Goal: Information Seeking & Learning: Learn about a topic

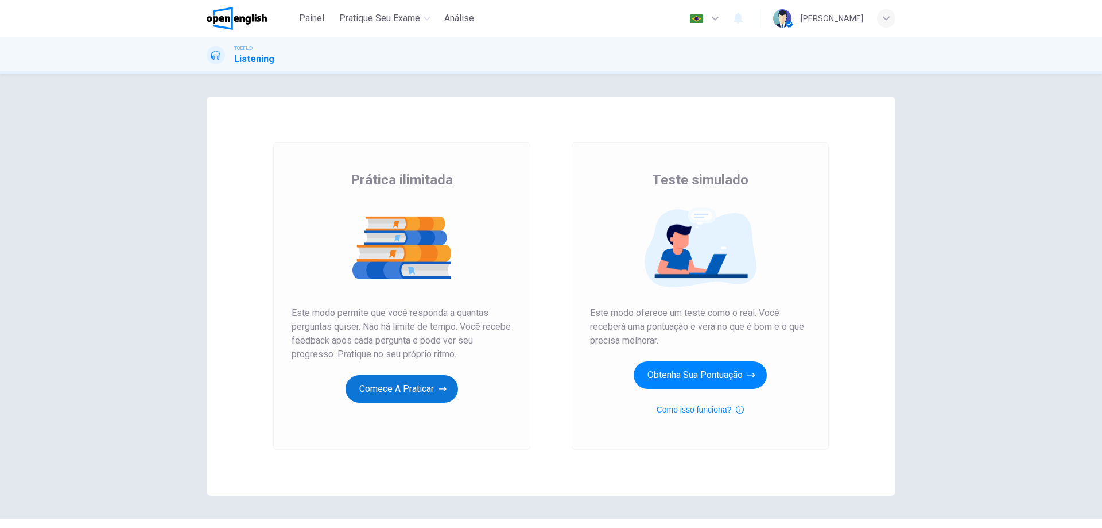
click at [396, 378] on button "Comece a praticar" at bounding box center [402, 389] width 113 height 28
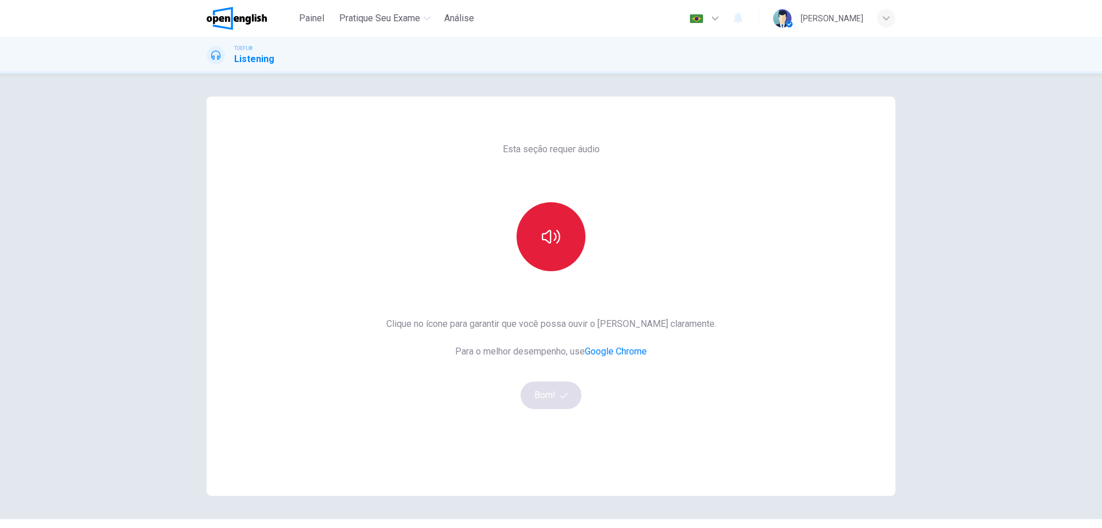
click at [537, 253] on button "button" at bounding box center [551, 236] width 69 height 69
click at [547, 400] on button "Bom!" at bounding box center [551, 395] width 61 height 28
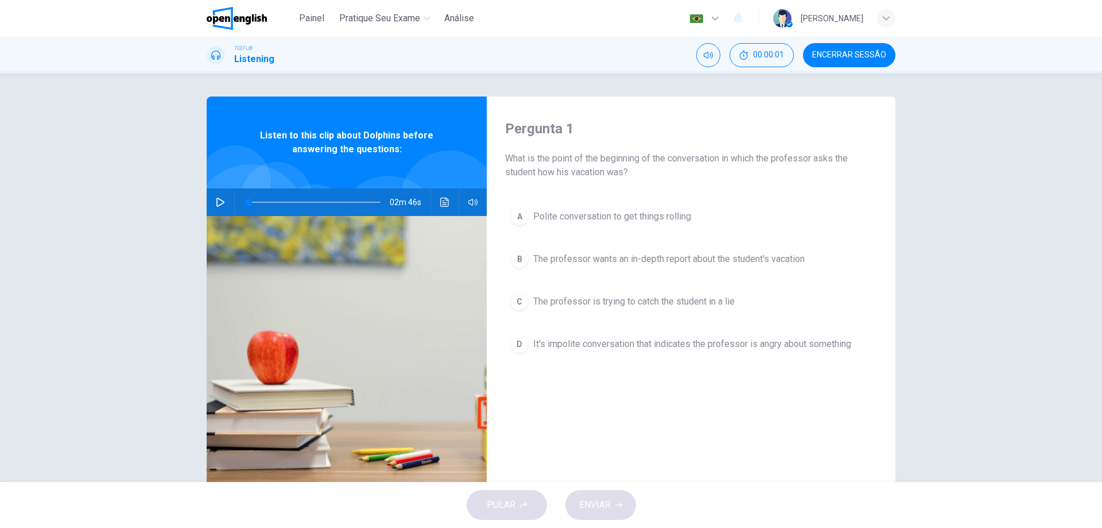
click at [216, 204] on icon "button" at bounding box center [220, 202] width 9 height 9
click at [440, 203] on icon "Clique para ver a transcrição do áudio" at bounding box center [444, 202] width 9 height 9
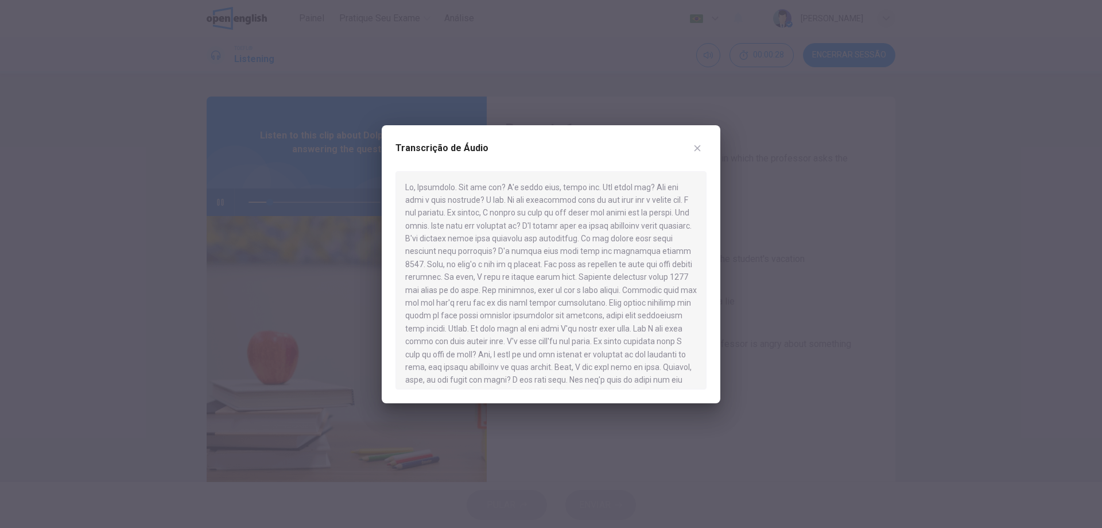
click at [699, 147] on icon "button" at bounding box center [697, 148] width 9 height 9
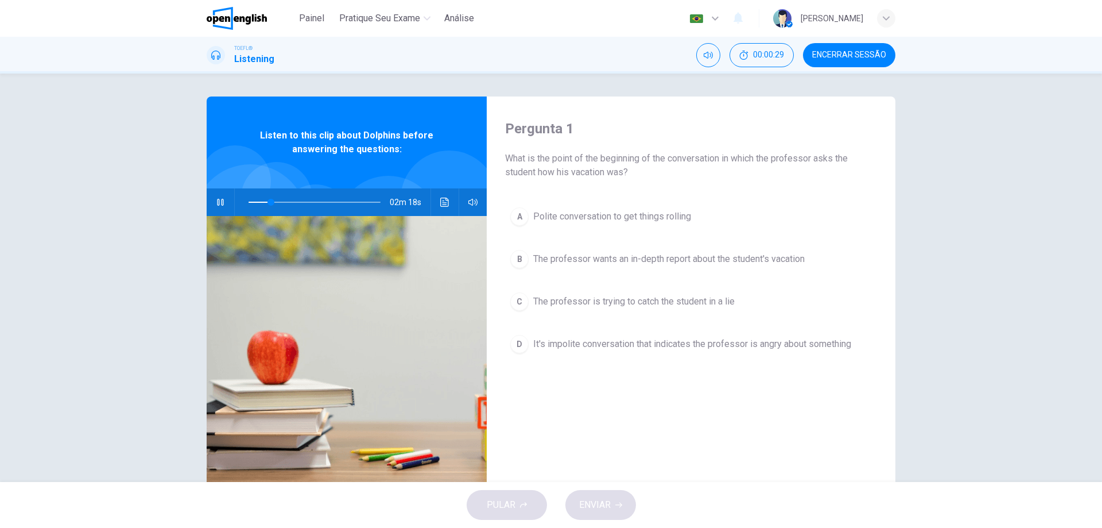
click at [218, 199] on icon "button" at bounding box center [220, 202] width 9 height 9
click at [268, 200] on span at bounding box center [271, 202] width 7 height 7
click at [440, 199] on icon "Clique para ver a transcrição do áudio" at bounding box center [444, 202] width 9 height 9
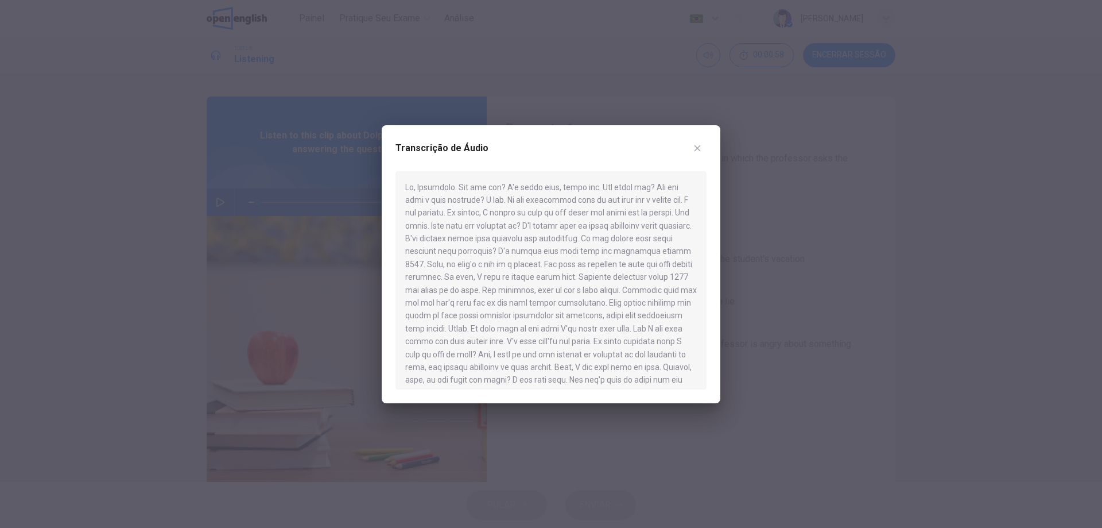
click at [697, 148] on icon "button" at bounding box center [698, 148] width 6 height 6
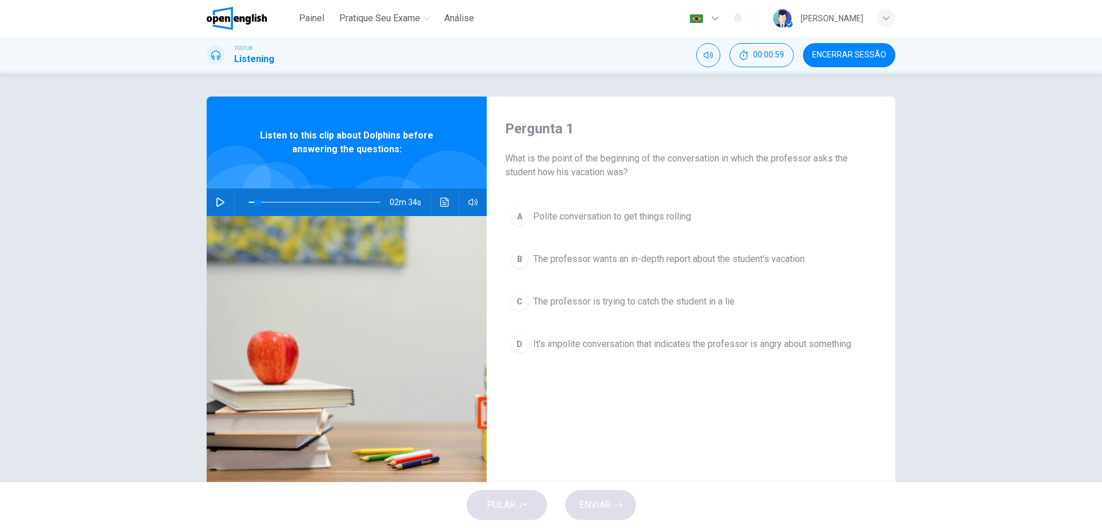
click at [219, 202] on icon "button" at bounding box center [220, 202] width 9 height 9
click at [218, 202] on icon "button" at bounding box center [220, 202] width 9 height 9
click at [444, 200] on icon "Clique para ver a transcrição do áudio" at bounding box center [444, 202] width 9 height 9
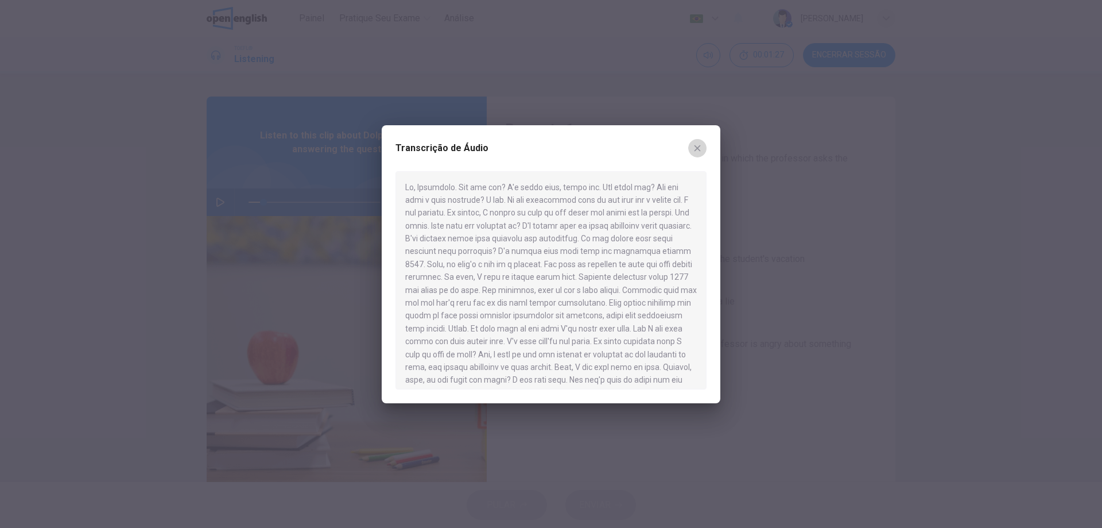
click at [691, 143] on button "button" at bounding box center [697, 148] width 18 height 18
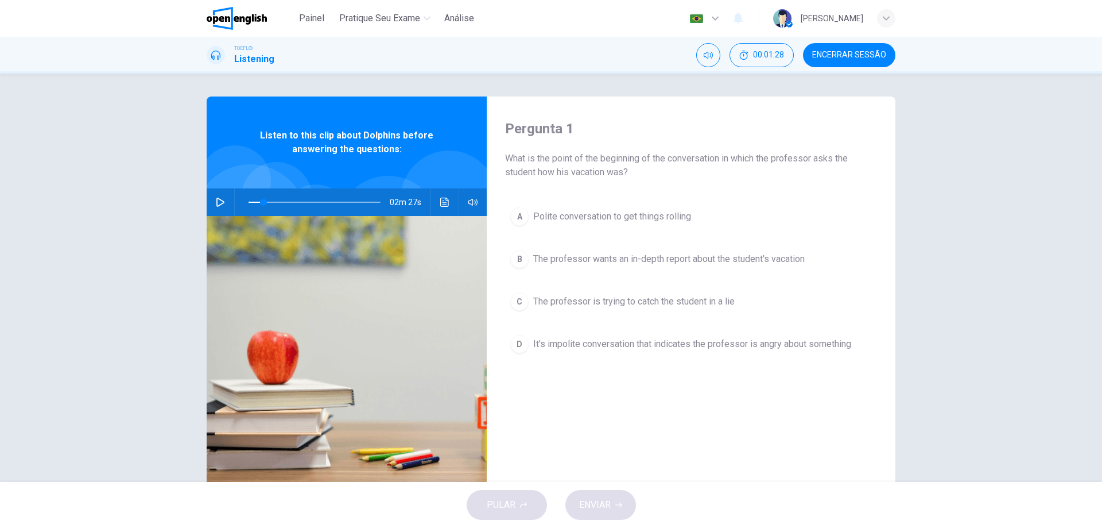
click at [224, 200] on button "button" at bounding box center [220, 202] width 18 height 28
click at [216, 200] on icon "button" at bounding box center [220, 202] width 9 height 9
click at [436, 197] on button "Clique para ver a transcrição do áudio" at bounding box center [445, 202] width 18 height 28
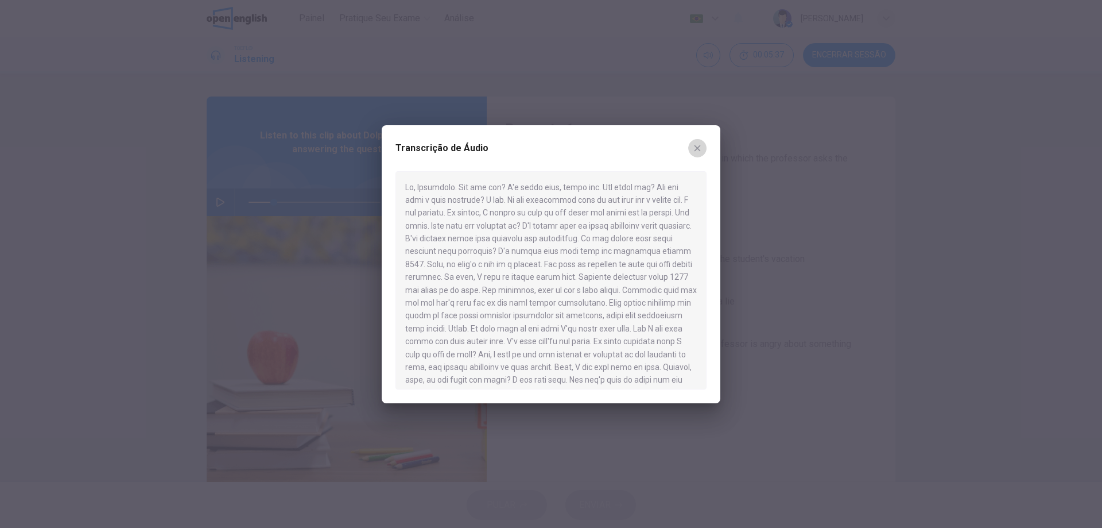
click at [701, 148] on icon "button" at bounding box center [697, 148] width 9 height 9
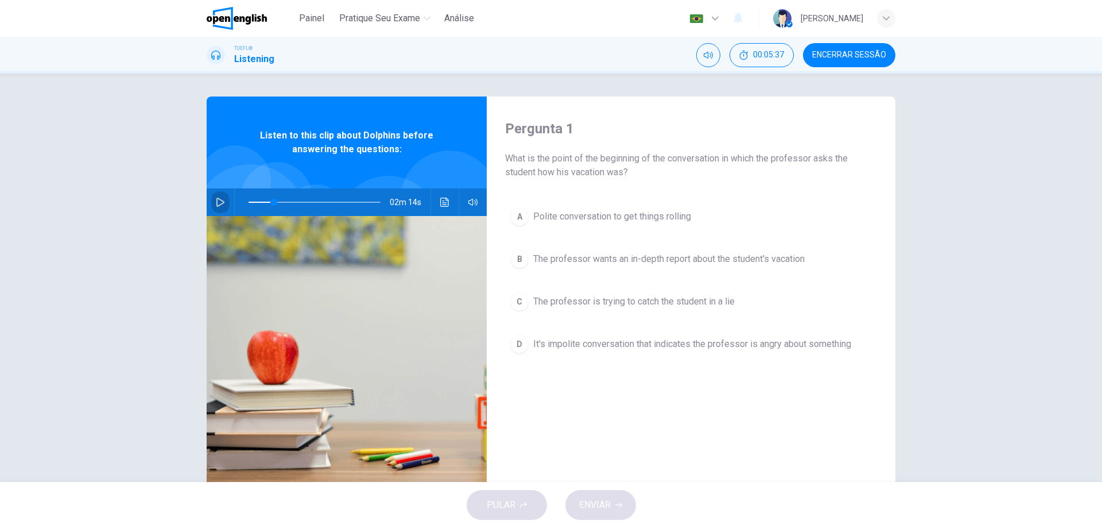
click at [220, 204] on icon "button" at bounding box center [220, 202] width 9 height 9
click at [216, 202] on icon "button" at bounding box center [220, 202] width 9 height 9
click at [436, 204] on button "Clique para ver a transcrição do áudio" at bounding box center [445, 202] width 18 height 28
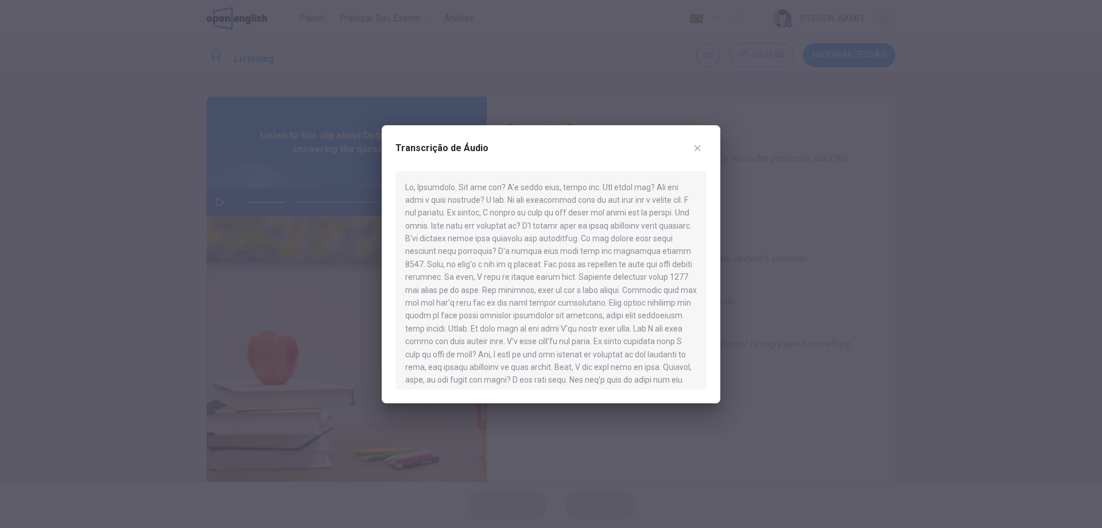
click at [700, 146] on icon "button" at bounding box center [697, 148] width 9 height 9
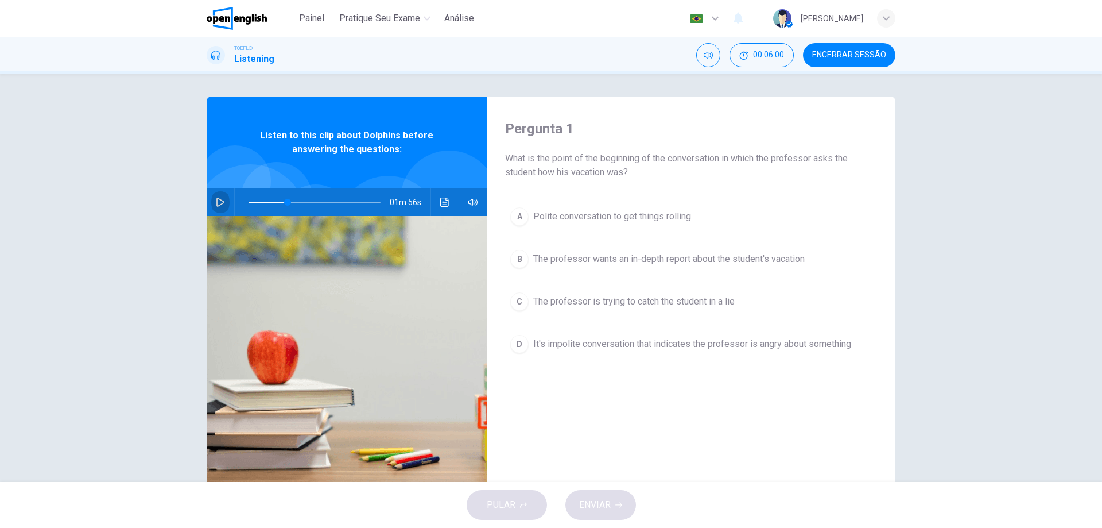
click at [211, 205] on button "button" at bounding box center [220, 202] width 18 height 28
click at [443, 196] on button "Clique para ver a transcrição do áudio" at bounding box center [445, 202] width 18 height 28
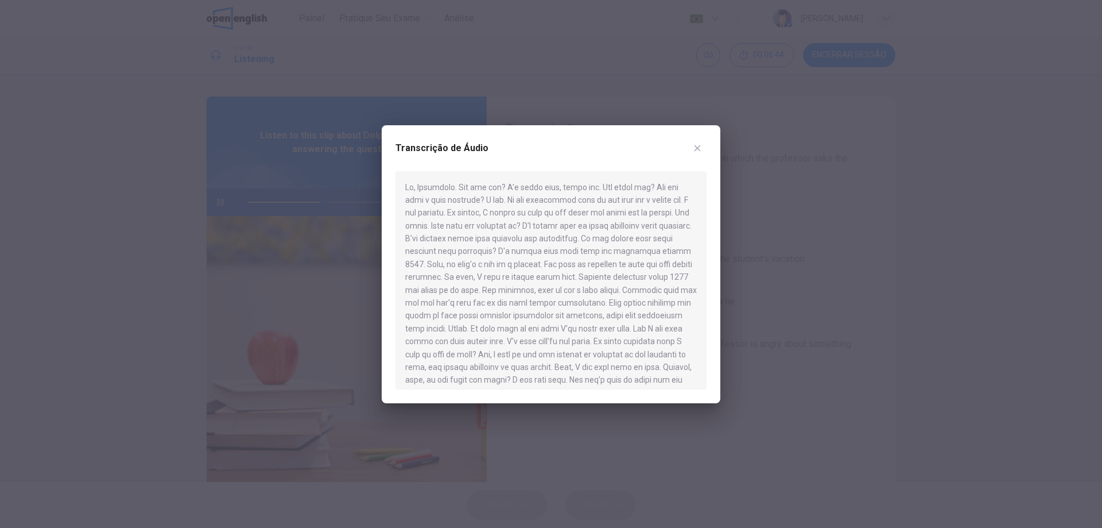
click at [700, 149] on icon "button" at bounding box center [697, 148] width 9 height 9
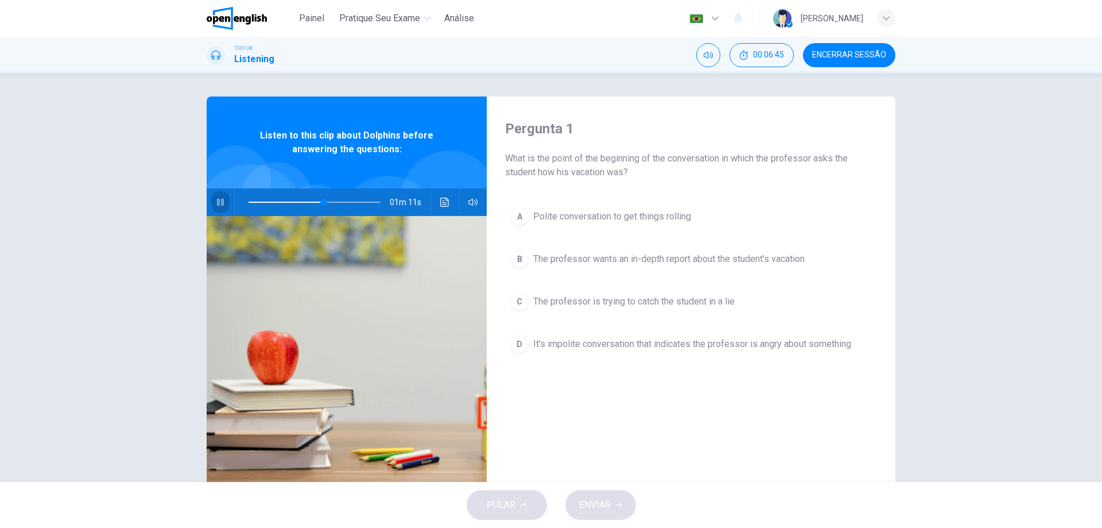
click at [217, 204] on icon "button" at bounding box center [220, 202] width 6 height 7
click at [443, 201] on icon "Clique para ver a transcrição do áudio" at bounding box center [444, 202] width 9 height 9
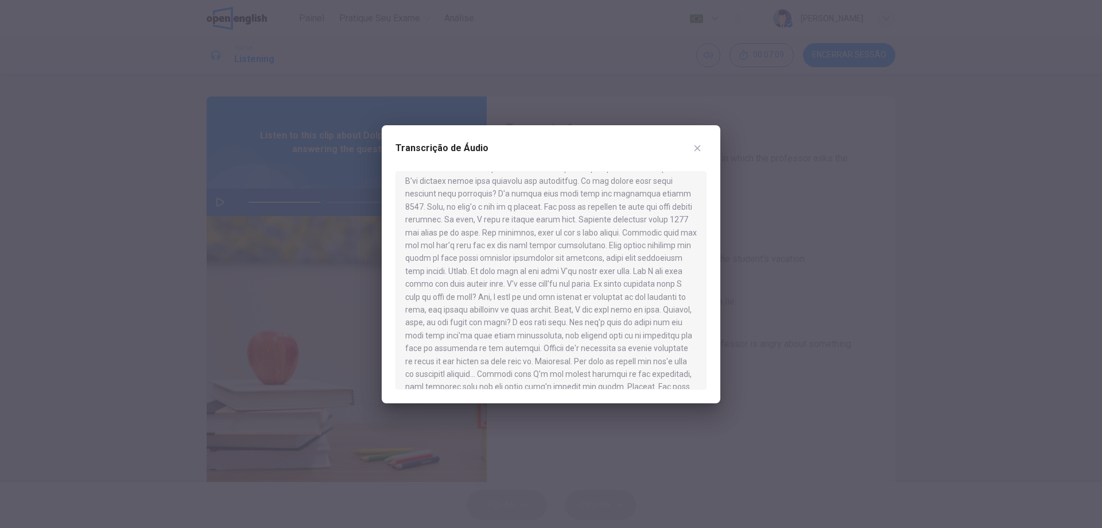
scroll to position [115, 0]
click at [702, 146] on button "button" at bounding box center [697, 148] width 18 height 18
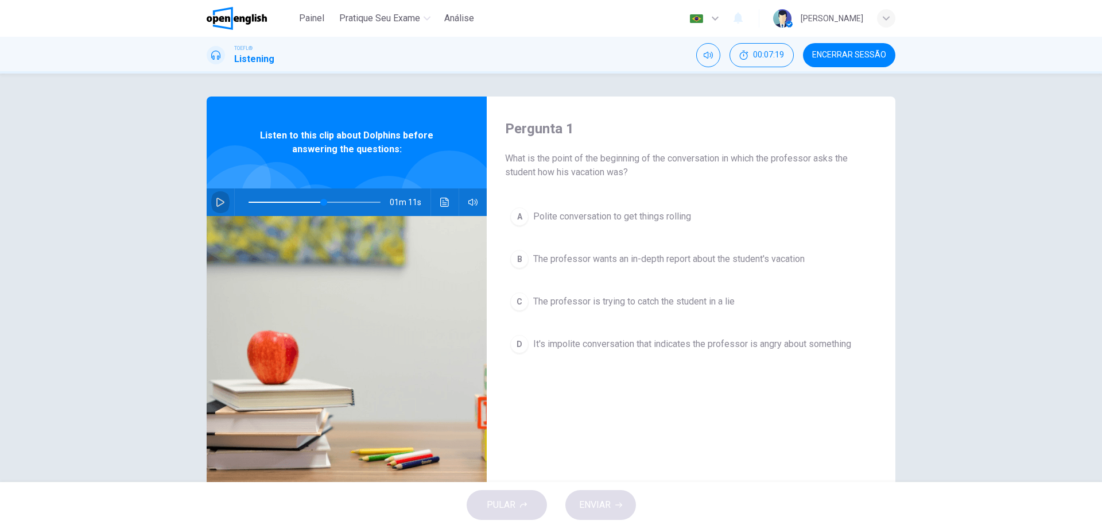
click at [222, 202] on button "button" at bounding box center [220, 202] width 18 height 28
click at [436, 202] on button "Clique para ver a transcrição do áudio" at bounding box center [445, 202] width 18 height 28
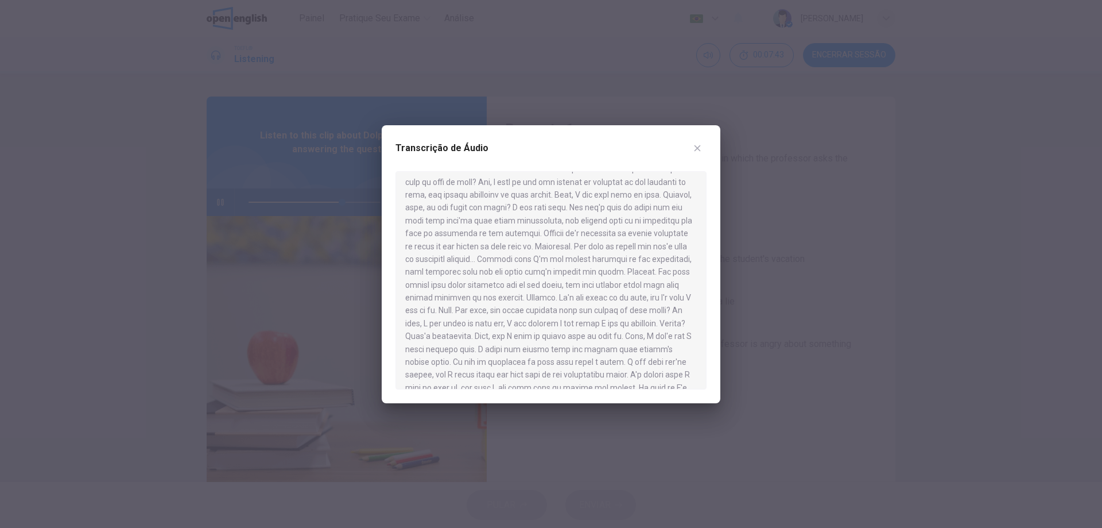
scroll to position [225, 0]
click at [699, 153] on button "button" at bounding box center [697, 148] width 18 height 18
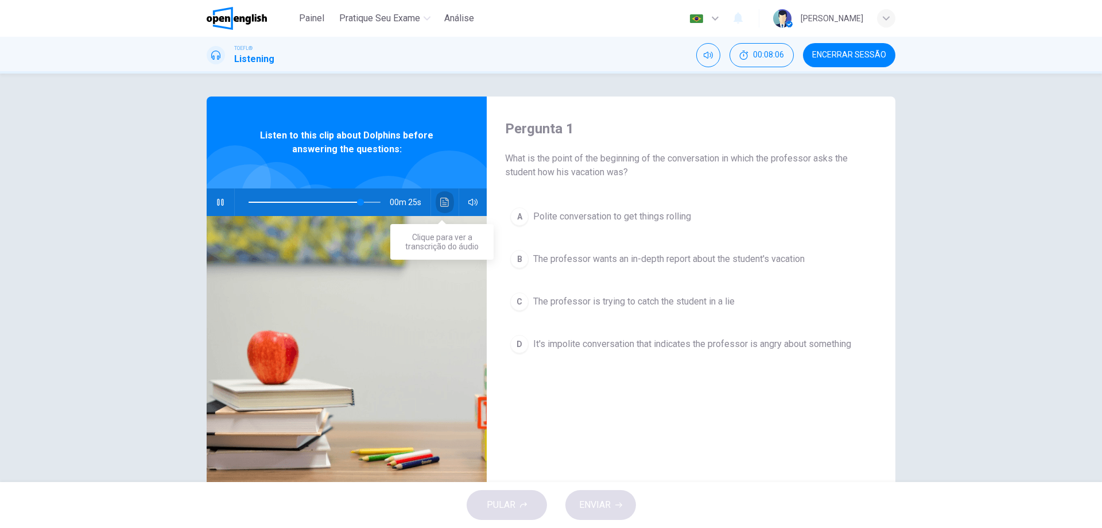
click at [441, 200] on icon "Clique para ver a transcrição do áudio" at bounding box center [444, 202] width 9 height 9
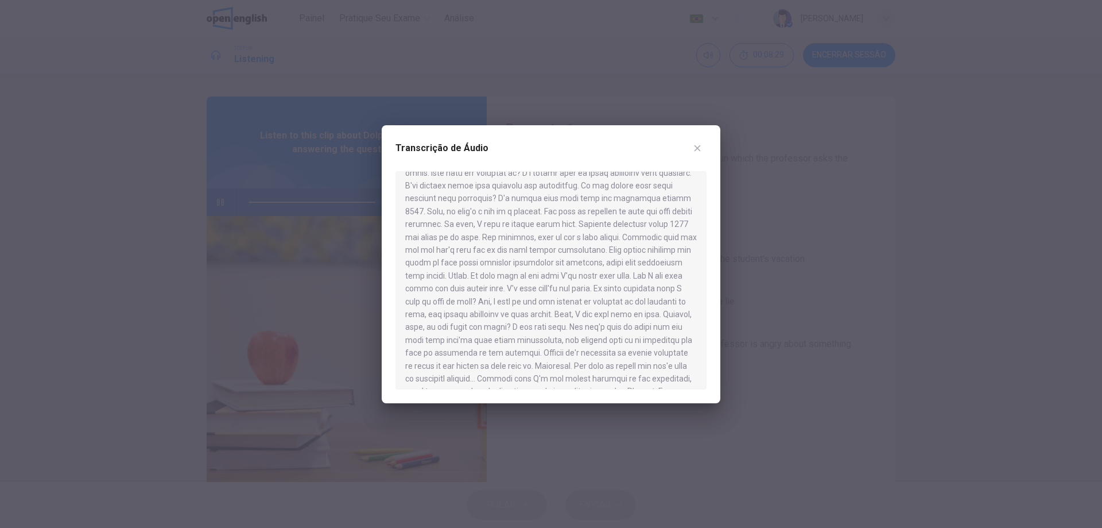
scroll to position [110, 0]
type input "*"
drag, startPoint x: 484, startPoint y: 242, endPoint x: 518, endPoint y: 253, distance: 36.1
click at [518, 253] on div at bounding box center [551, 280] width 311 height 218
drag, startPoint x: 486, startPoint y: 245, endPoint x: 518, endPoint y: 247, distance: 32.2
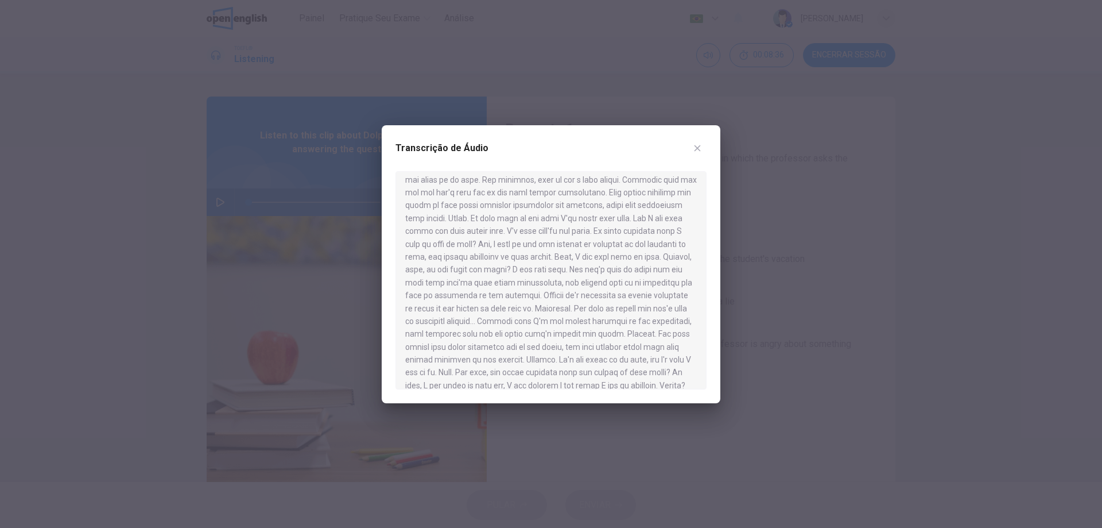
click at [518, 247] on div at bounding box center [551, 280] width 311 height 218
click at [702, 144] on icon "button" at bounding box center [697, 148] width 9 height 9
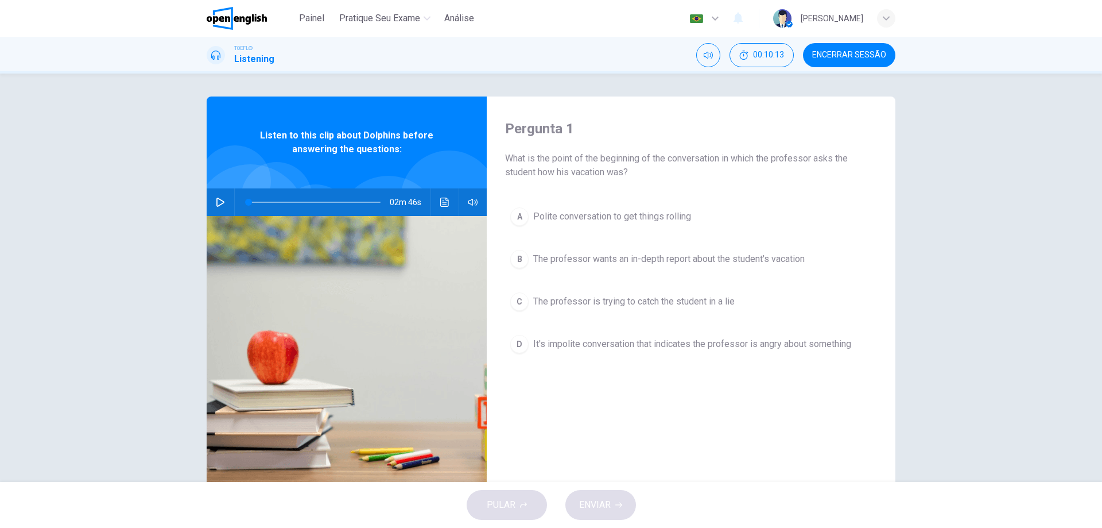
click at [599, 257] on span "The professor wants an in-depth report about the student's vacation" at bounding box center [669, 259] width 272 height 14
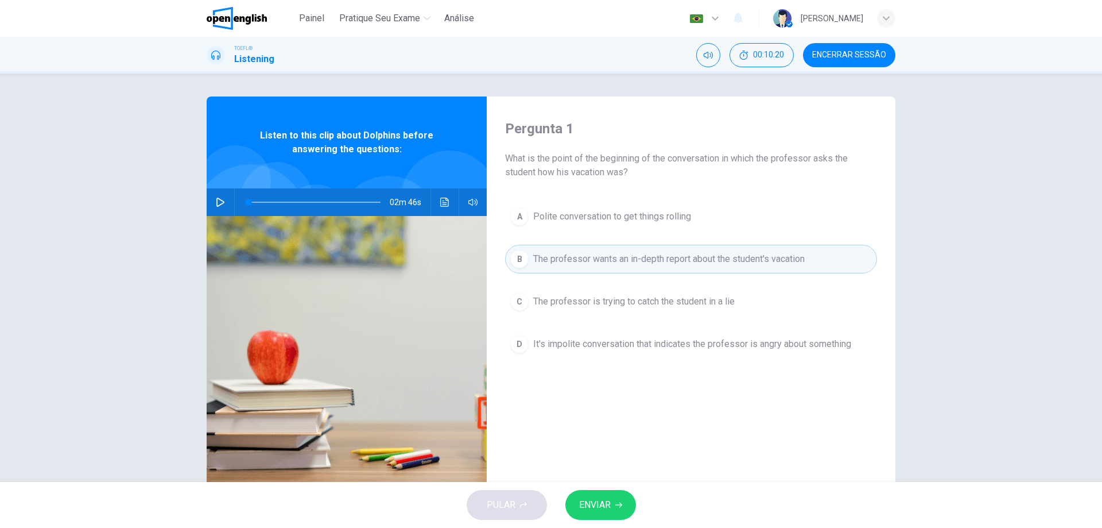
click at [618, 513] on button "ENVIAR" at bounding box center [601, 505] width 71 height 30
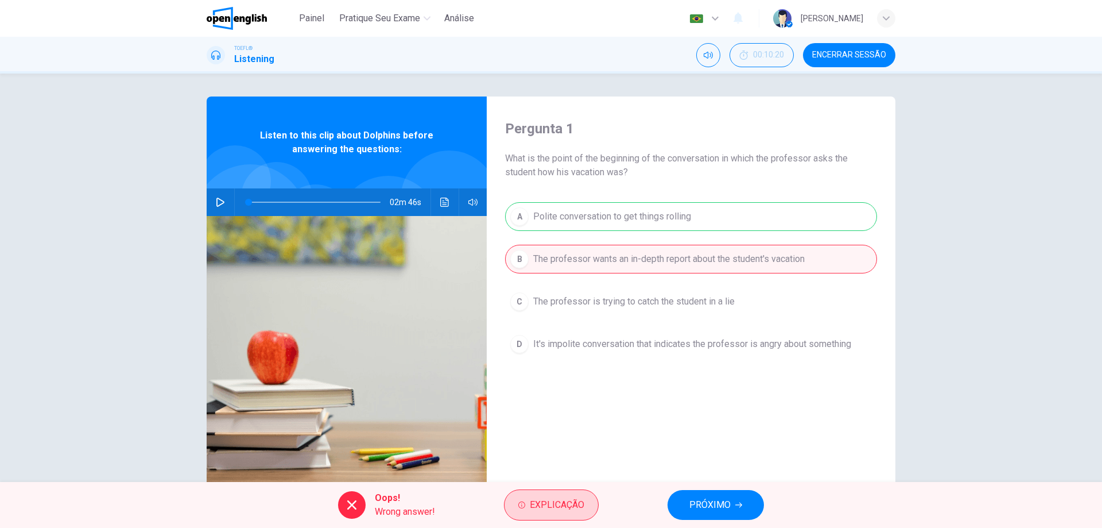
click at [555, 504] on span "Explicação" at bounding box center [557, 505] width 55 height 16
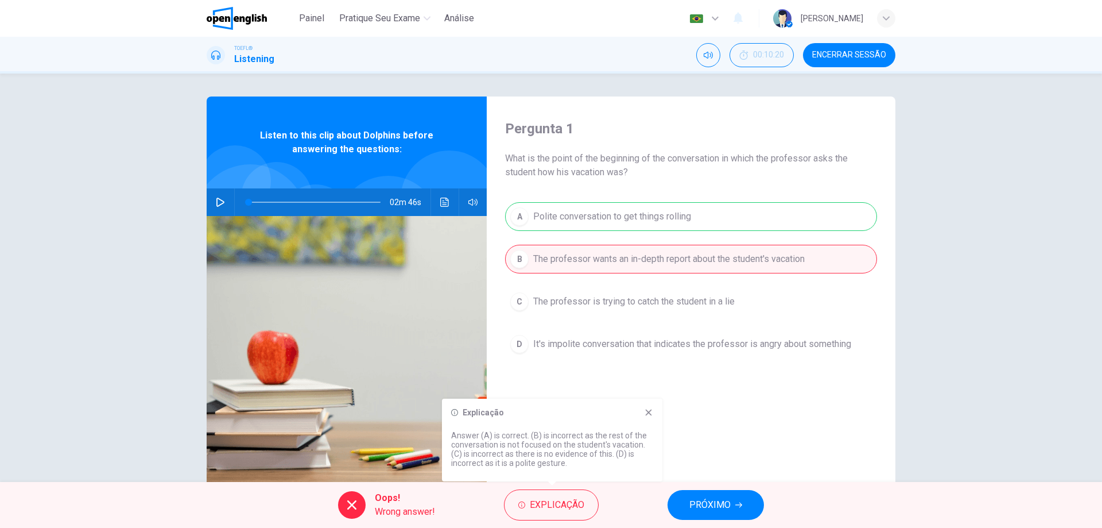
click at [650, 412] on icon at bounding box center [648, 412] width 9 height 9
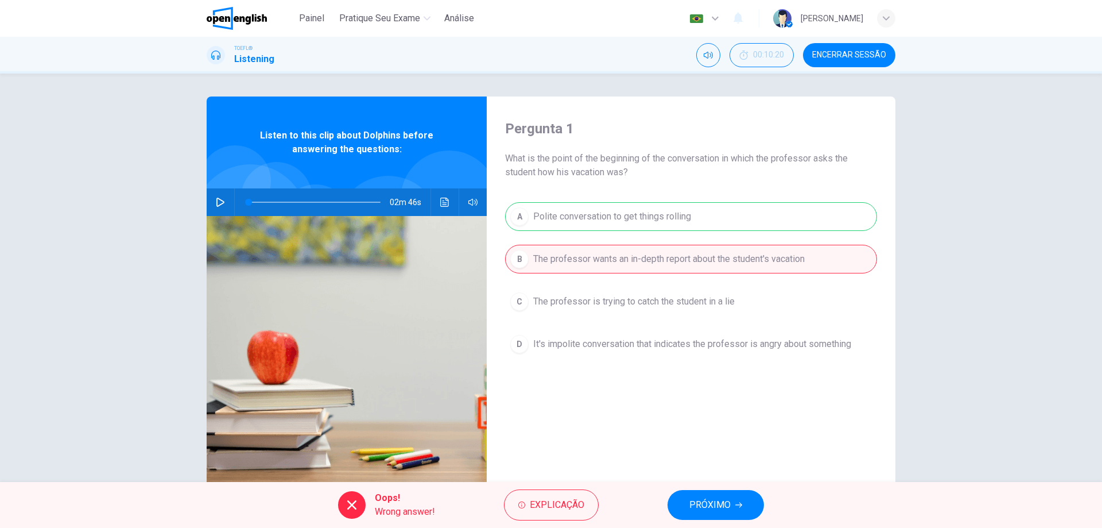
click at [715, 509] on span "PRÓXIMO" at bounding box center [710, 505] width 41 height 16
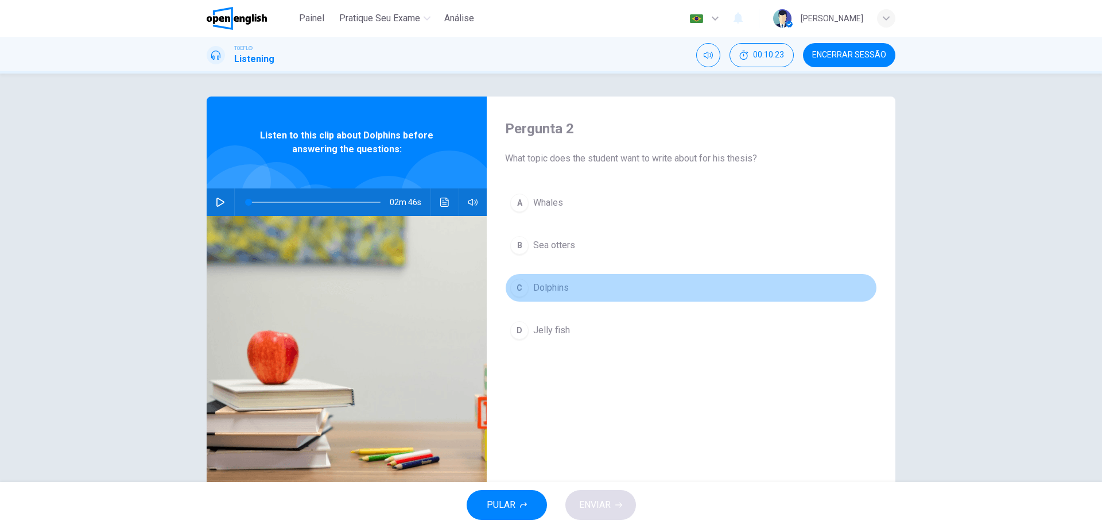
click at [539, 281] on span "Dolphins" at bounding box center [551, 288] width 36 height 14
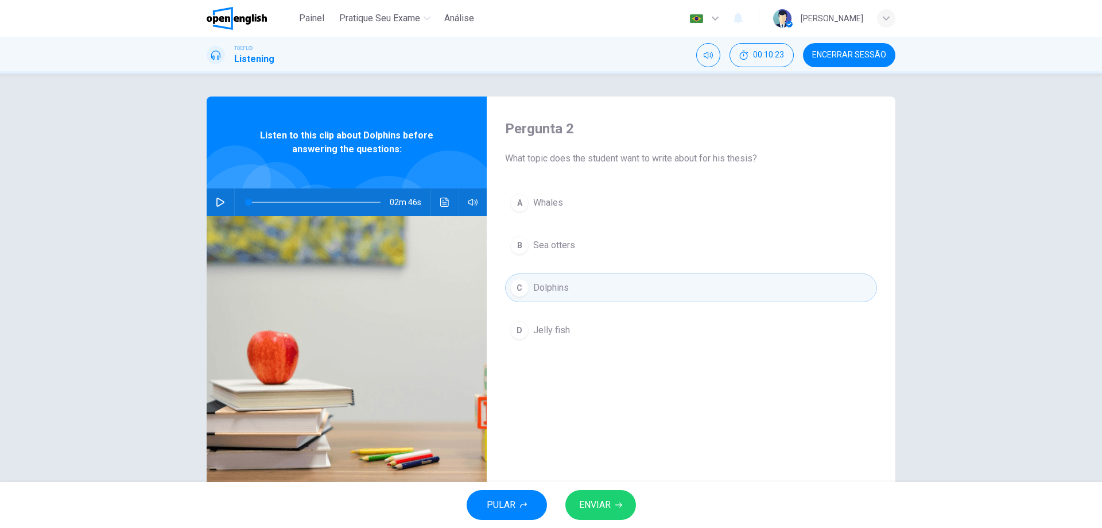
click at [613, 502] on button "ENVIAR" at bounding box center [601, 505] width 71 height 30
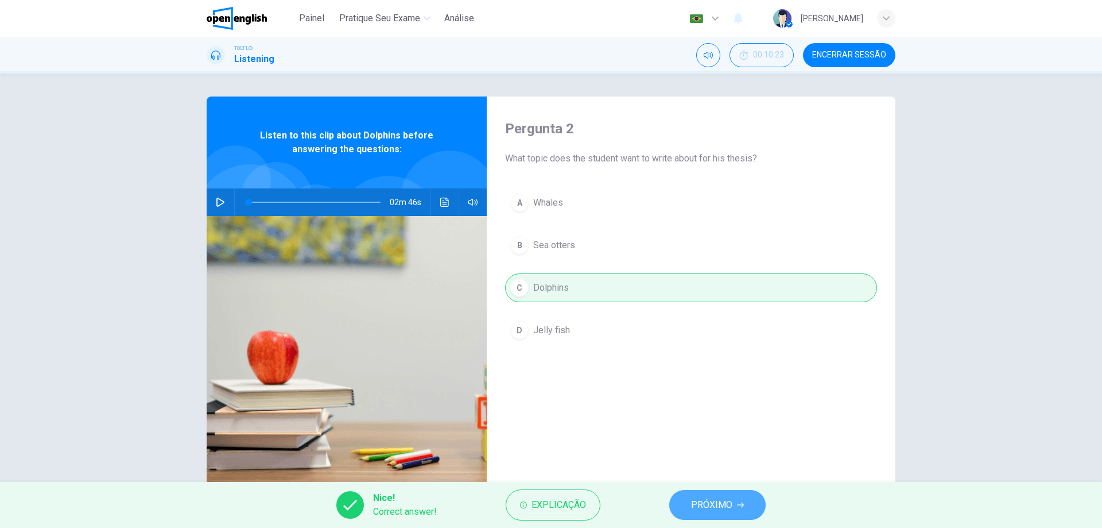
click at [706, 502] on span "PRÓXIMO" at bounding box center [711, 505] width 41 height 16
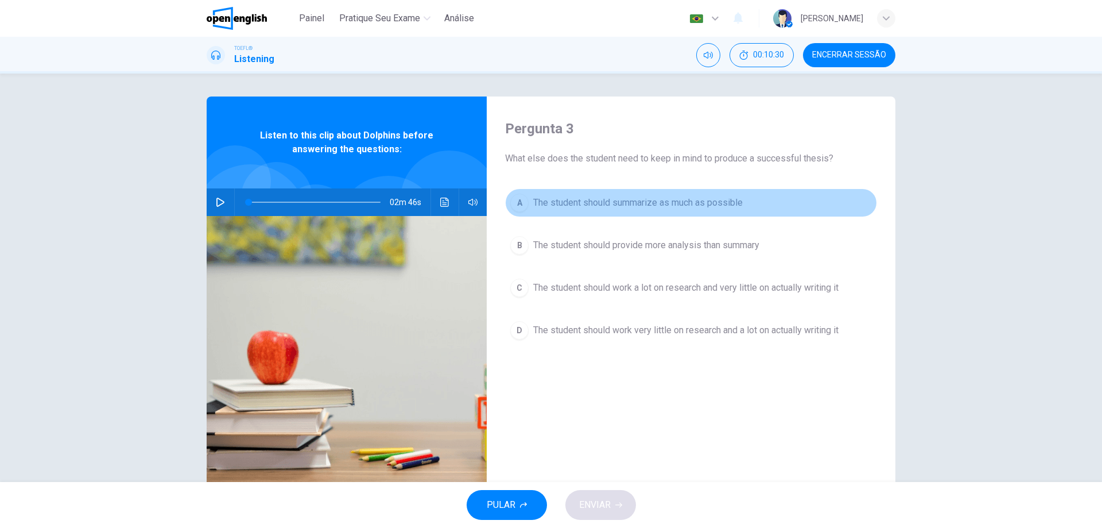
click at [605, 203] on span "The student should summarize as much as possible" at bounding box center [638, 203] width 210 height 14
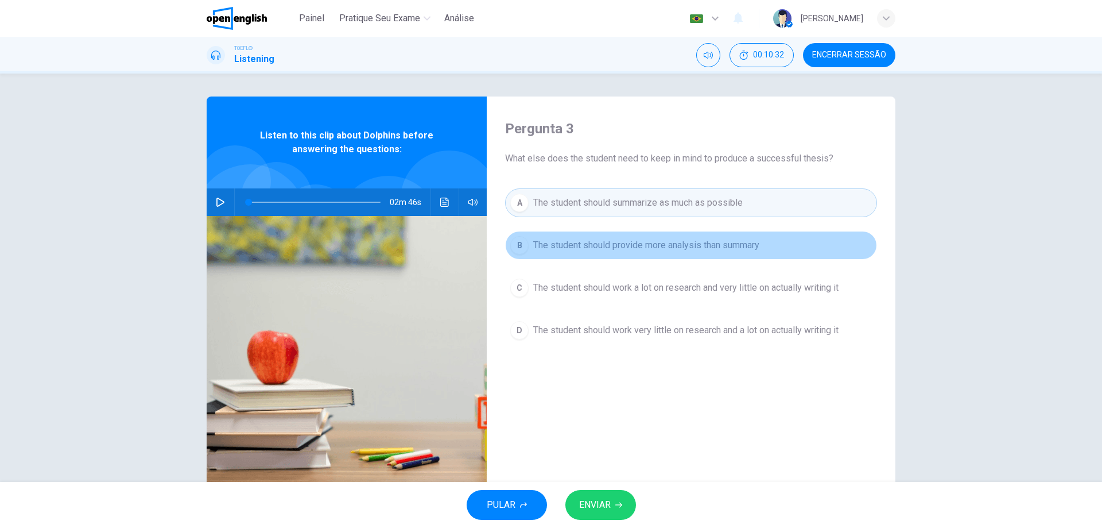
click at [578, 243] on span "The student should provide more analysis than summary" at bounding box center [646, 245] width 226 height 14
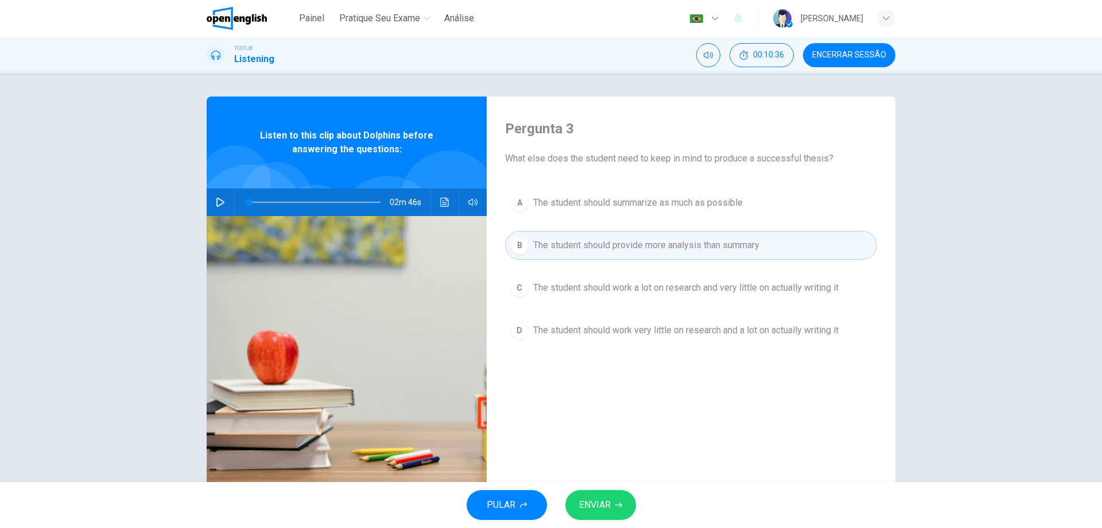
click at [617, 505] on icon "button" at bounding box center [618, 504] width 7 height 5
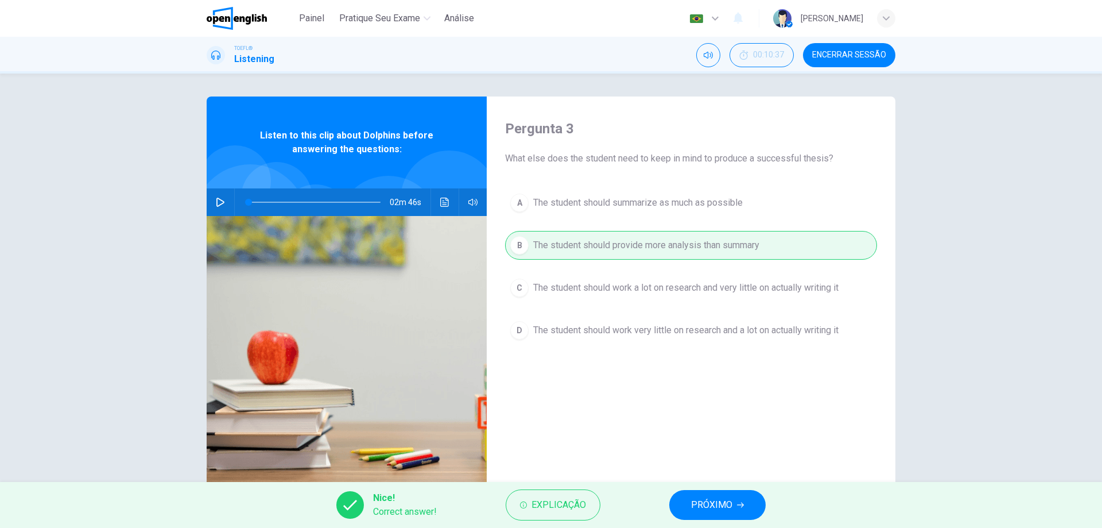
click at [724, 494] on button "PRÓXIMO" at bounding box center [717, 505] width 96 height 30
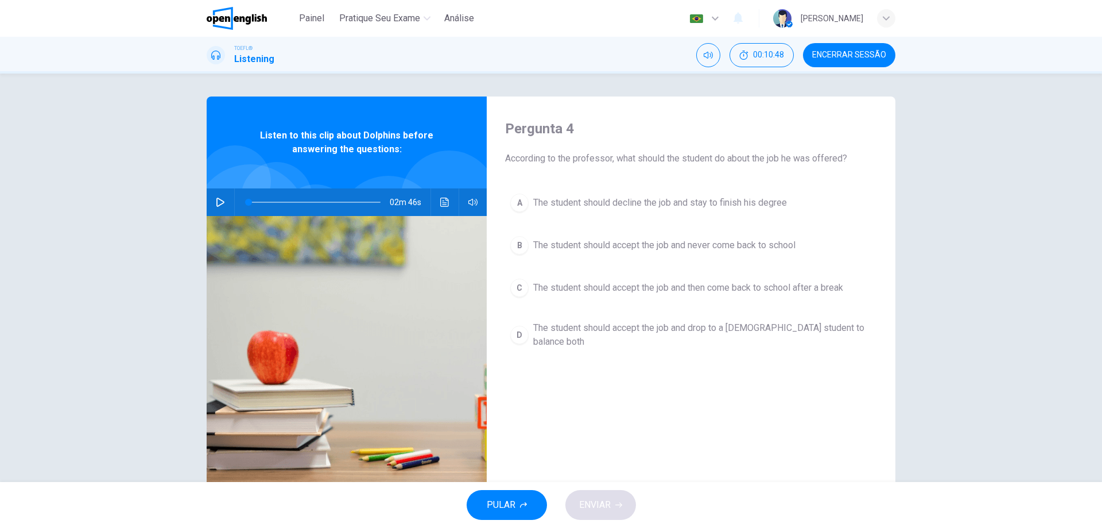
click at [653, 291] on span "The student should accept the job and then come back to school after a break" at bounding box center [688, 288] width 310 height 14
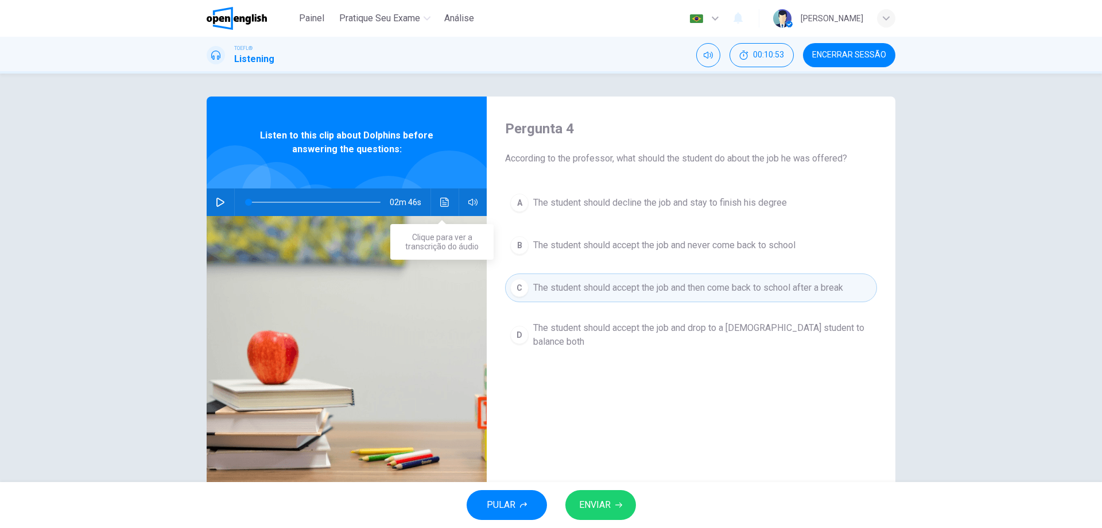
click at [440, 204] on icon "Clique para ver a transcrição do áudio" at bounding box center [444, 202] width 9 height 9
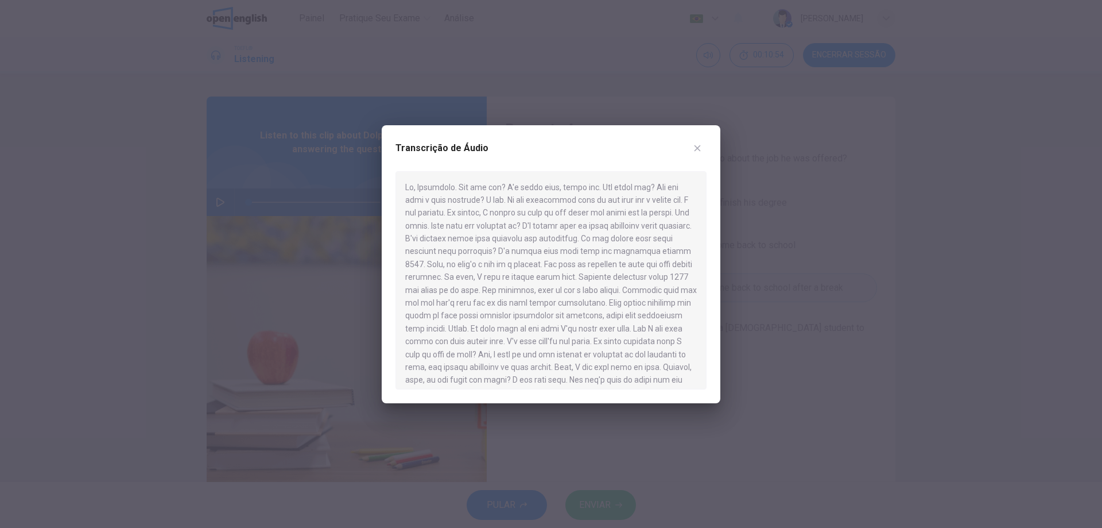
scroll to position [225, 0]
drag, startPoint x: 594, startPoint y: 285, endPoint x: 623, endPoint y: 285, distance: 29.3
click at [622, 285] on div at bounding box center [551, 280] width 311 height 218
click at [623, 285] on div at bounding box center [551, 280] width 311 height 218
click at [694, 153] on button "button" at bounding box center [697, 148] width 18 height 18
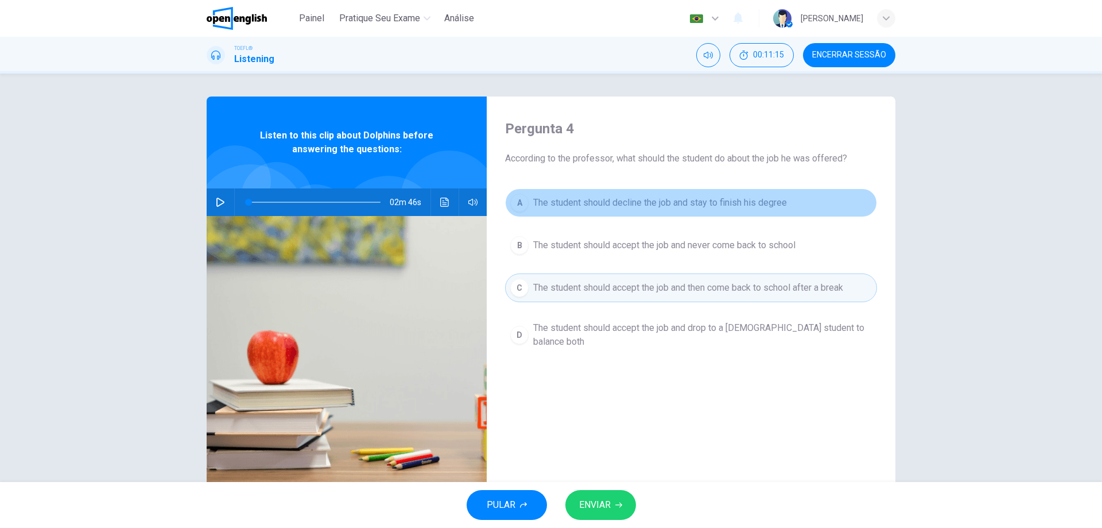
click at [613, 203] on span "The student should decline the job and stay to finish his degree" at bounding box center [660, 203] width 254 height 14
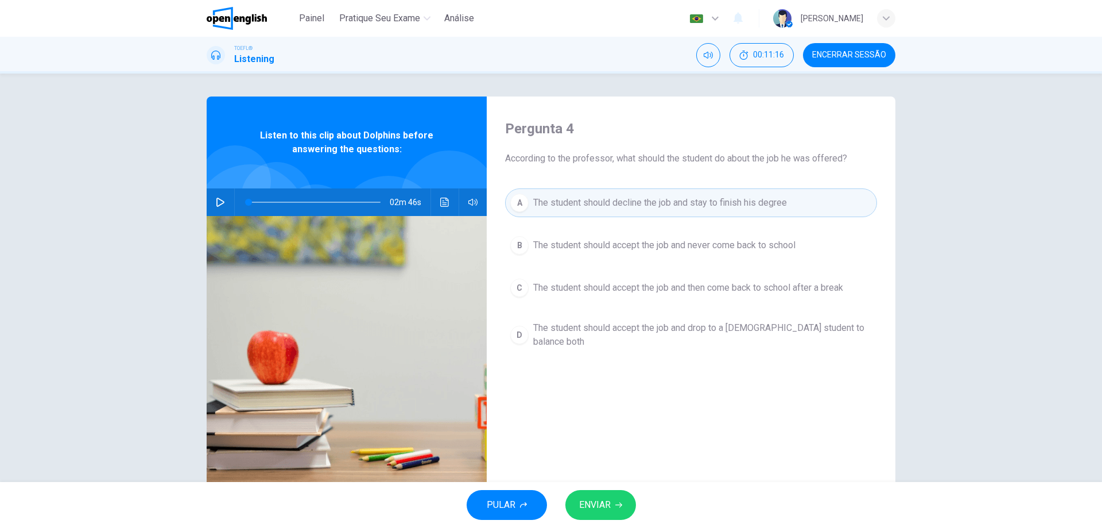
click at [625, 502] on button "ENVIAR" at bounding box center [601, 505] width 71 height 30
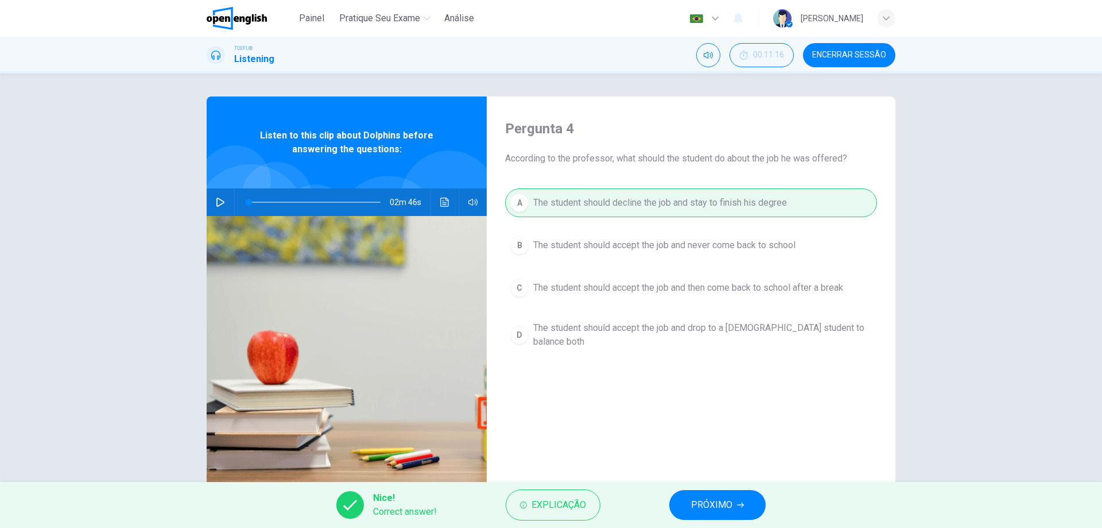
click at [744, 506] on button "PRÓXIMO" at bounding box center [717, 505] width 96 height 30
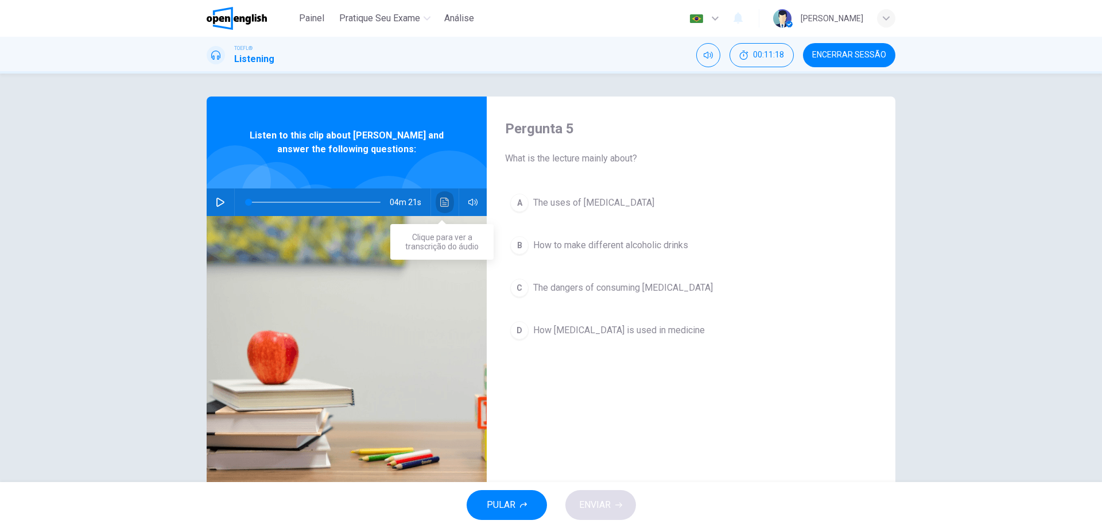
click at [440, 197] on button "Clique para ver a transcrição do áudio" at bounding box center [445, 202] width 18 height 28
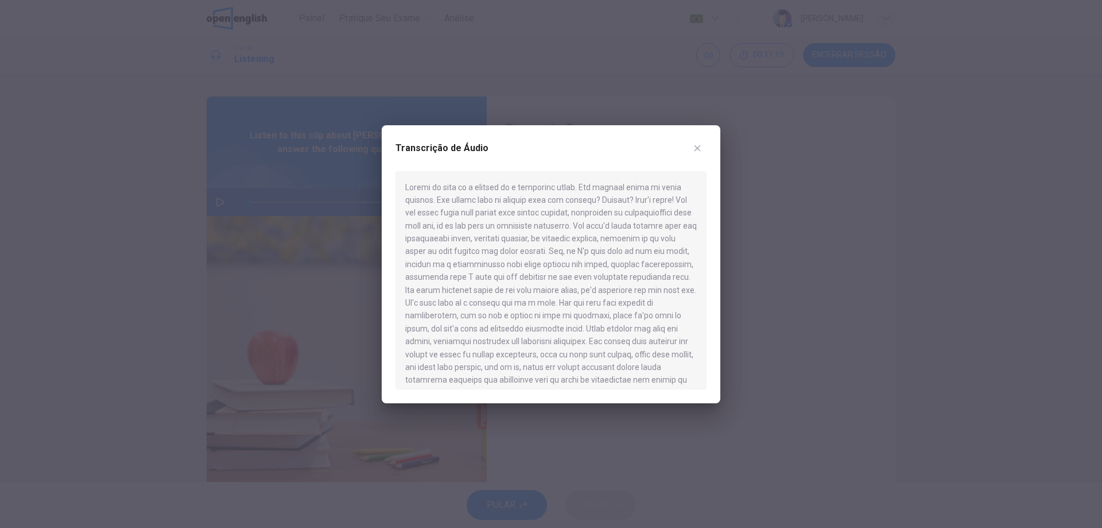
drag, startPoint x: 699, startPoint y: 146, endPoint x: 510, endPoint y: 183, distance: 191.9
click at [698, 146] on icon "button" at bounding box center [697, 148] width 9 height 9
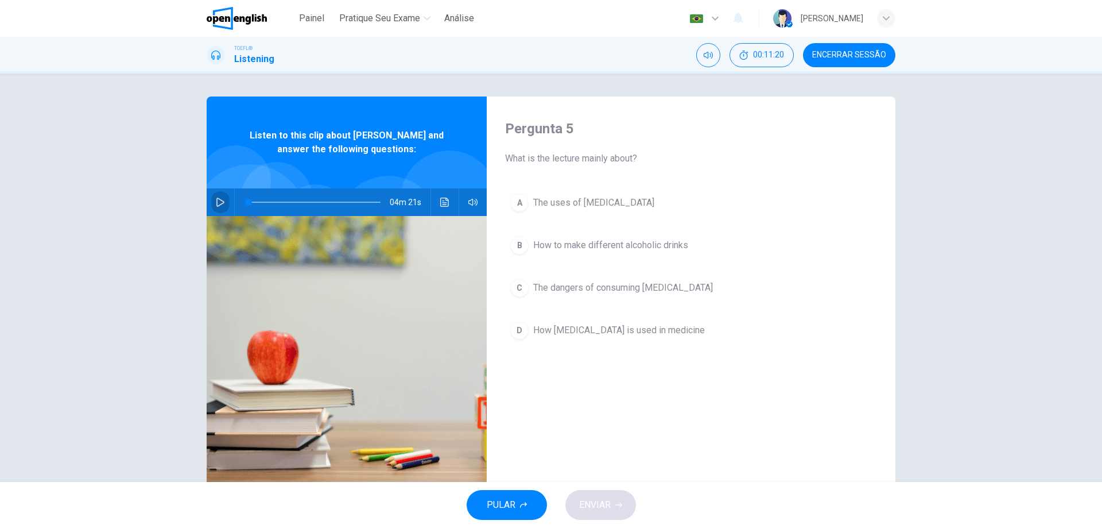
click at [226, 200] on button "button" at bounding box center [220, 202] width 18 height 28
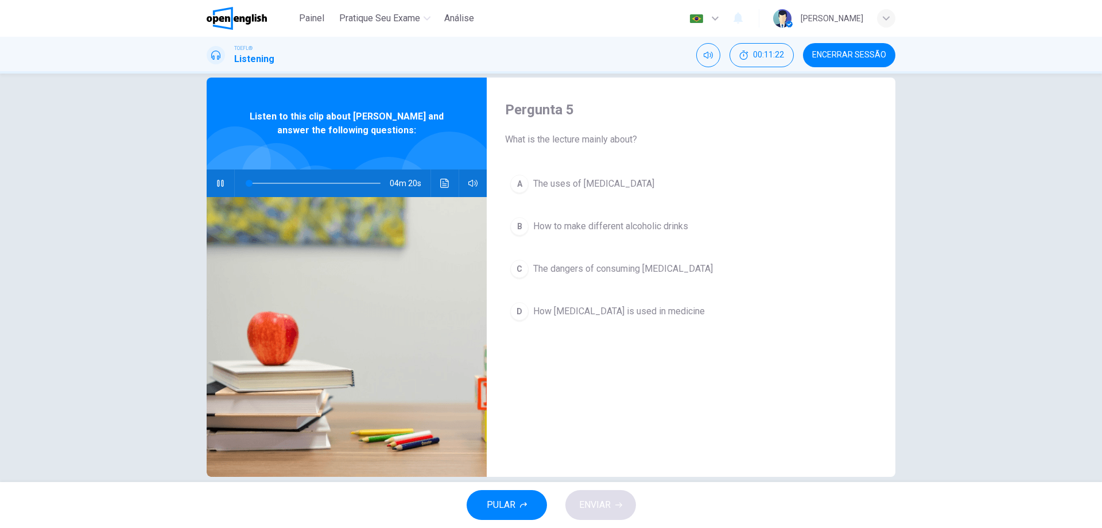
scroll to position [37, 0]
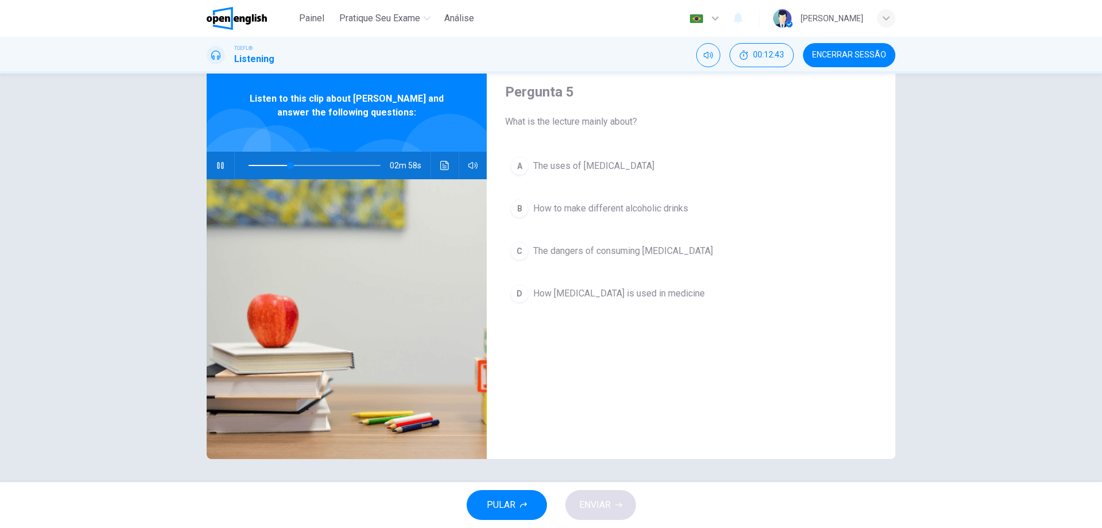
click at [222, 162] on icon "button" at bounding box center [220, 165] width 9 height 9
click at [217, 162] on icon "button" at bounding box center [220, 165] width 8 height 9
click at [440, 165] on icon "Clique para ver a transcrição do áudio" at bounding box center [444, 165] width 9 height 9
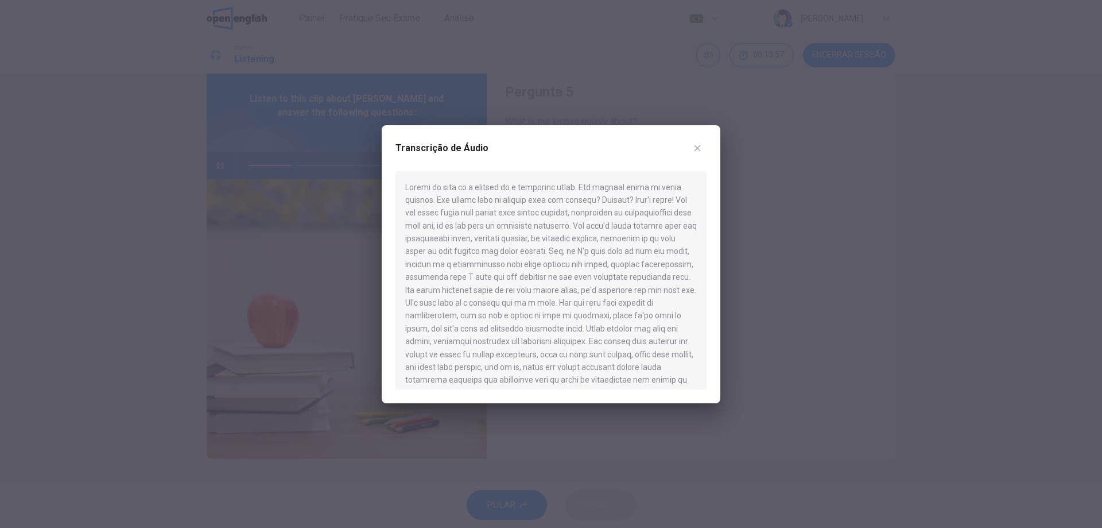
click at [694, 149] on icon "button" at bounding box center [697, 148] width 9 height 9
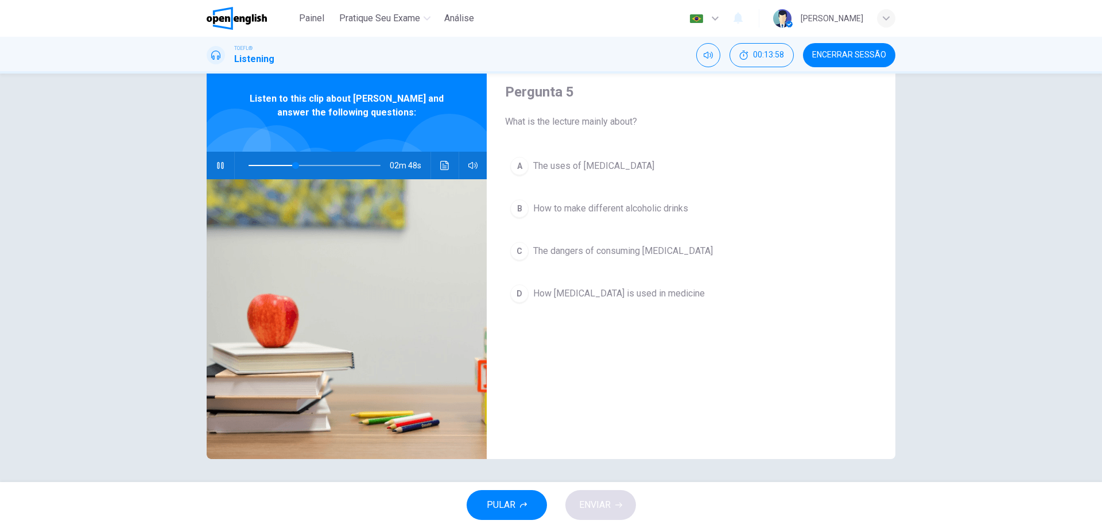
click at [270, 163] on span at bounding box center [315, 165] width 132 height 16
click at [440, 160] on button "Clique para ver a transcrição do áudio" at bounding box center [445, 166] width 18 height 28
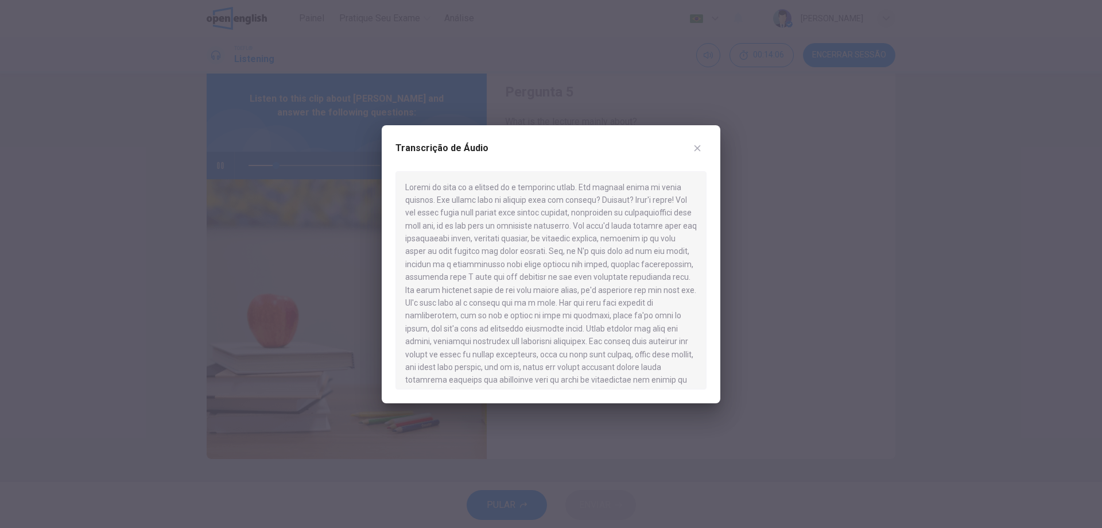
click at [694, 145] on icon "button" at bounding box center [697, 148] width 9 height 9
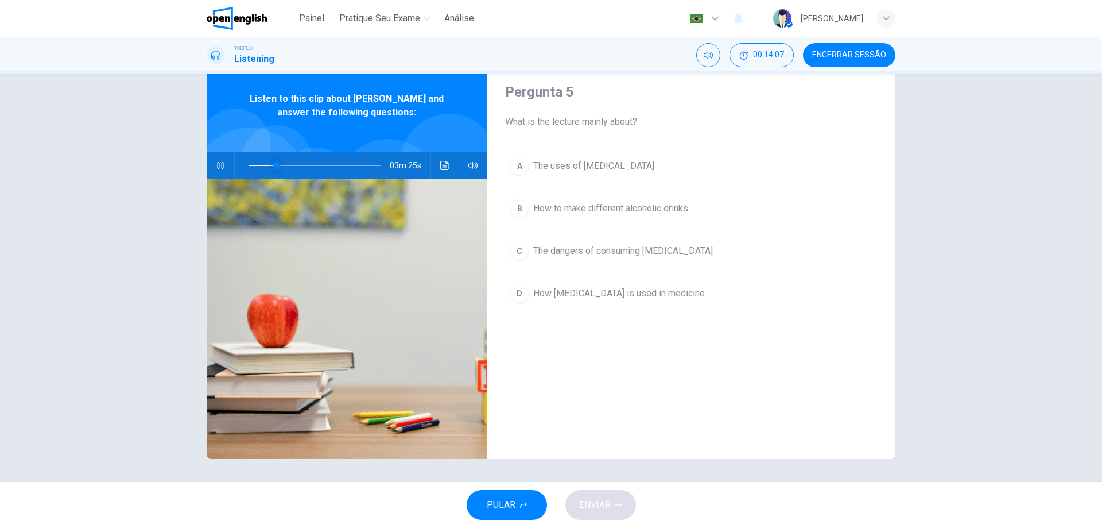
click at [273, 166] on span at bounding box center [276, 165] width 7 height 7
click at [440, 162] on icon "Clique para ver a transcrição do áudio" at bounding box center [444, 165] width 9 height 9
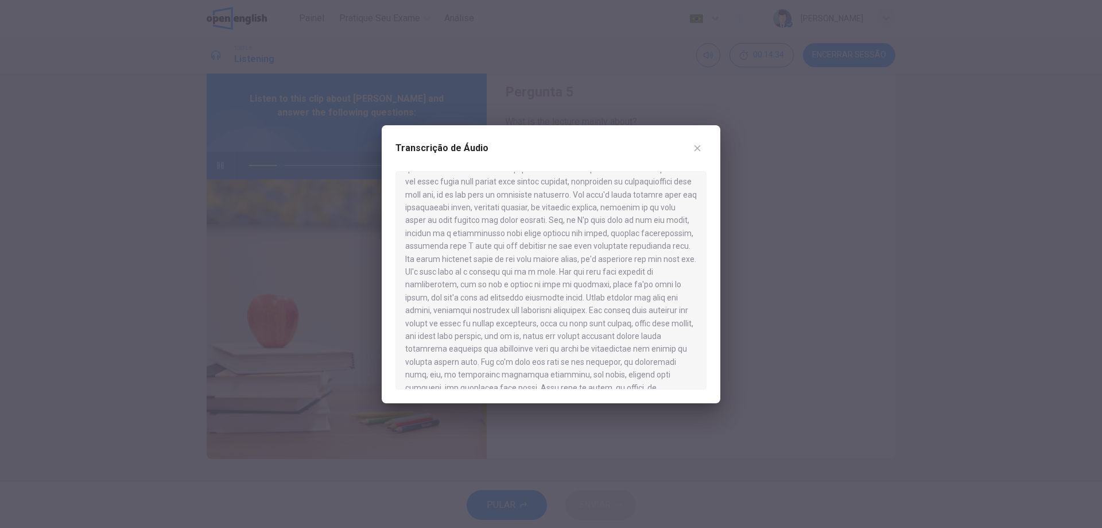
scroll to position [57, 0]
click at [700, 147] on icon "button" at bounding box center [697, 148] width 9 height 9
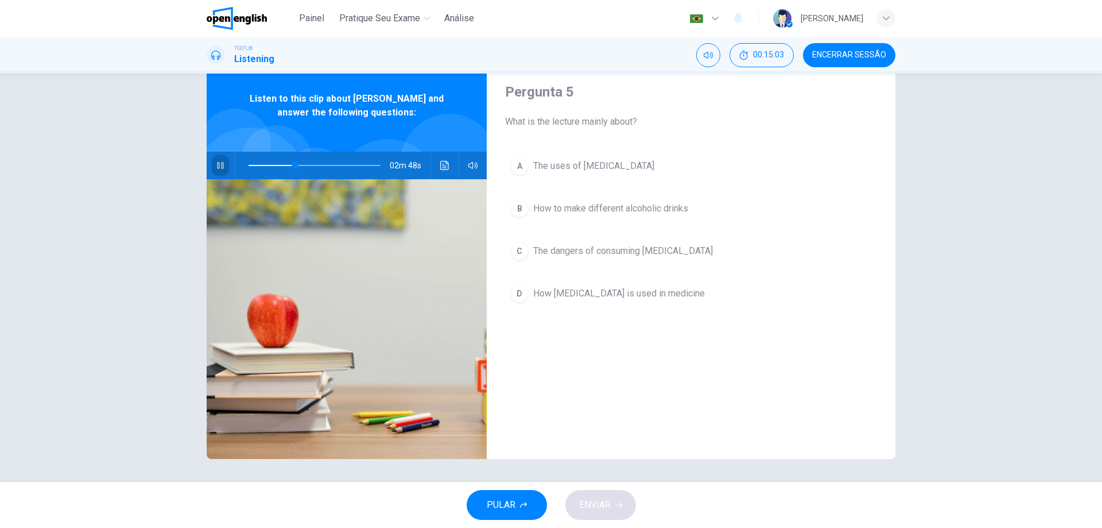
click at [218, 161] on icon "button" at bounding box center [220, 165] width 9 height 9
click at [440, 164] on icon "Clique para ver a transcrição do áudio" at bounding box center [444, 165] width 9 height 9
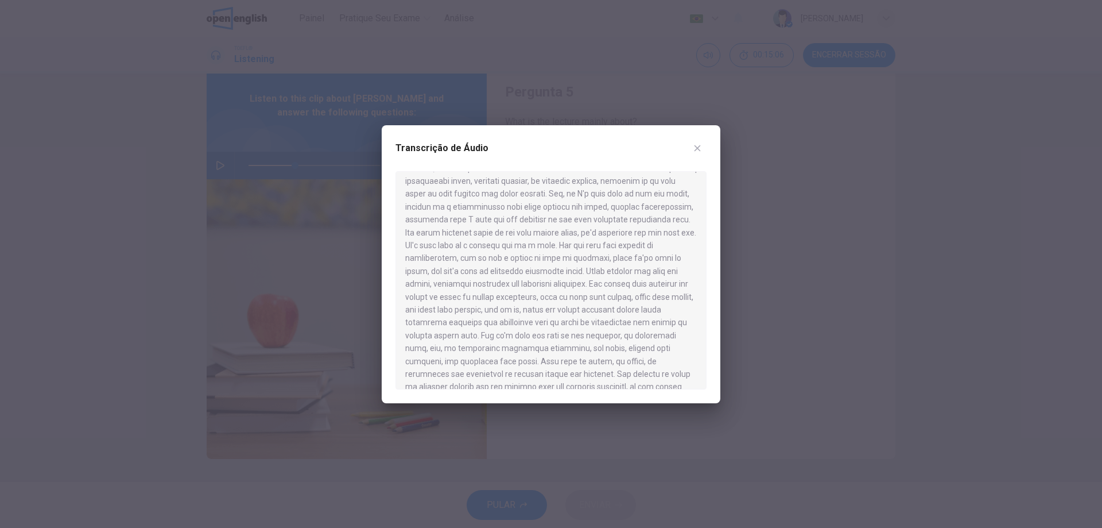
scroll to position [115, 0]
click at [698, 156] on button "button" at bounding box center [697, 148] width 18 height 18
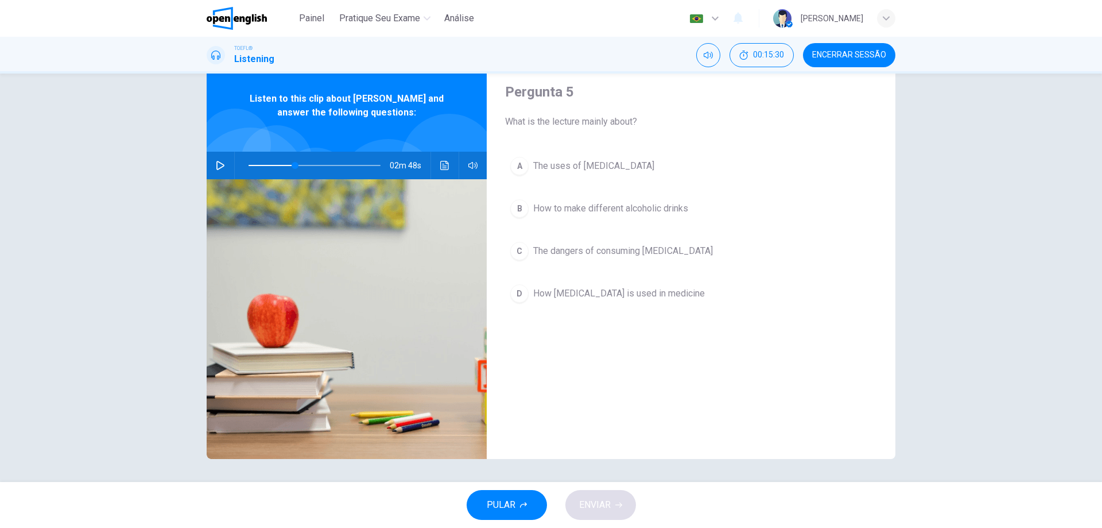
click at [218, 171] on button "button" at bounding box center [220, 166] width 18 height 28
click at [443, 161] on icon "Clique para ver a transcrição do áudio" at bounding box center [444, 165] width 9 height 9
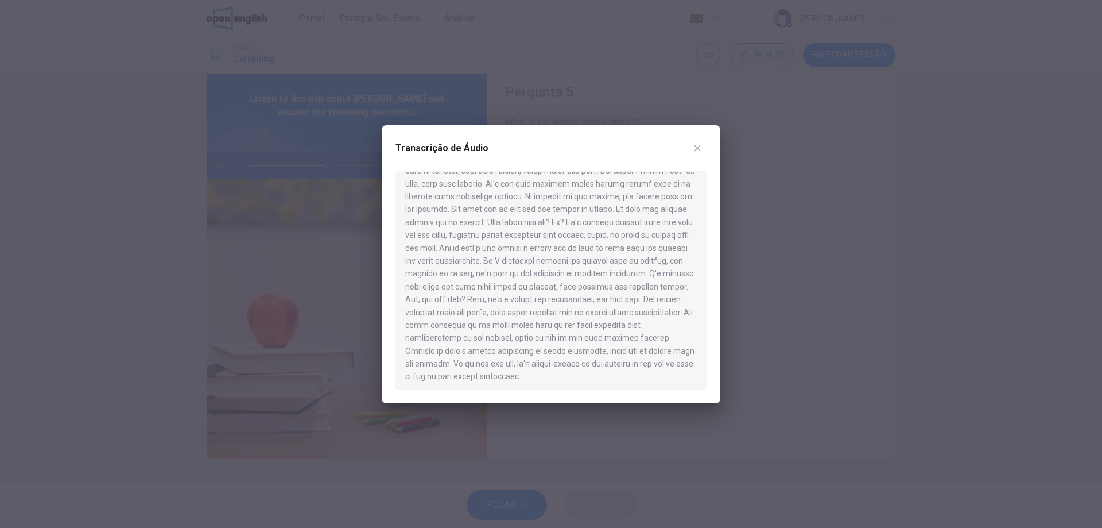
scroll to position [405, 0]
click at [700, 145] on icon "button" at bounding box center [697, 148] width 9 height 9
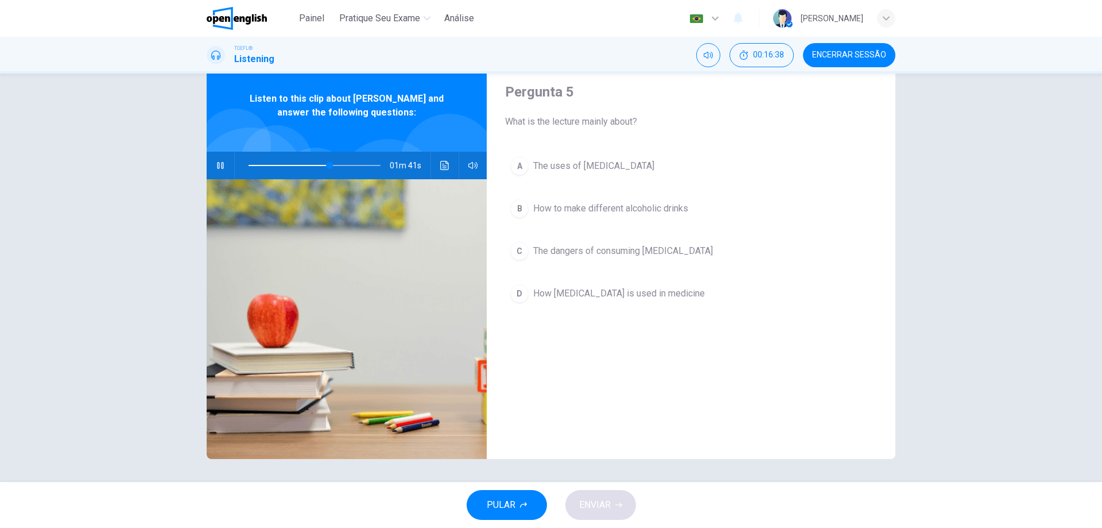
click at [220, 161] on icon "button" at bounding box center [220, 165] width 9 height 9
click at [597, 167] on span "The uses of [MEDICAL_DATA]" at bounding box center [593, 166] width 121 height 14
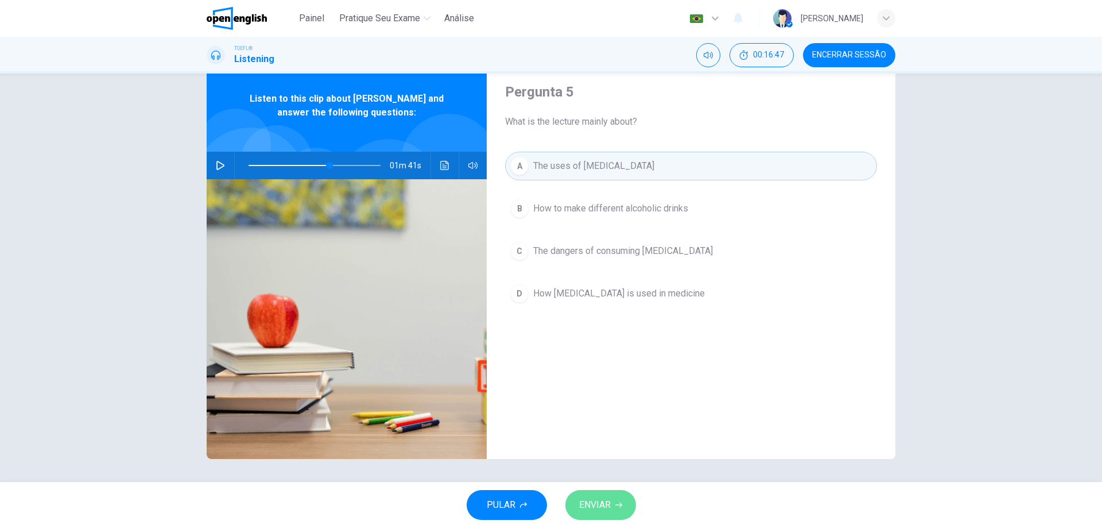
click at [597, 496] on button "ENVIAR" at bounding box center [601, 505] width 71 height 30
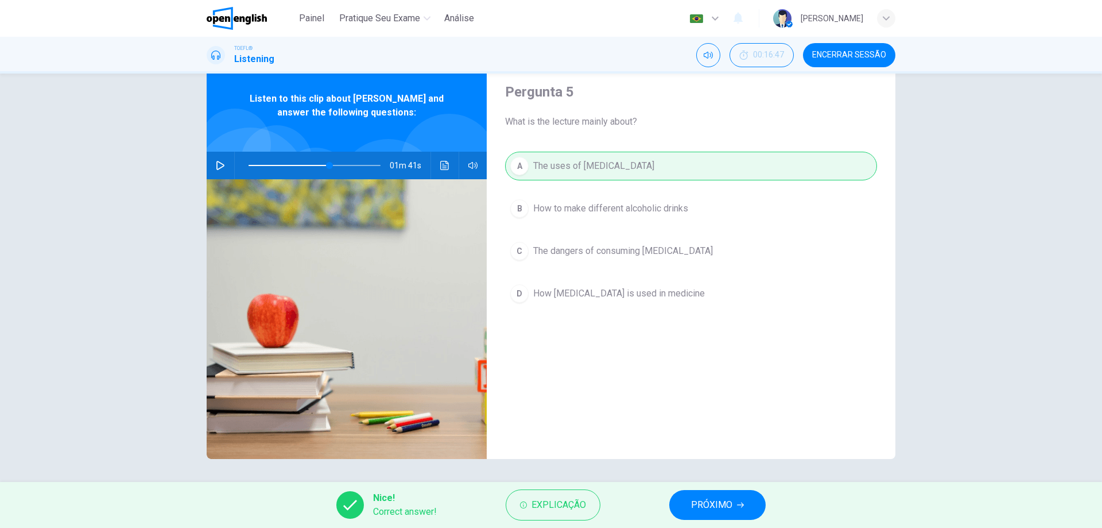
click at [719, 501] on span "PRÓXIMO" at bounding box center [711, 505] width 41 height 16
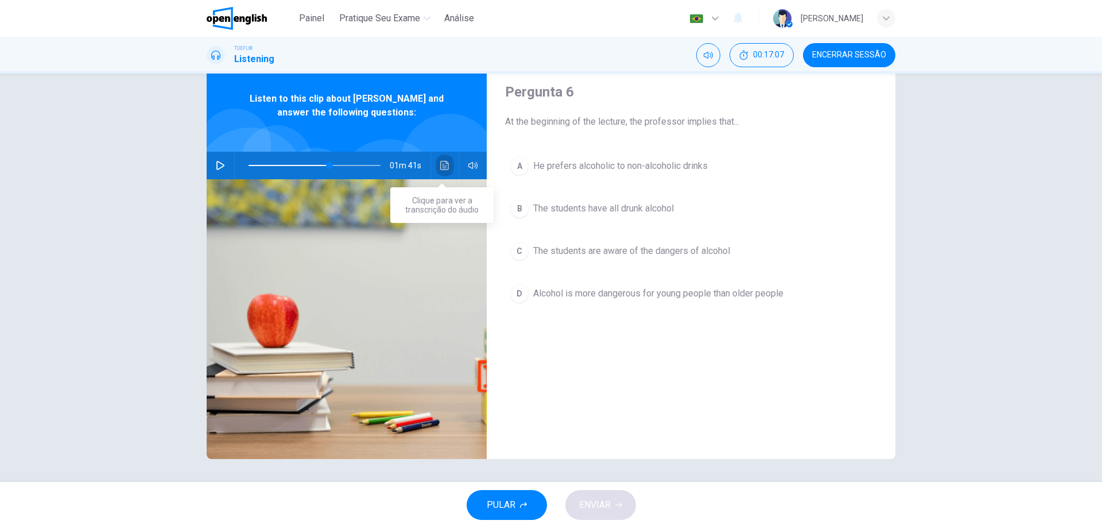
click at [436, 165] on button "Clique para ver a transcrição do áudio" at bounding box center [445, 166] width 18 height 28
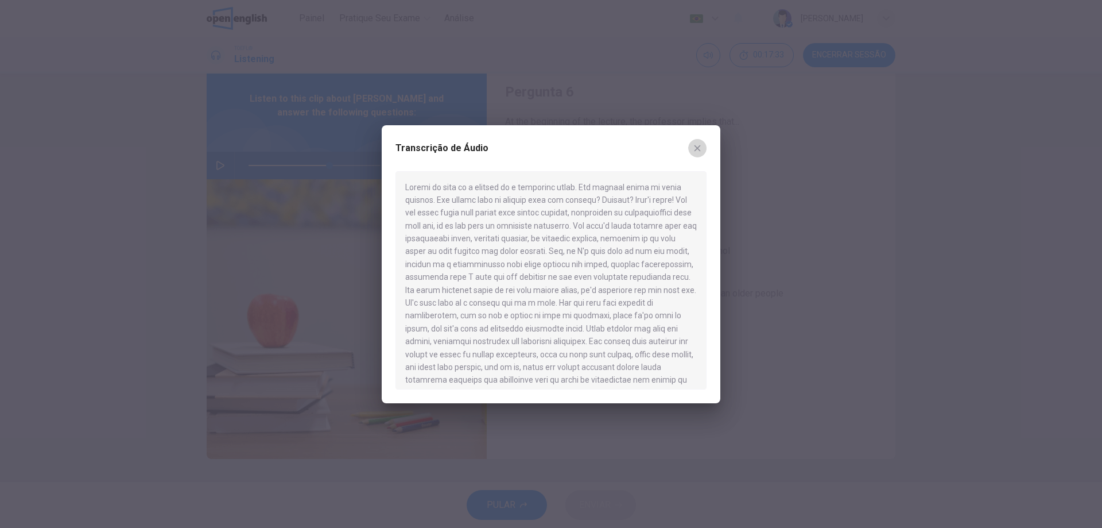
click at [695, 149] on icon "button" at bounding box center [697, 148] width 9 height 9
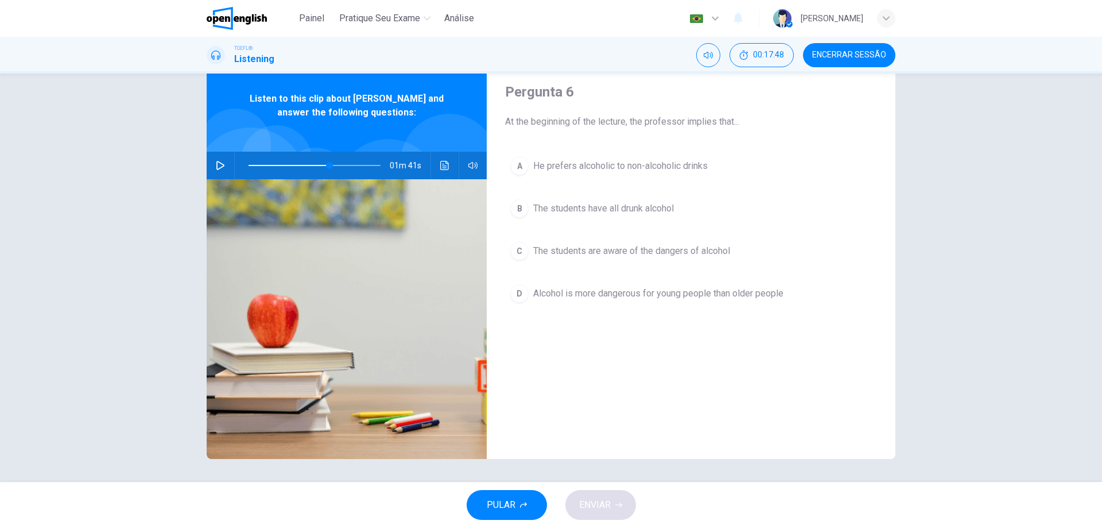
click at [597, 210] on span "The students have all drunk alcohol" at bounding box center [603, 209] width 141 height 14
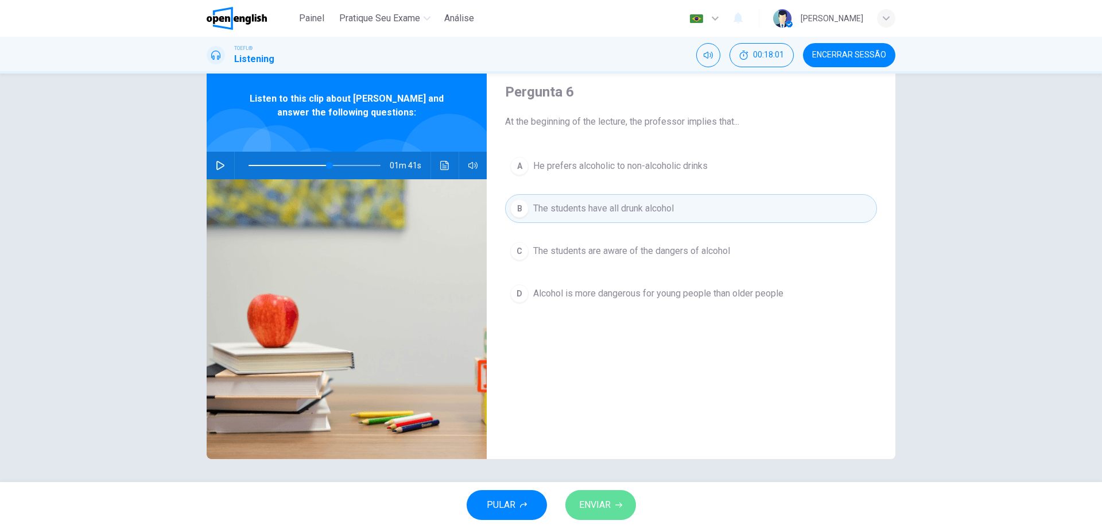
click at [604, 496] on button "ENVIAR" at bounding box center [601, 505] width 71 height 30
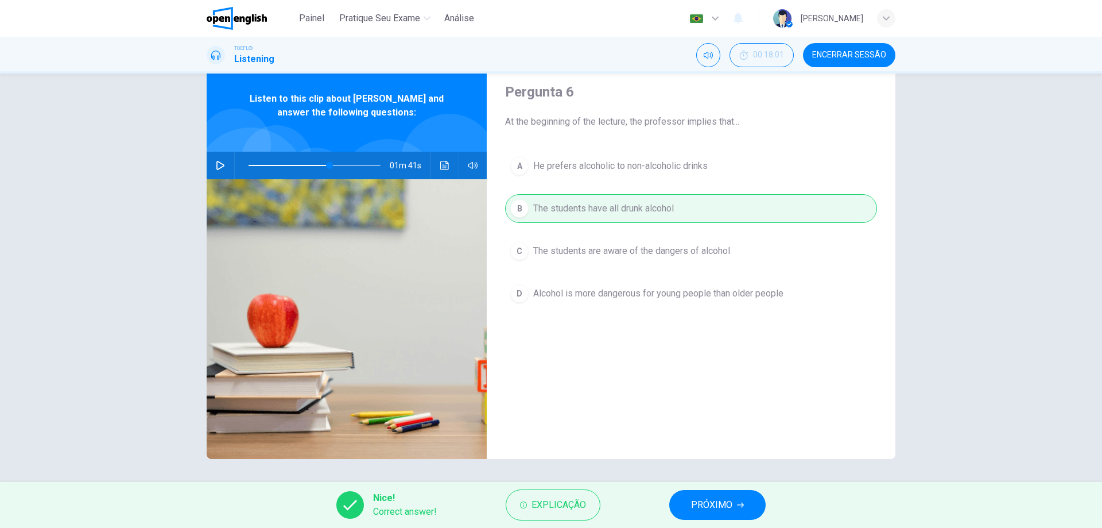
click at [741, 504] on icon "button" at bounding box center [740, 504] width 7 height 7
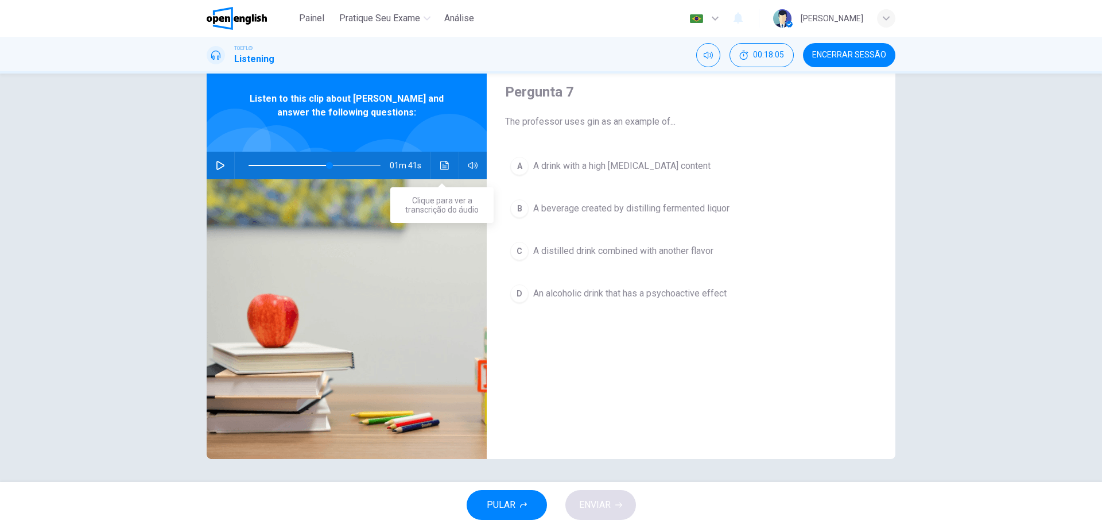
click at [449, 166] on button "Clique para ver a transcrição do áudio" at bounding box center [445, 166] width 18 height 28
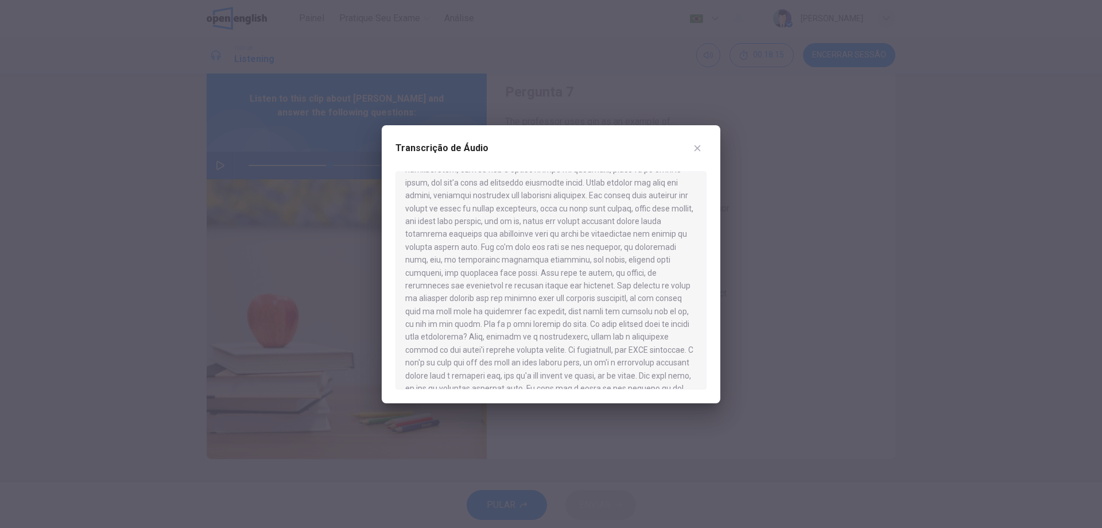
scroll to position [172, 0]
drag, startPoint x: 435, startPoint y: 265, endPoint x: 490, endPoint y: 276, distance: 56.1
click at [490, 276] on div at bounding box center [551, 280] width 311 height 218
click at [699, 149] on icon "button" at bounding box center [698, 148] width 6 height 6
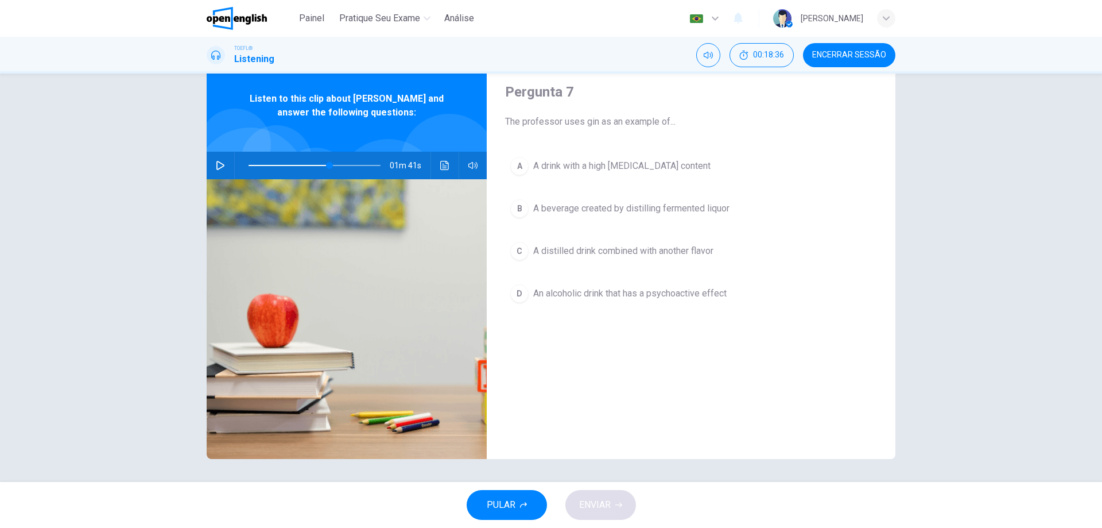
click at [640, 253] on span "A distilled drink combined with another flavor" at bounding box center [623, 251] width 180 height 14
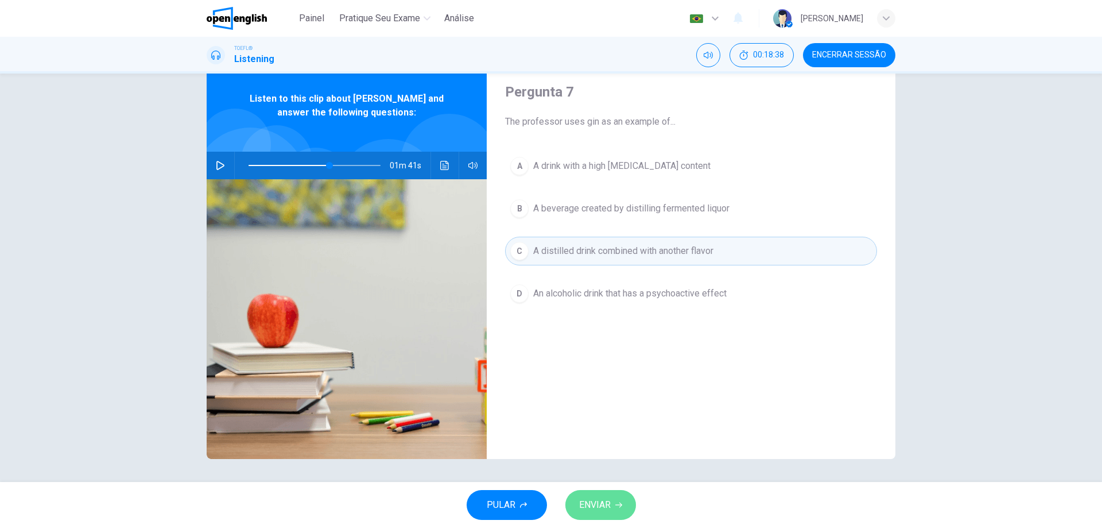
click at [624, 501] on button "ENVIAR" at bounding box center [601, 505] width 71 height 30
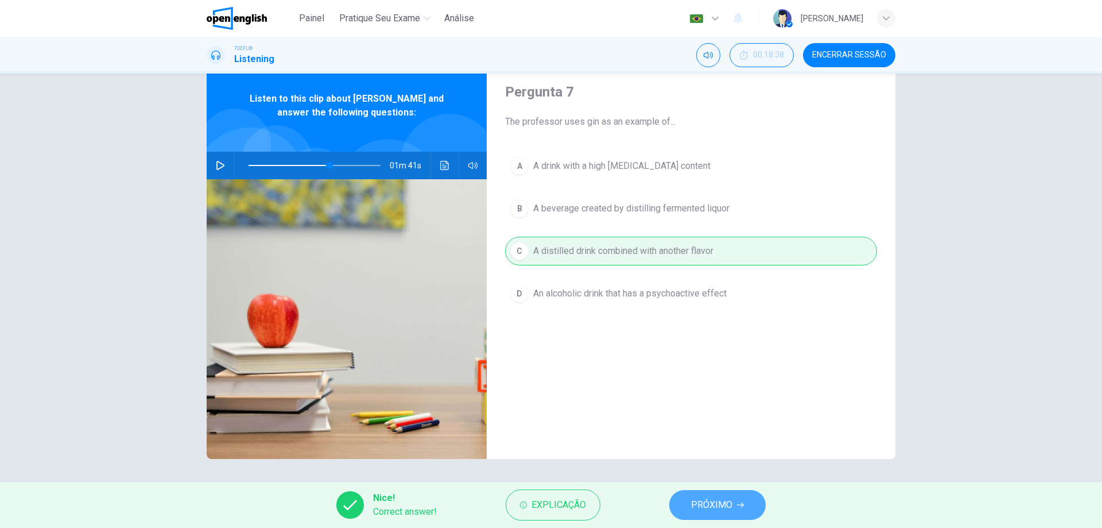
click at [718, 498] on span "PRÓXIMO" at bounding box center [711, 505] width 41 height 16
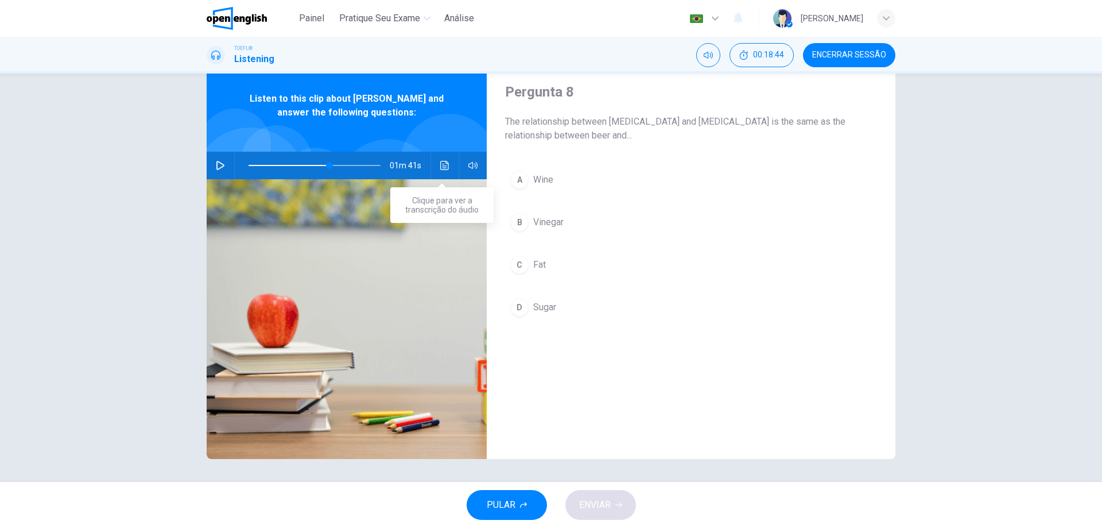
click at [448, 166] on button "Clique para ver a transcrição do áudio" at bounding box center [445, 166] width 18 height 28
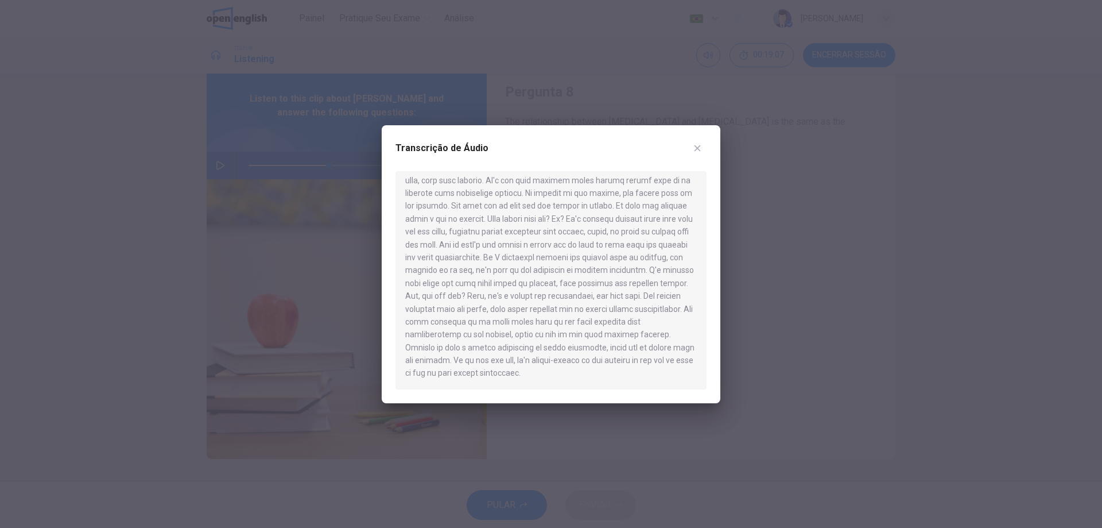
scroll to position [348, 0]
click at [695, 144] on icon "button" at bounding box center [697, 148] width 9 height 9
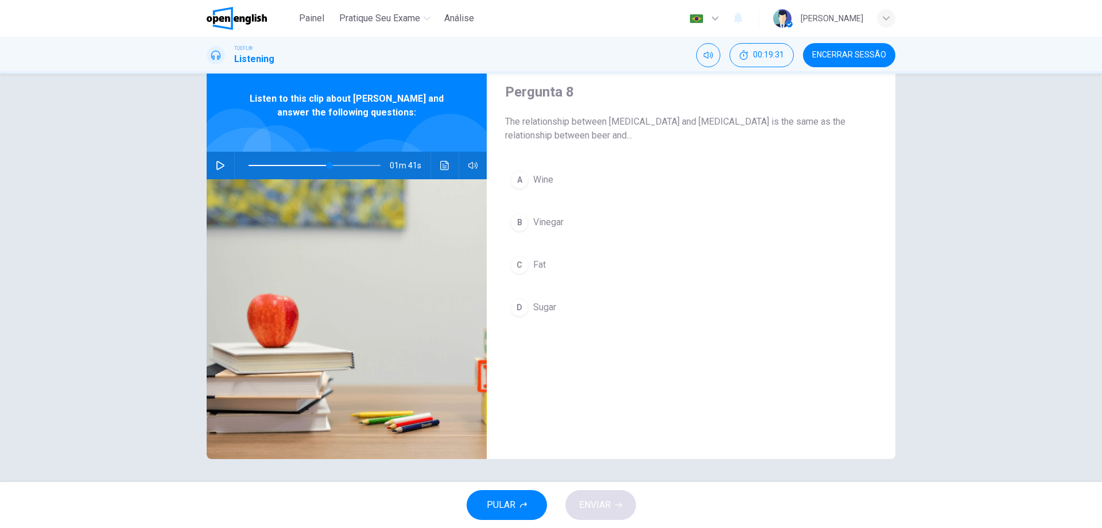
drag, startPoint x: 549, startPoint y: 219, endPoint x: 562, endPoint y: 226, distance: 14.9
click at [549, 219] on span "Vinegar" at bounding box center [548, 222] width 30 height 14
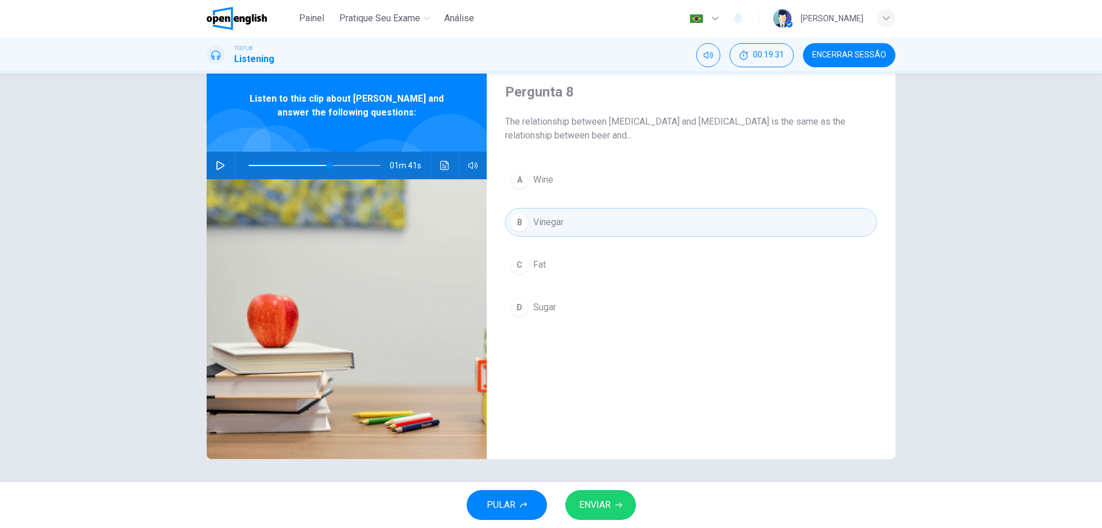
click at [602, 516] on button "ENVIAR" at bounding box center [601, 505] width 71 height 30
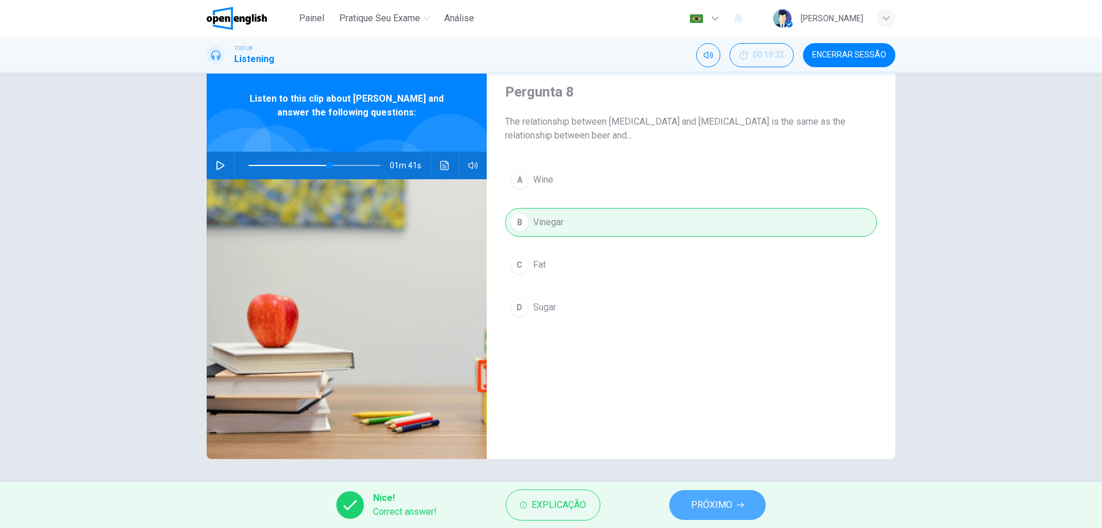
click at [695, 498] on span "PRÓXIMO" at bounding box center [711, 505] width 41 height 16
type input "**"
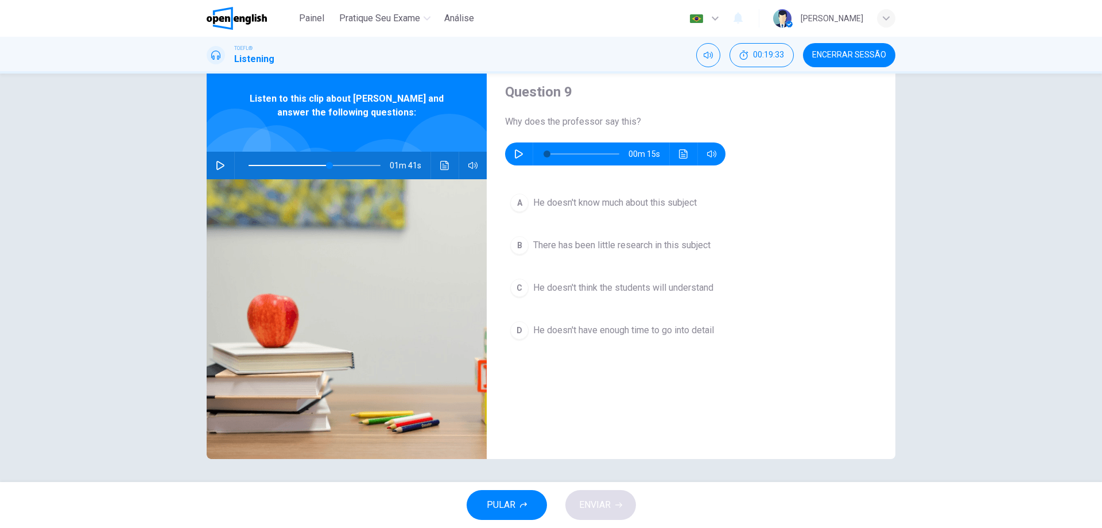
click at [809, 58] on button "Encerrar Sessão" at bounding box center [849, 55] width 92 height 24
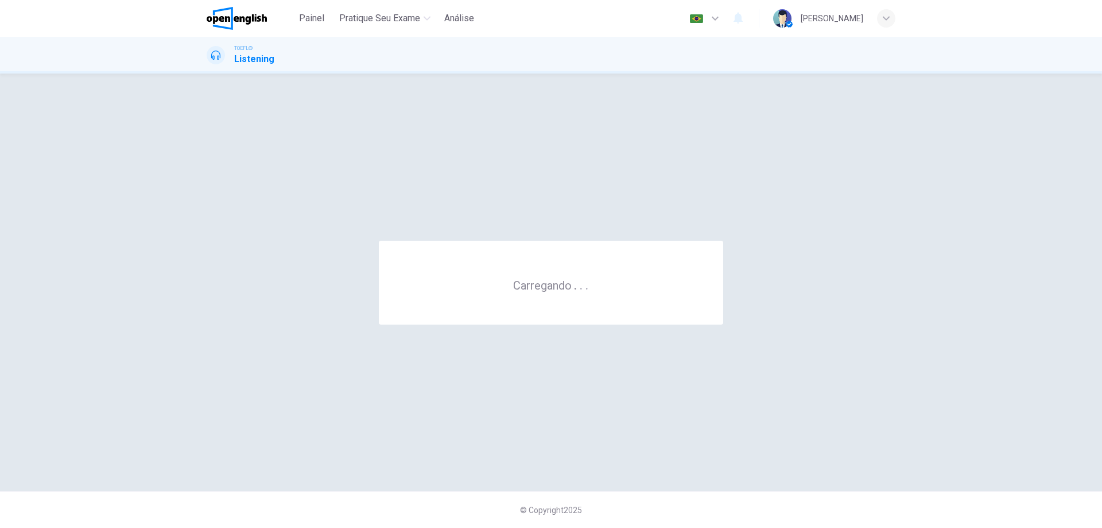
scroll to position [0, 0]
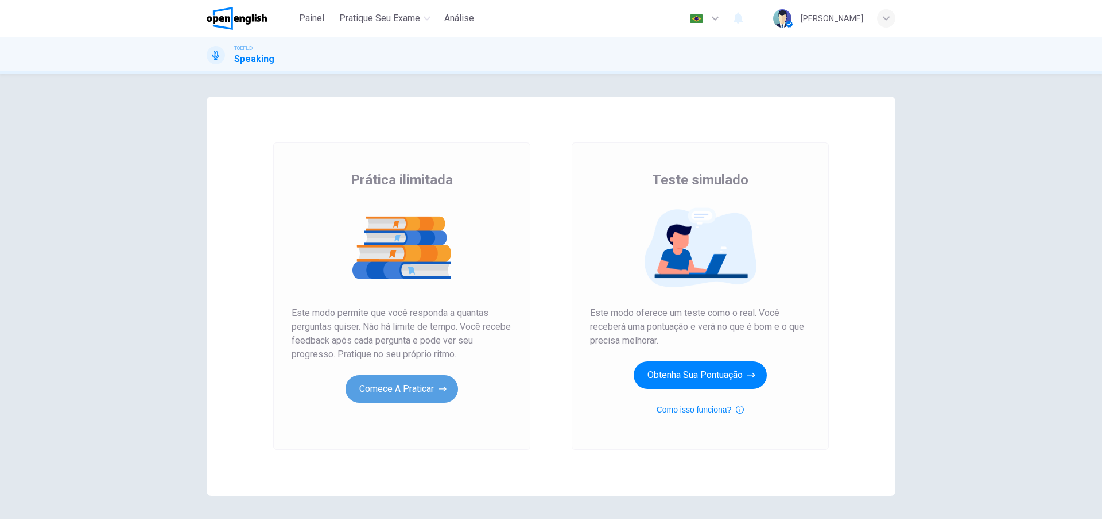
click at [381, 400] on button "Comece a praticar" at bounding box center [402, 389] width 113 height 28
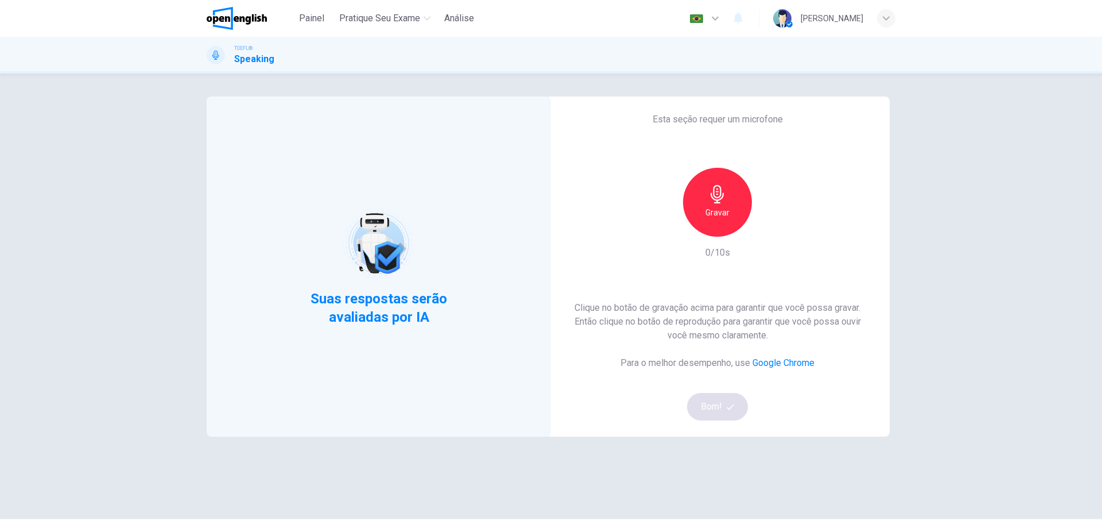
click at [768, 179] on div "Gravar" at bounding box center [718, 202] width 124 height 69
click at [688, 207] on div "Gravar" at bounding box center [717, 202] width 69 height 69
click at [726, 209] on div "Parar" at bounding box center [717, 202] width 69 height 69
click at [715, 413] on button "Bom!" at bounding box center [717, 407] width 61 height 28
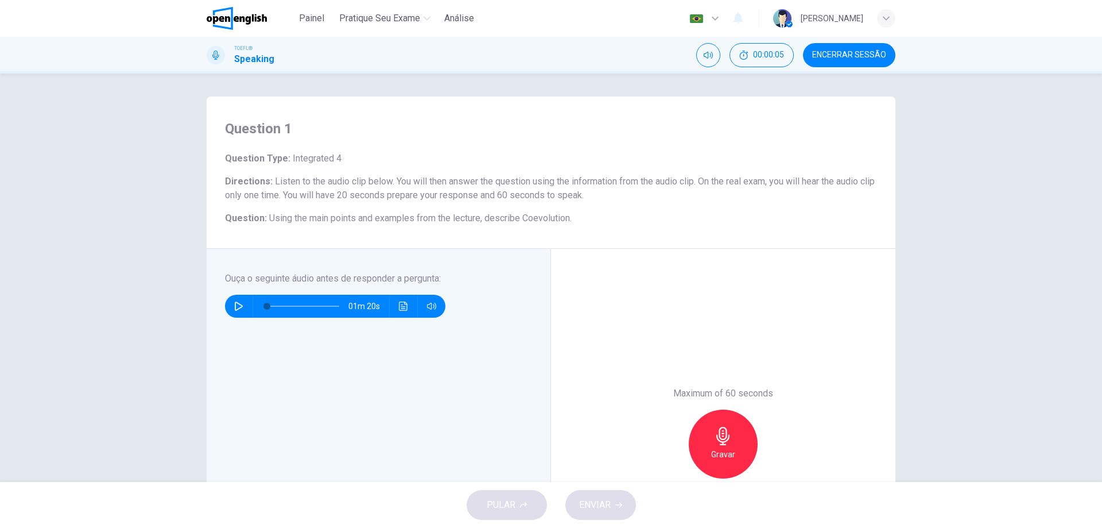
click at [408, 305] on button "Clique para ver a transcrição do áudio" at bounding box center [403, 306] width 18 height 23
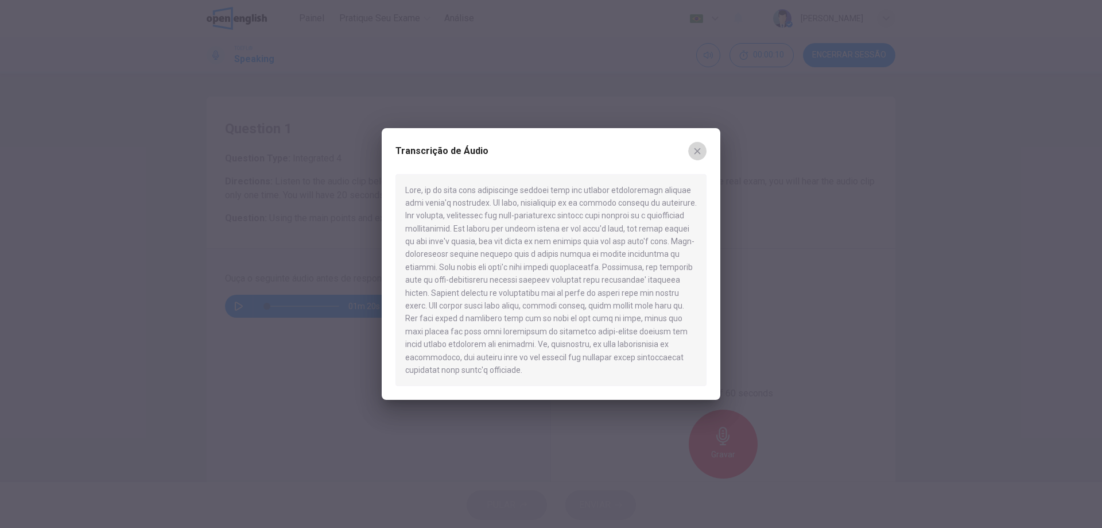
click at [694, 154] on icon "button" at bounding box center [697, 150] width 9 height 9
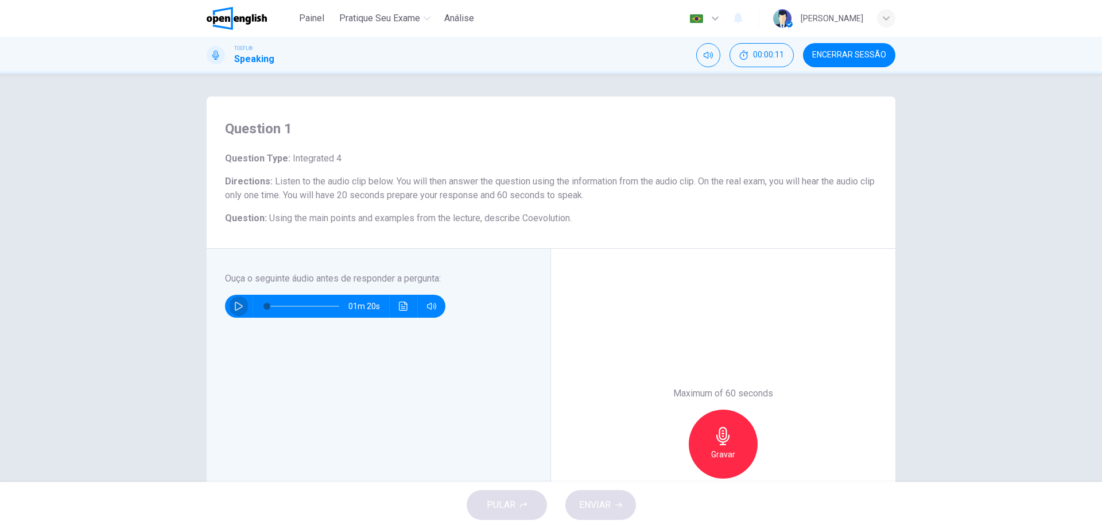
click at [234, 304] on icon "button" at bounding box center [238, 305] width 9 height 9
click at [401, 305] on icon "Clique para ver a transcrição do áudio" at bounding box center [403, 305] width 9 height 9
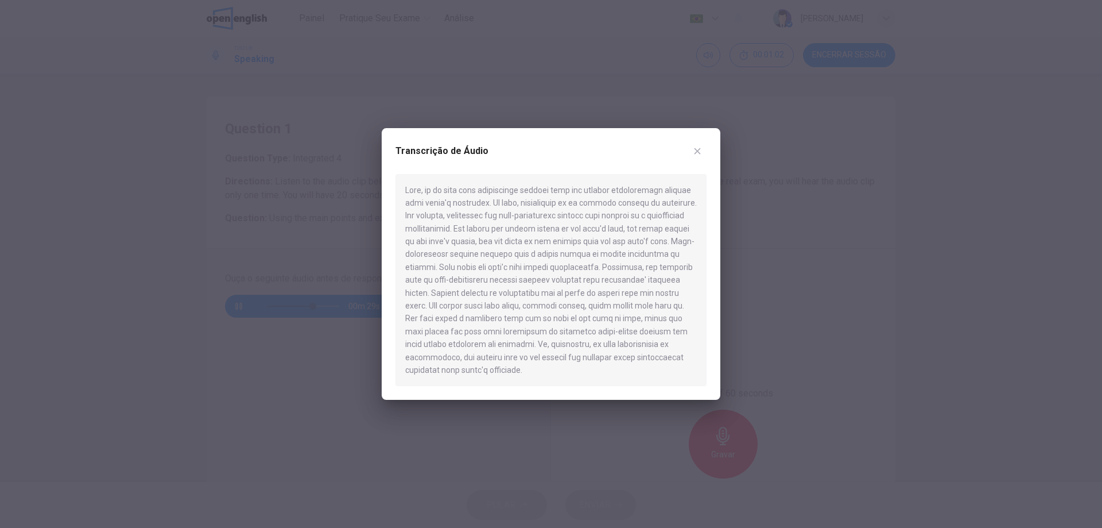
click at [697, 149] on div "Transcrição de Áudio" at bounding box center [551, 158] width 311 height 32
click at [699, 150] on button "button" at bounding box center [697, 151] width 18 height 18
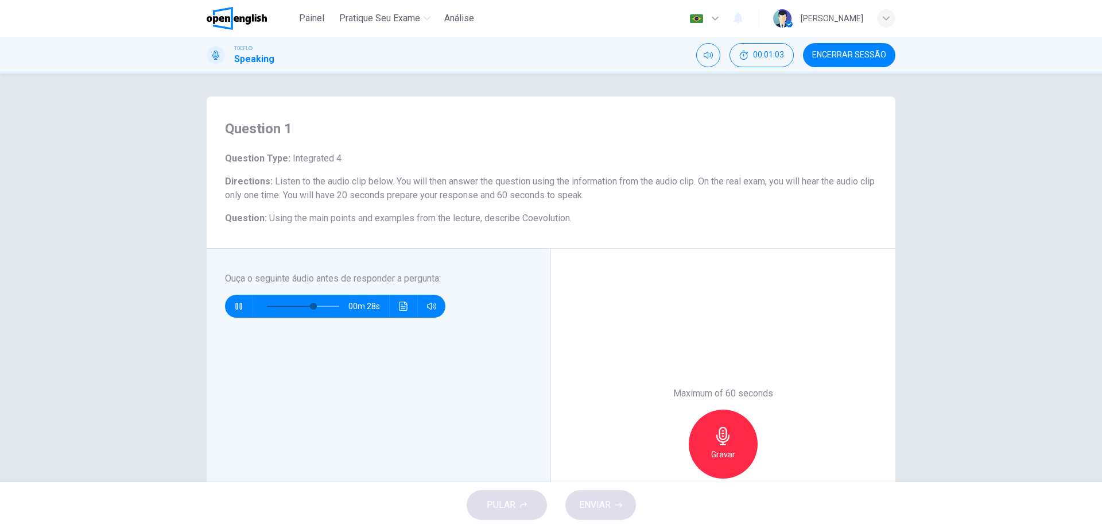
click at [226, 303] on div "00m 28s" at bounding box center [335, 306] width 220 height 23
click at [235, 303] on icon "button" at bounding box center [238, 305] width 9 height 9
click at [401, 301] on button "Clique para ver a transcrição do áudio" at bounding box center [403, 306] width 18 height 23
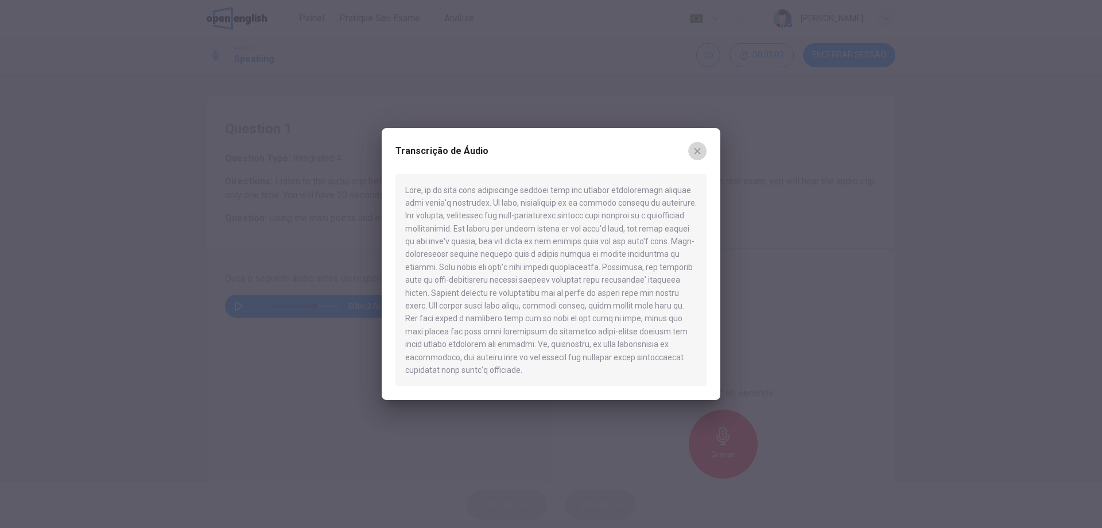
click at [695, 154] on icon "button" at bounding box center [698, 151] width 6 height 6
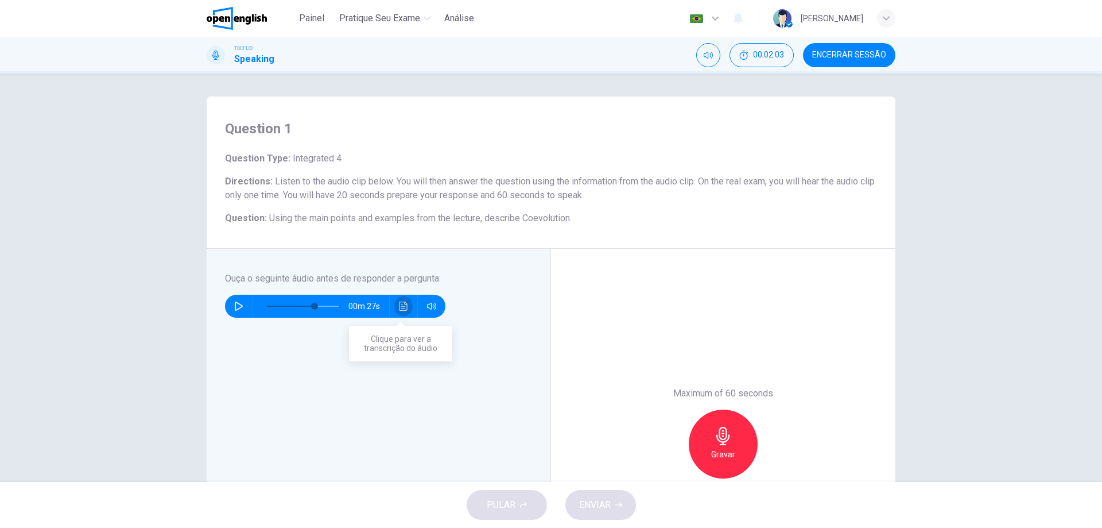
click at [402, 305] on icon "Clique para ver a transcrição do áudio" at bounding box center [403, 305] width 9 height 9
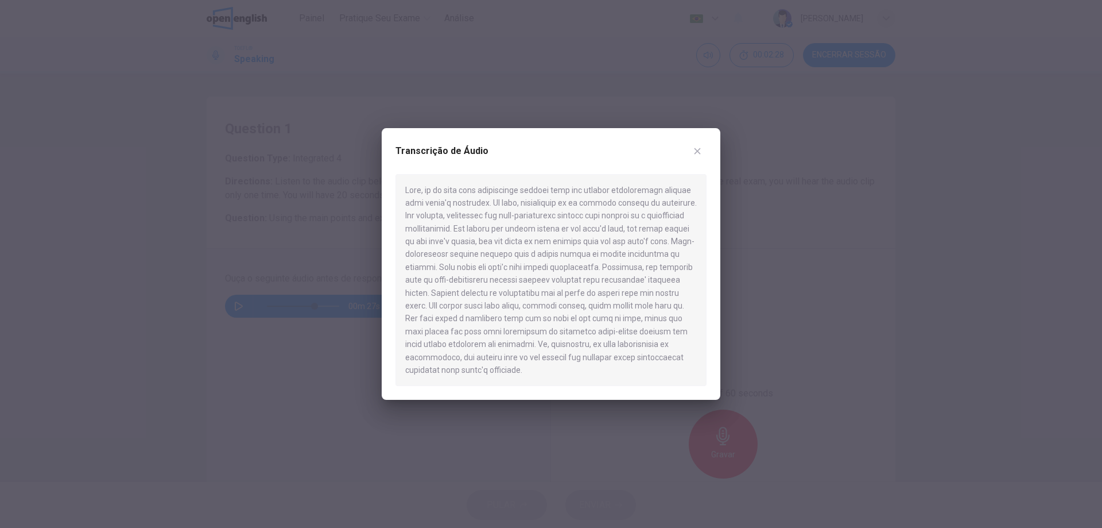
click at [697, 154] on icon "button" at bounding box center [698, 151] width 6 height 6
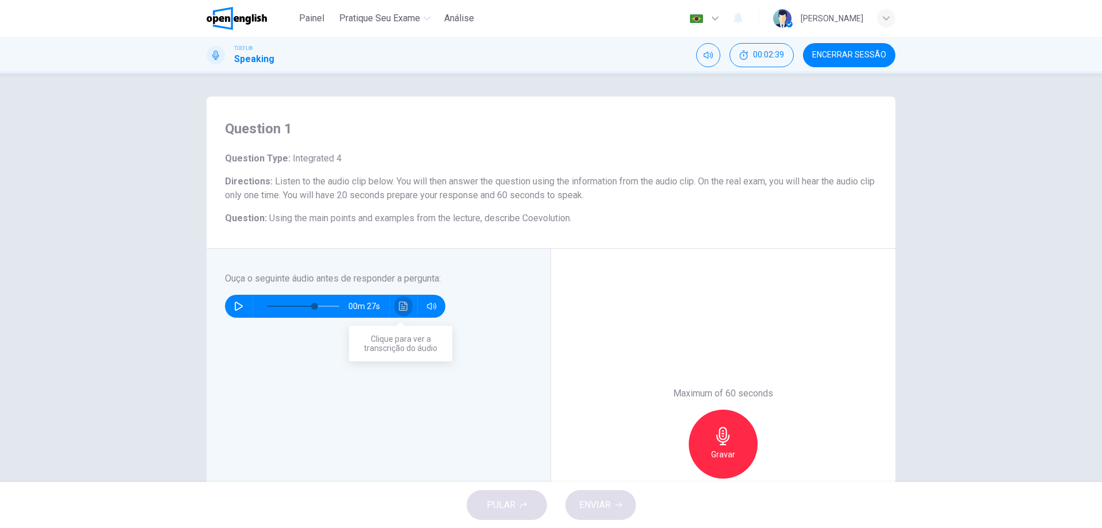
click at [399, 310] on icon "Clique para ver a transcrição do áudio" at bounding box center [403, 305] width 9 height 9
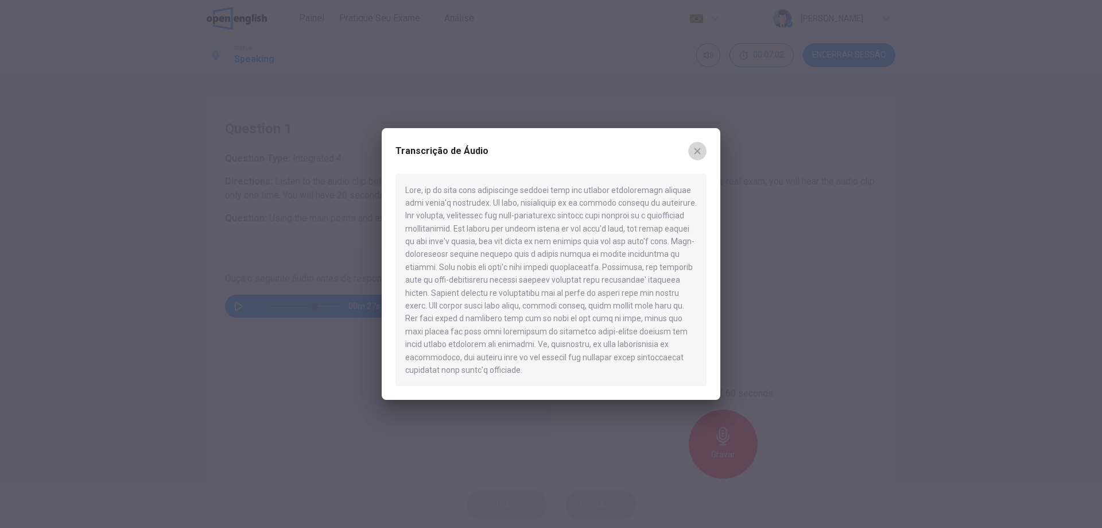
click at [695, 153] on icon "button" at bounding box center [697, 150] width 9 height 9
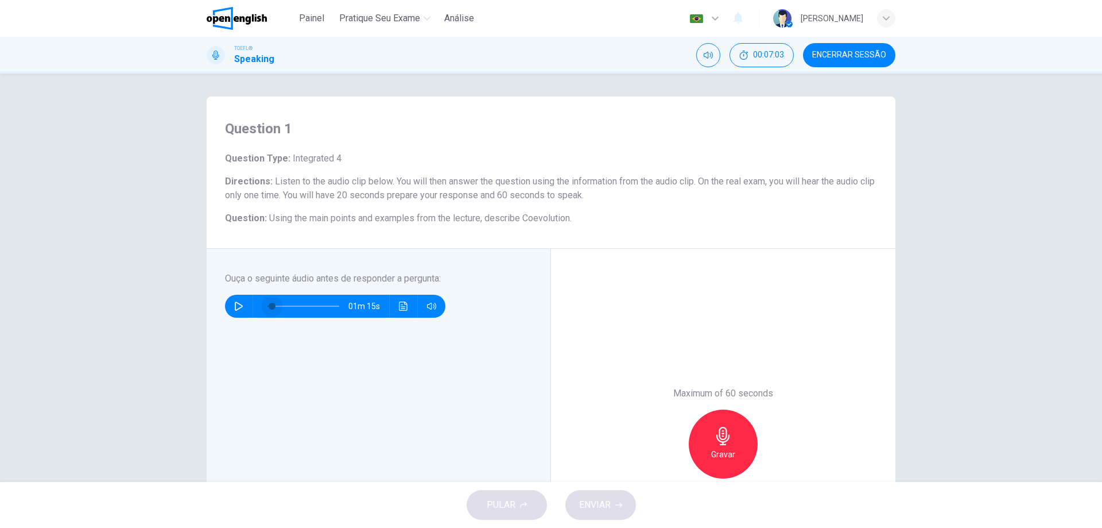
click at [269, 303] on span at bounding box center [303, 306] width 72 height 16
drag, startPoint x: 238, startPoint y: 306, endPoint x: 313, endPoint y: 305, distance: 75.2
click at [238, 306] on icon "button" at bounding box center [238, 305] width 9 height 9
click at [401, 307] on icon "Clique para ver a transcrição do áudio" at bounding box center [403, 305] width 9 height 9
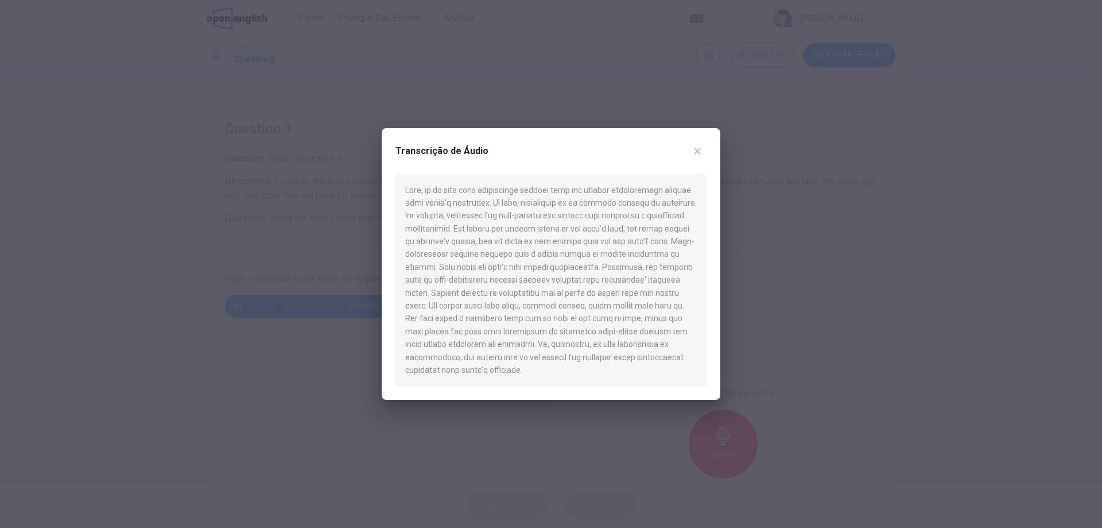
click at [692, 157] on button "button" at bounding box center [697, 151] width 18 height 18
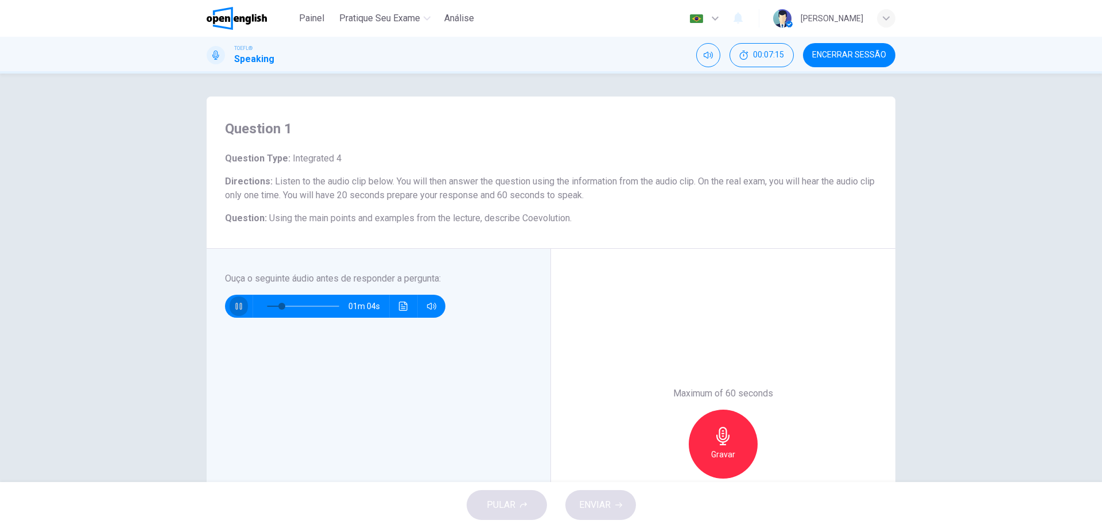
click at [230, 306] on button "button" at bounding box center [239, 306] width 18 height 23
click at [723, 437] on icon "button" at bounding box center [723, 436] width 13 height 18
click at [725, 435] on icon "button" at bounding box center [723, 436] width 18 height 18
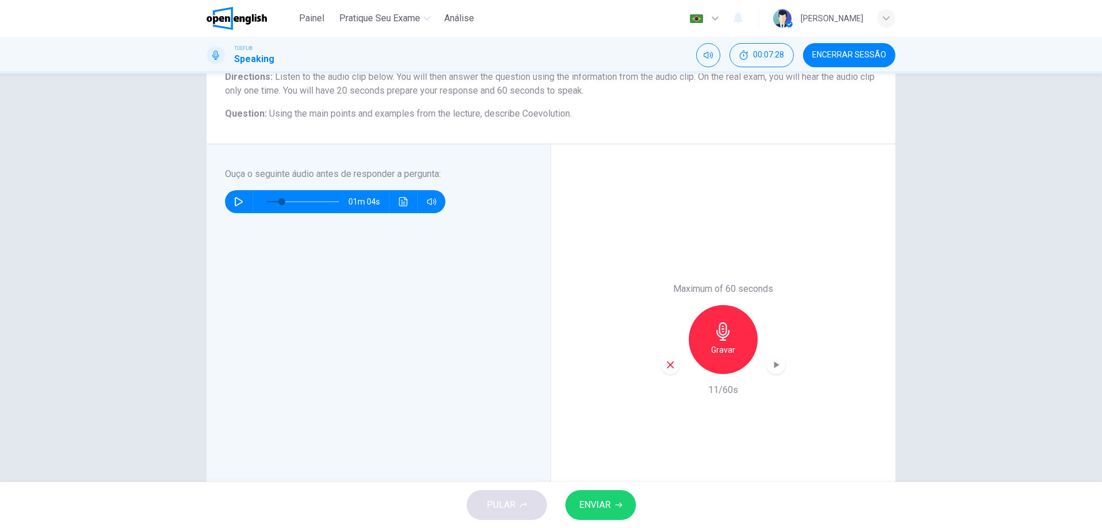
scroll to position [115, 0]
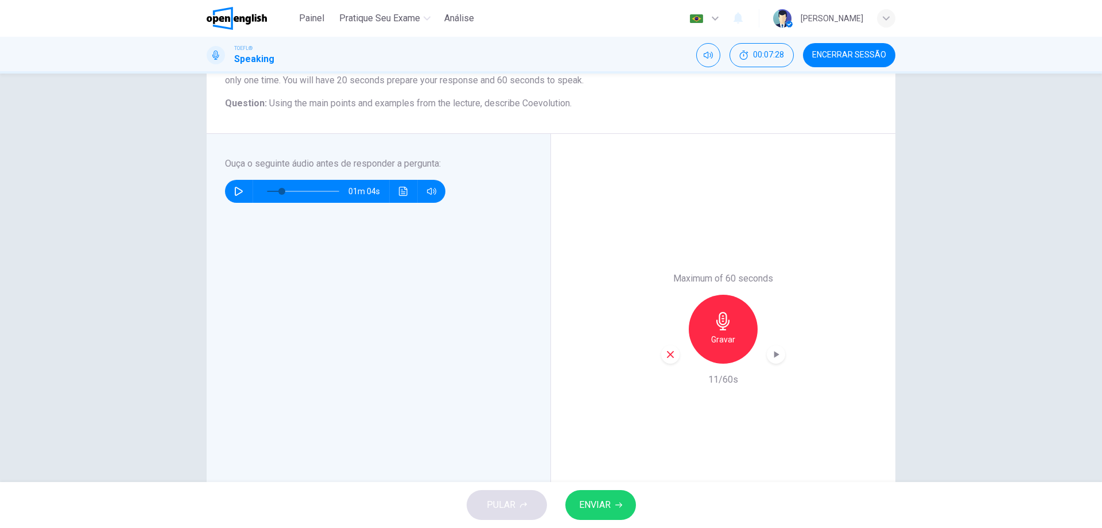
click at [672, 355] on icon "button" at bounding box center [670, 354] width 10 height 10
click at [740, 326] on div "Gravar" at bounding box center [723, 329] width 69 height 69
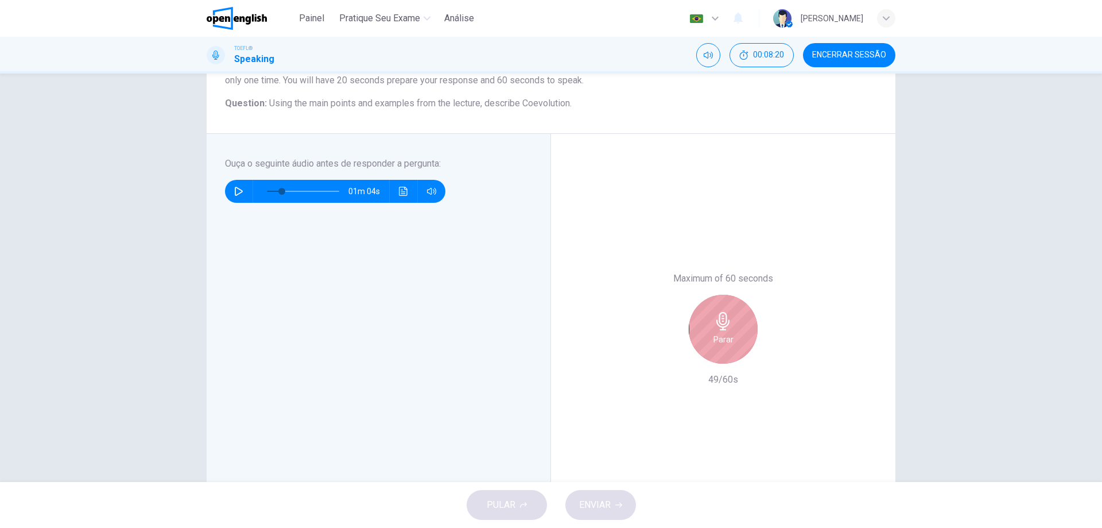
click at [744, 323] on div "Parar" at bounding box center [723, 329] width 69 height 69
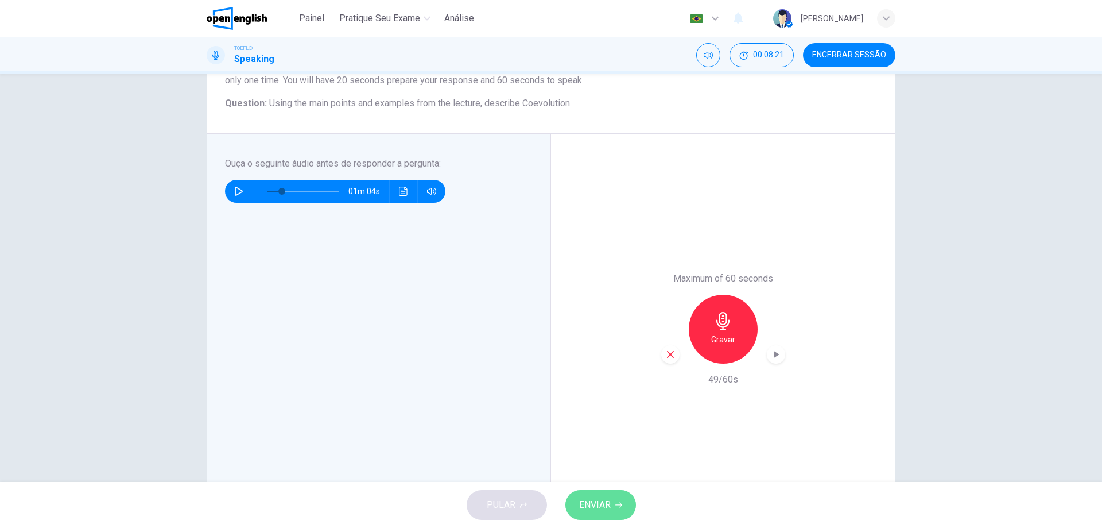
click at [618, 498] on button "ENVIAR" at bounding box center [601, 505] width 71 height 30
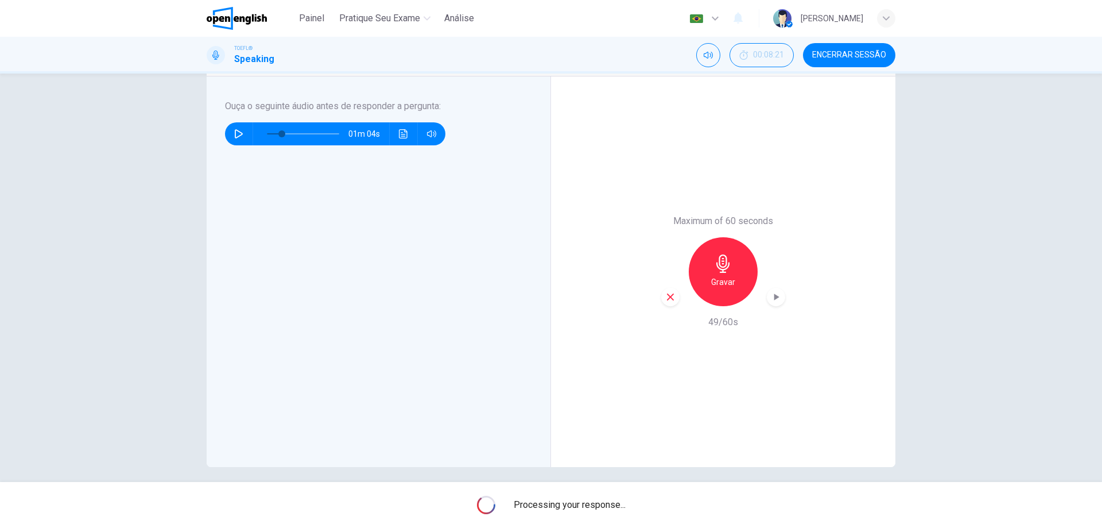
scroll to position [180, 0]
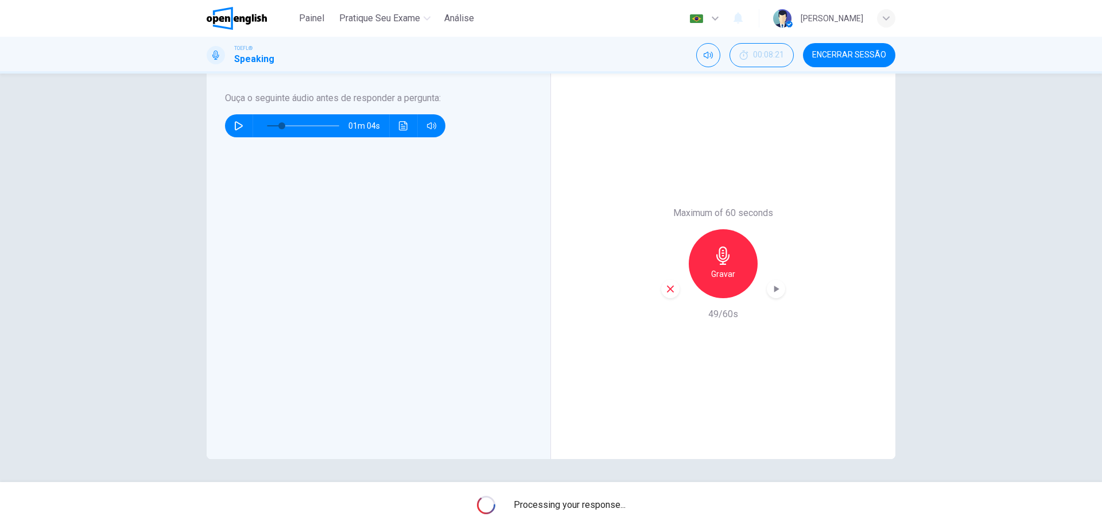
type input "*"
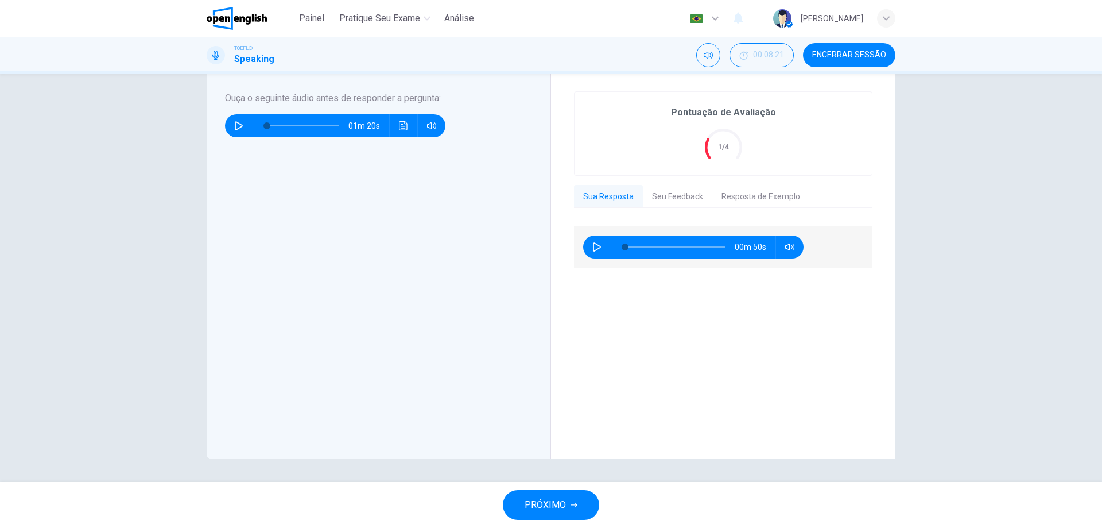
click at [669, 195] on button "Seu Feedback" at bounding box center [677, 197] width 69 height 24
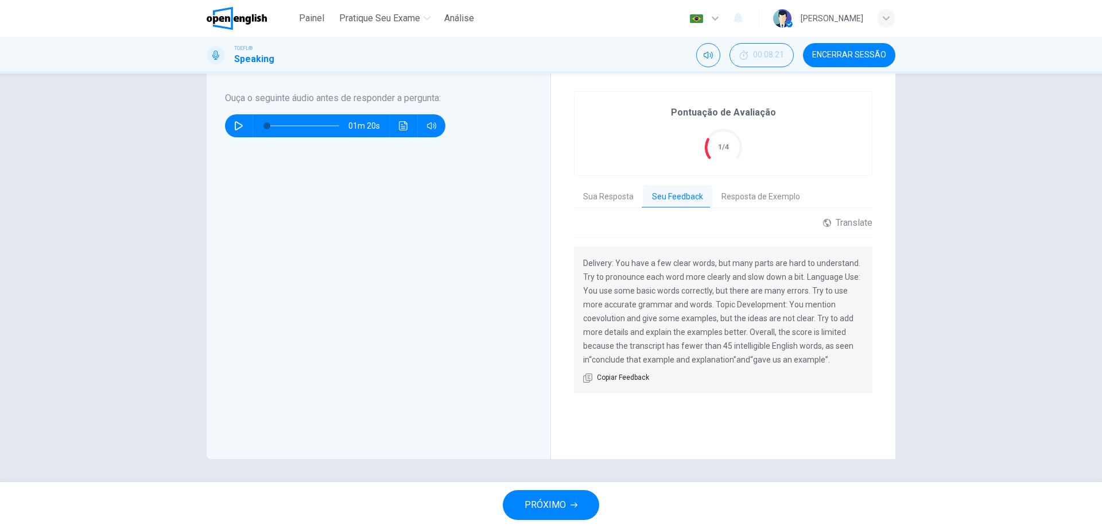
click at [739, 193] on button "Resposta de Exemplo" at bounding box center [761, 197] width 97 height 24
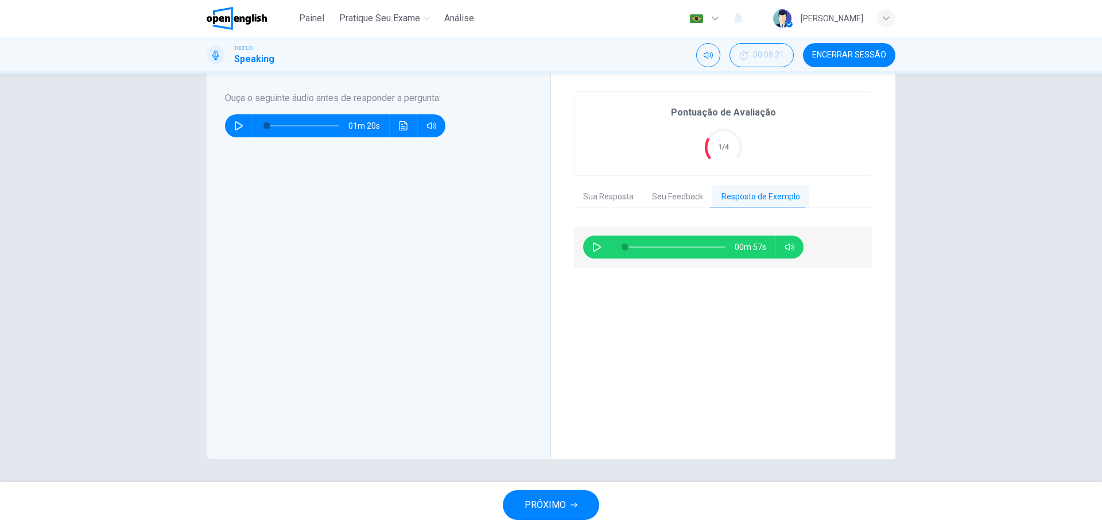
click at [588, 242] on button "button" at bounding box center [597, 246] width 18 height 23
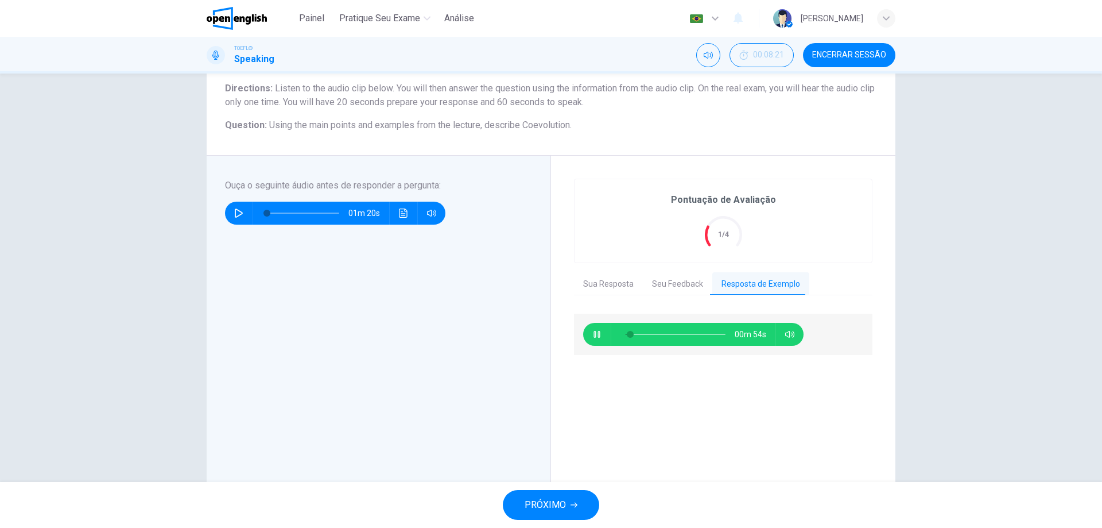
scroll to position [65, 0]
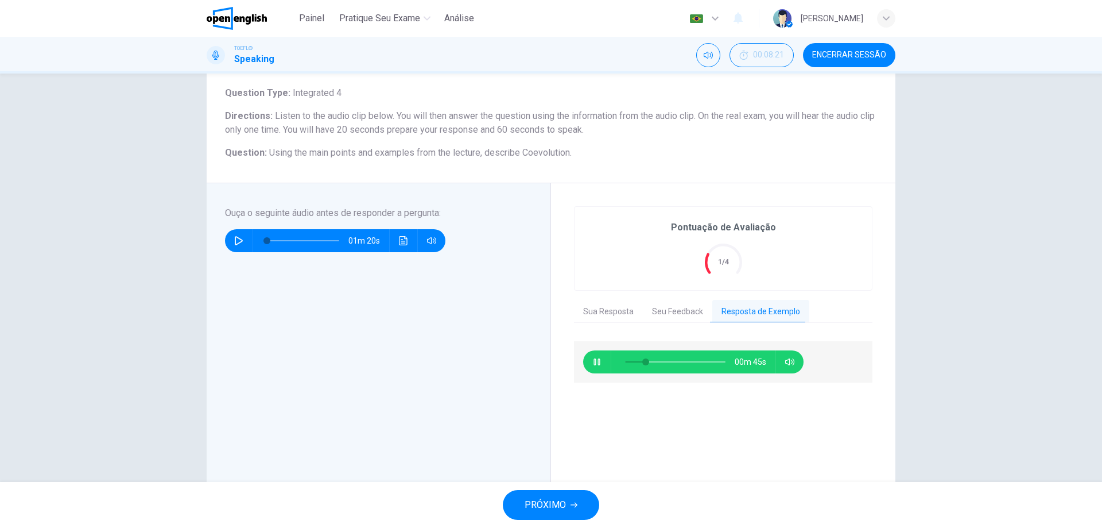
click at [665, 309] on button "Seu Feedback" at bounding box center [677, 312] width 69 height 24
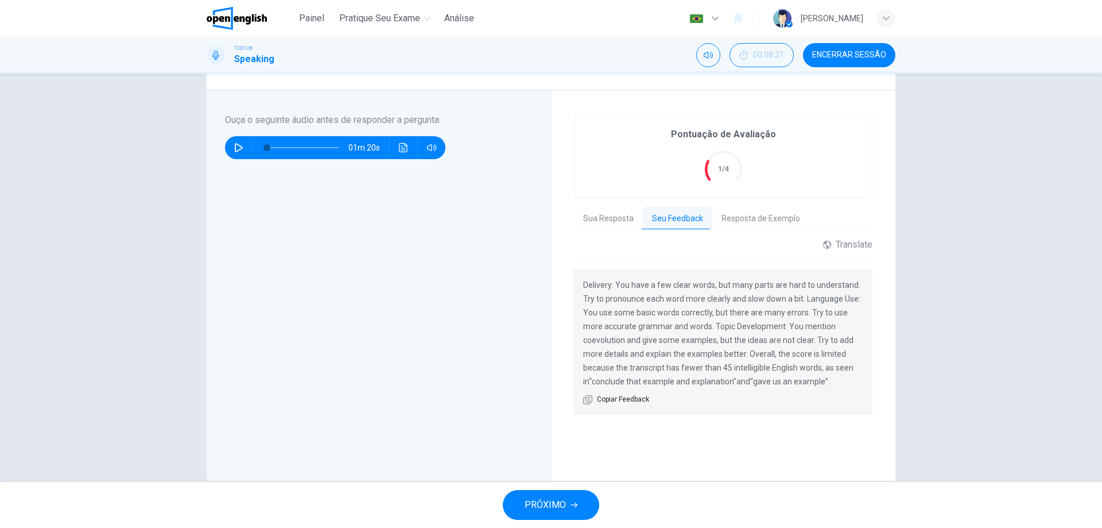
scroll to position [180, 0]
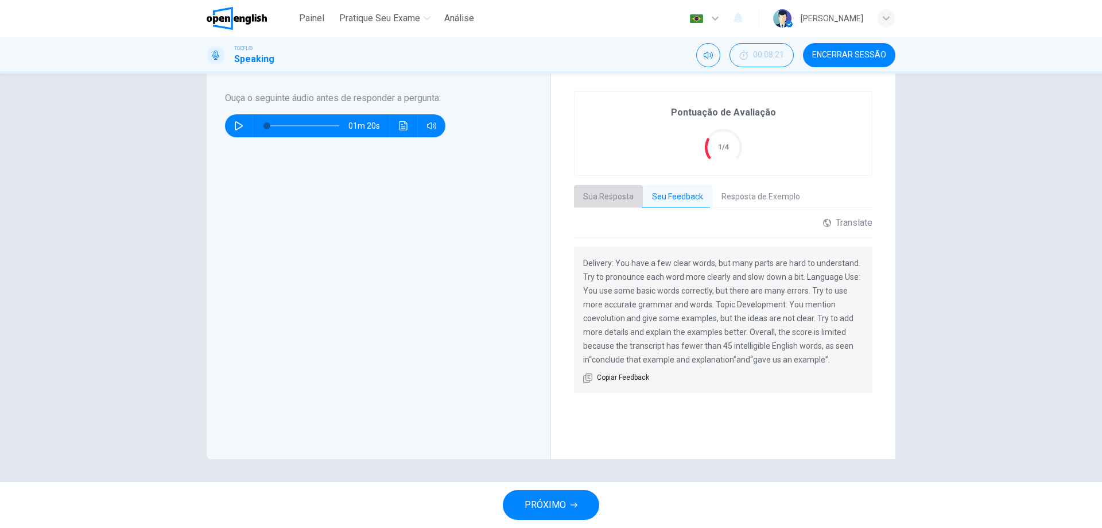
click at [607, 202] on button "Sua Resposta" at bounding box center [608, 197] width 69 height 24
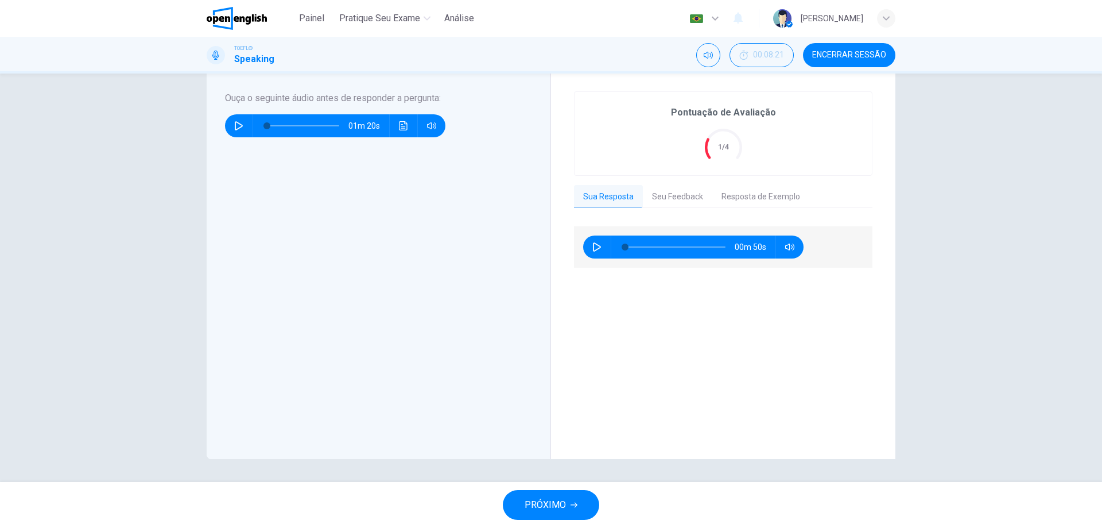
click at [741, 193] on button "Resposta de Exemplo" at bounding box center [761, 197] width 97 height 24
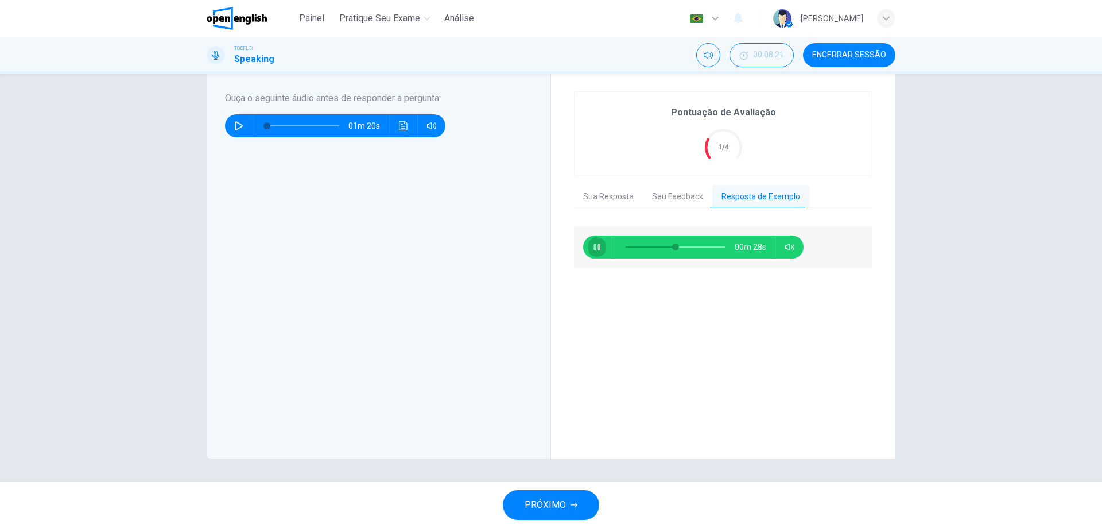
click at [595, 245] on icon "button" at bounding box center [597, 246] width 9 height 9
type input "**"
click at [615, 199] on button "Sua Resposta" at bounding box center [608, 197] width 69 height 24
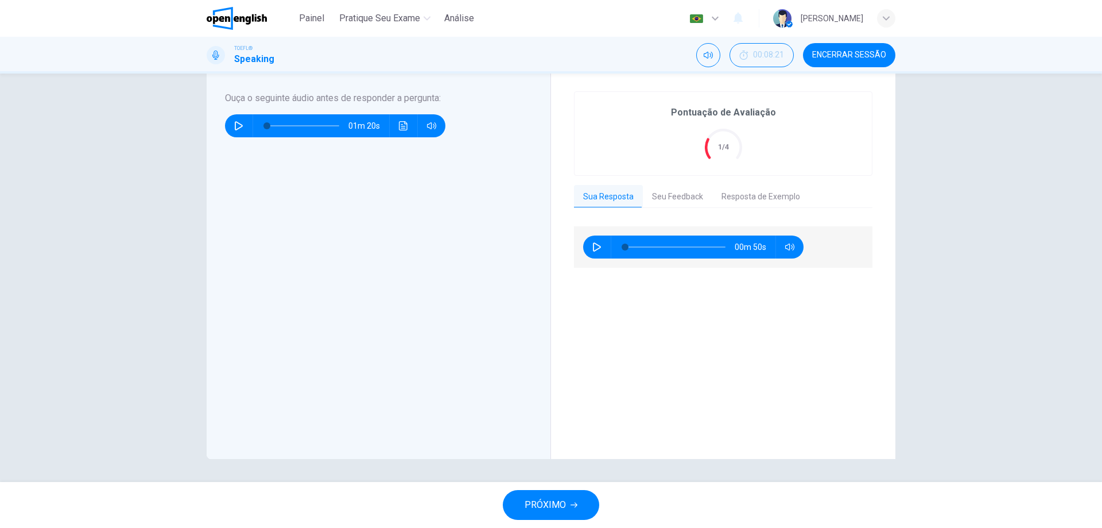
click at [593, 249] on icon "button" at bounding box center [597, 246] width 9 height 9
click at [683, 197] on button "Seu Feedback" at bounding box center [677, 197] width 69 height 24
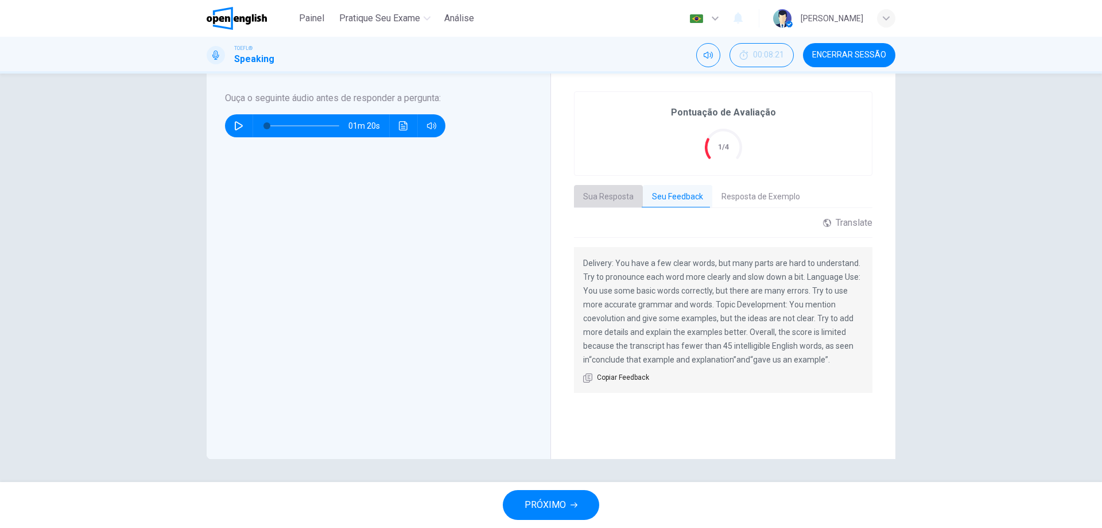
click at [626, 193] on button "Sua Resposta" at bounding box center [608, 197] width 69 height 24
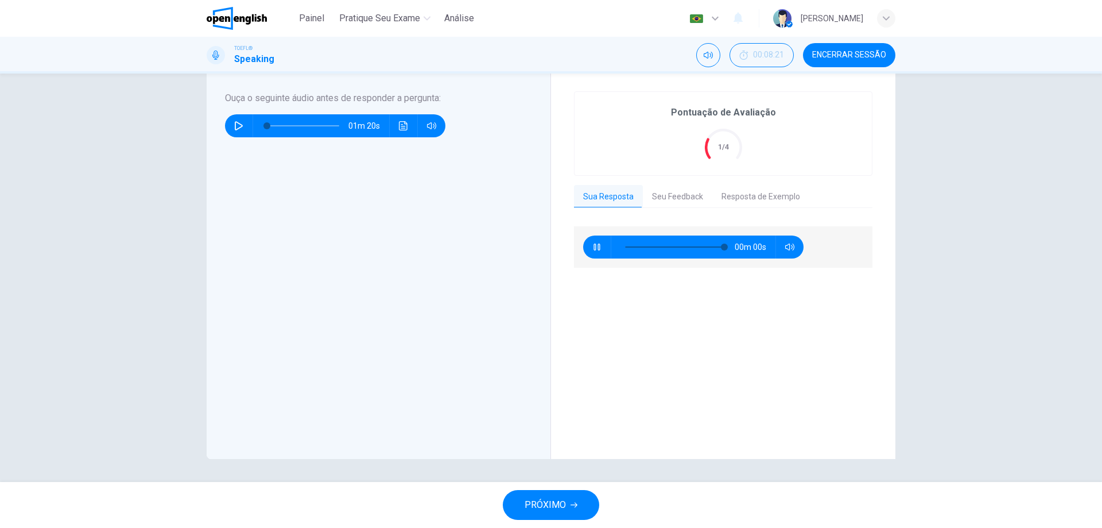
type input "*"
click at [677, 194] on button "Seu Feedback" at bounding box center [677, 197] width 69 height 24
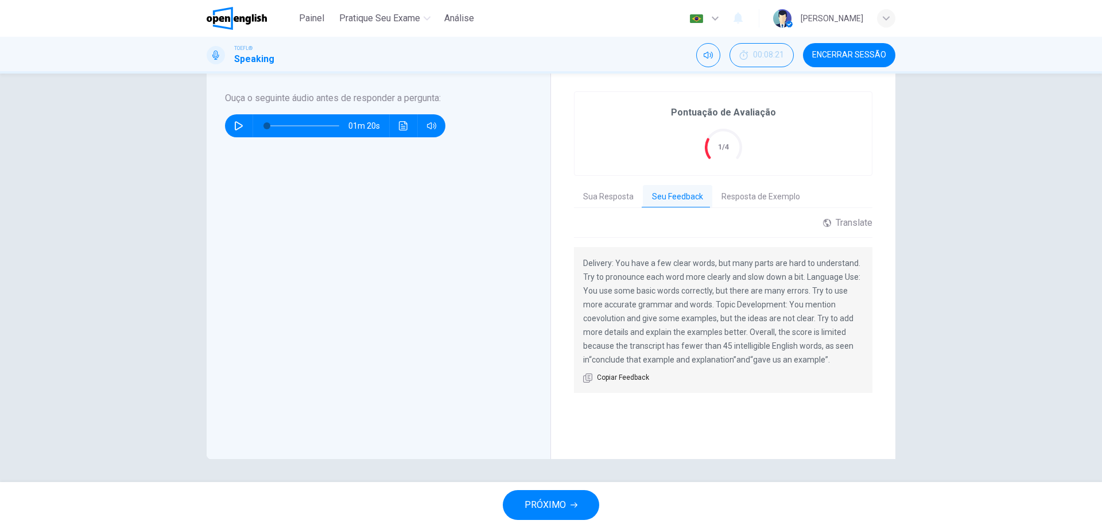
click at [721, 195] on button "Resposta de Exemplo" at bounding box center [761, 197] width 97 height 24
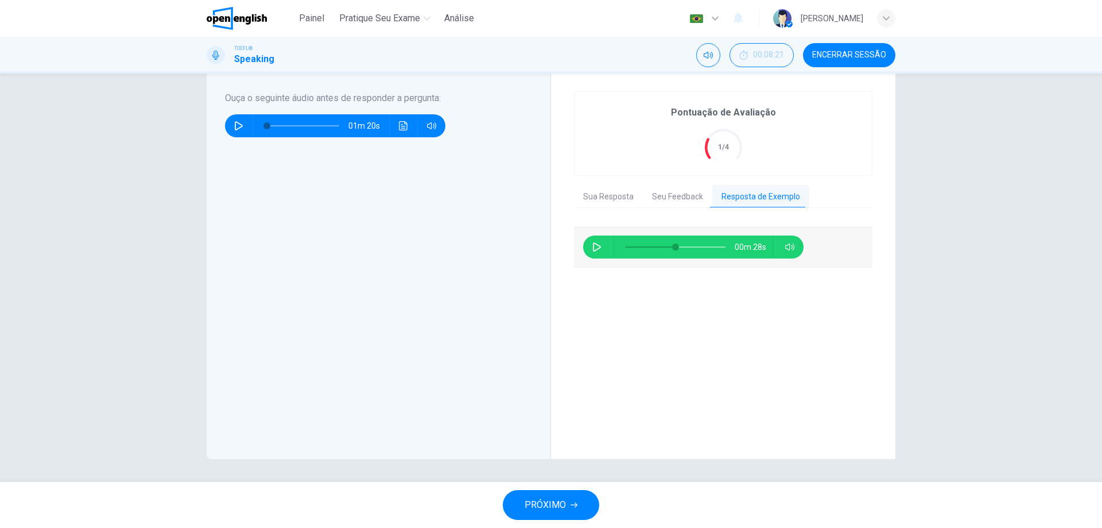
click at [588, 242] on button "button" at bounding box center [597, 246] width 18 height 23
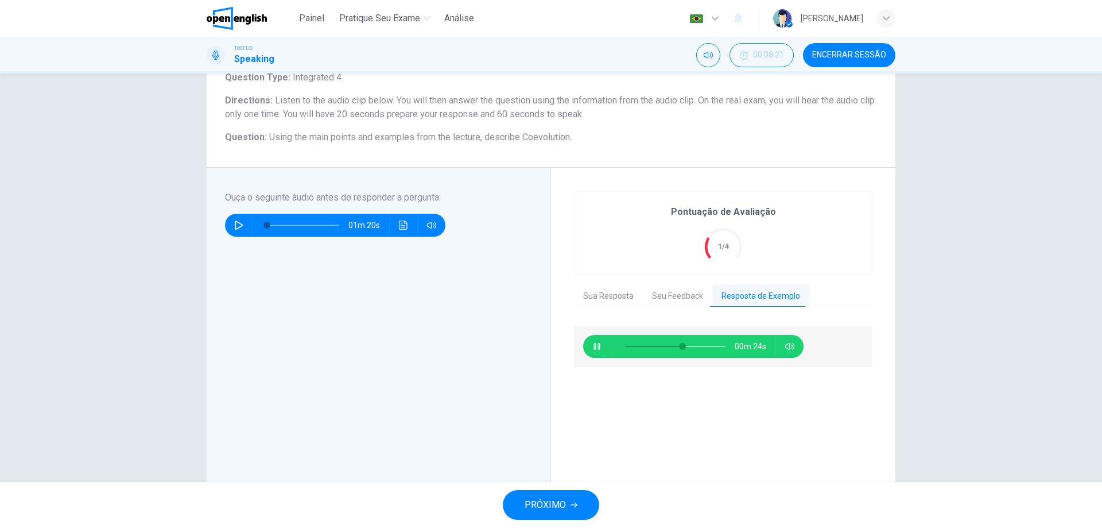
scroll to position [65, 0]
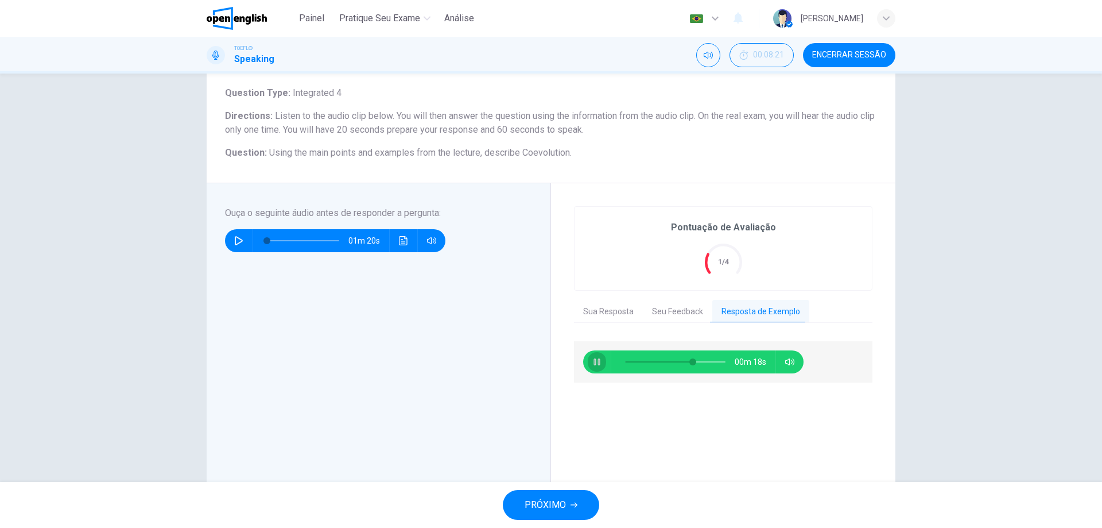
click at [595, 363] on icon "button" at bounding box center [597, 361] width 9 height 9
type input "**"
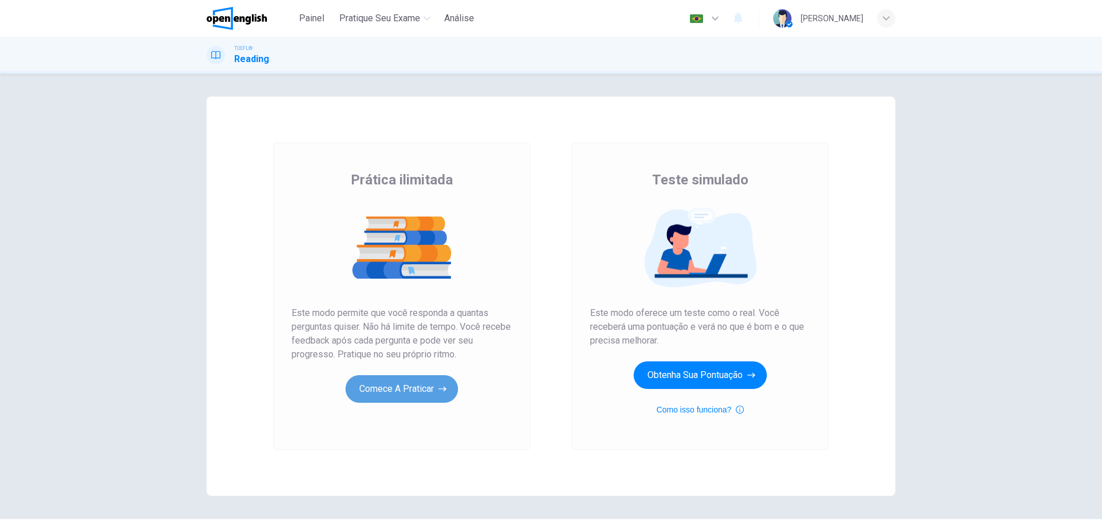
click at [401, 394] on button "Comece a praticar" at bounding box center [402, 389] width 113 height 28
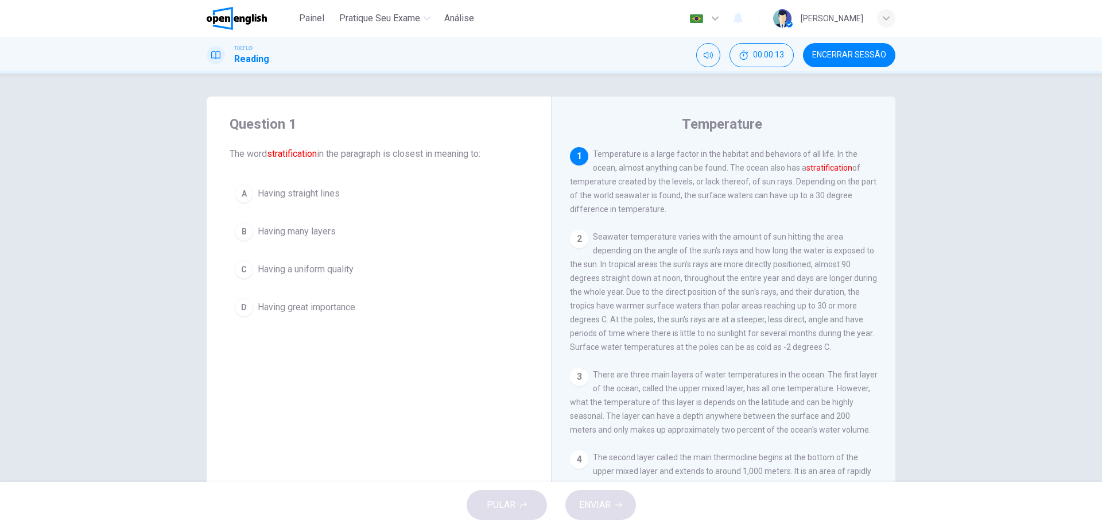
click at [296, 157] on font "stratification" at bounding box center [292, 153] width 50 height 11
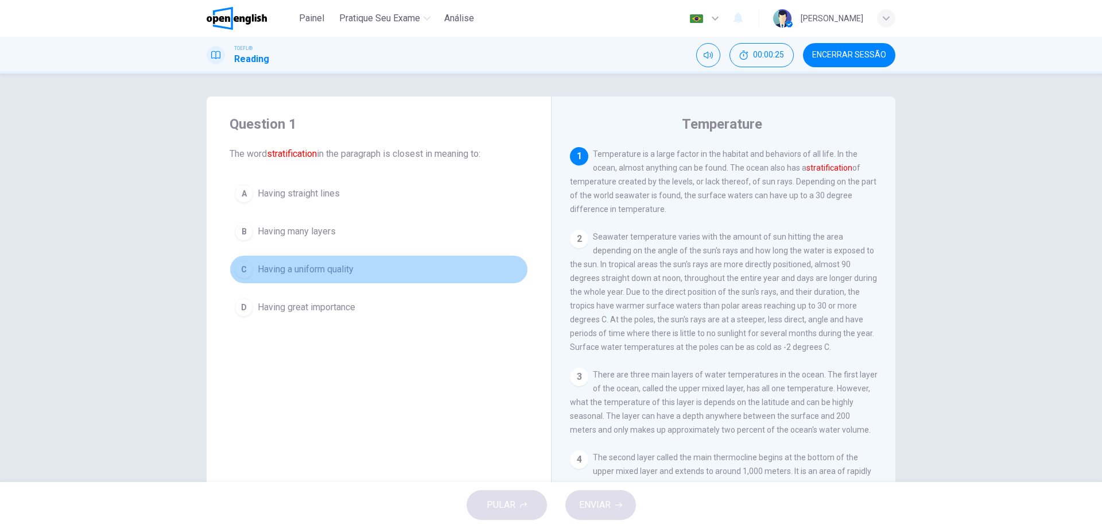
click at [317, 274] on span "Having a uniform quality" at bounding box center [306, 269] width 96 height 14
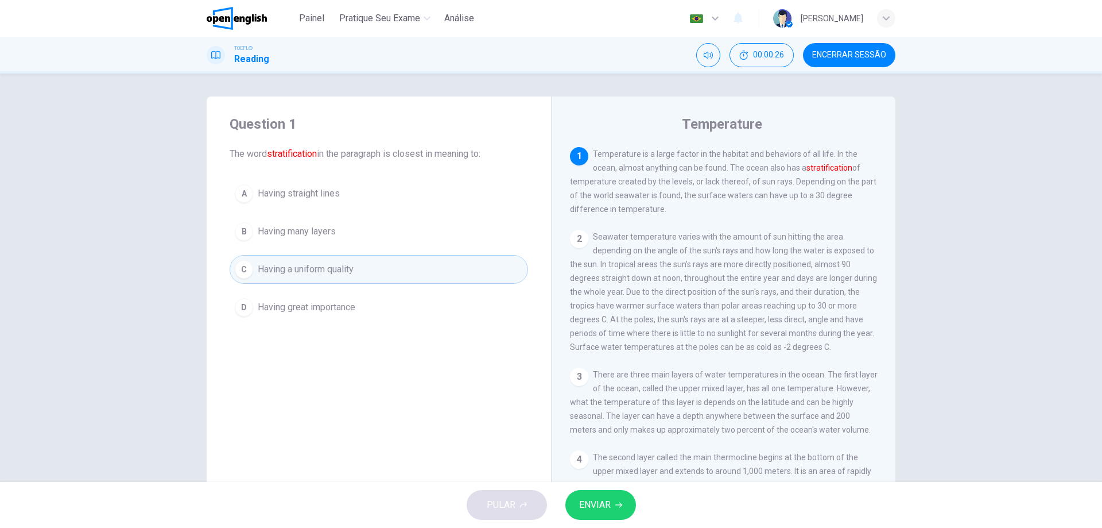
click at [600, 510] on span "ENVIAR" at bounding box center [595, 505] width 32 height 16
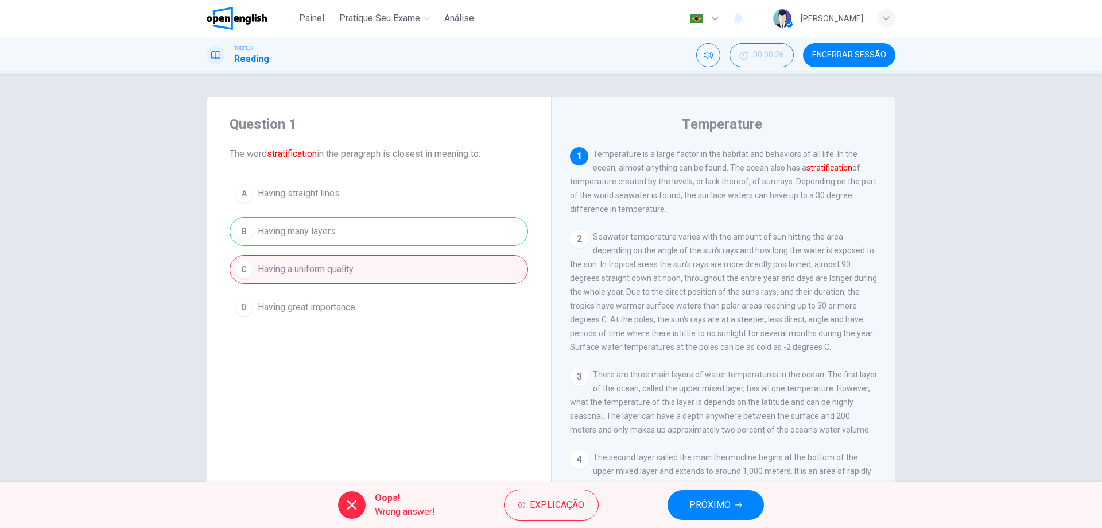
click at [707, 496] on button "PRÓXIMO" at bounding box center [716, 505] width 96 height 30
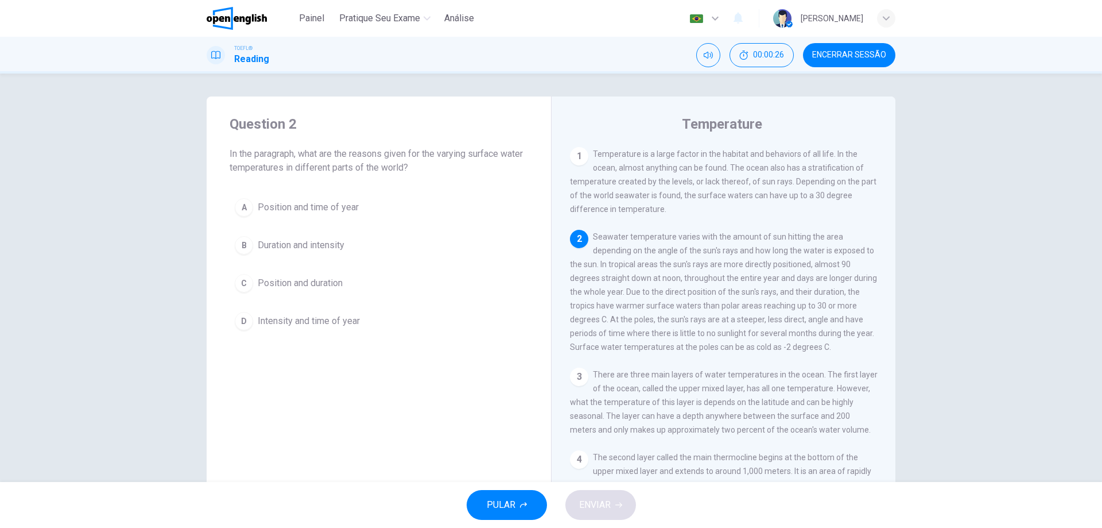
scroll to position [86, 0]
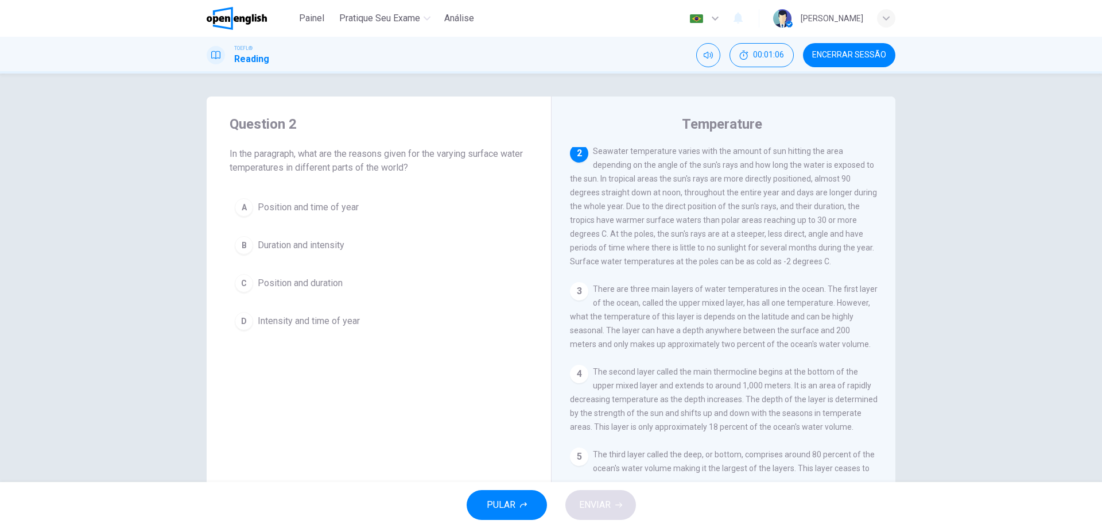
click at [287, 207] on span "Position and time of year" at bounding box center [308, 207] width 101 height 14
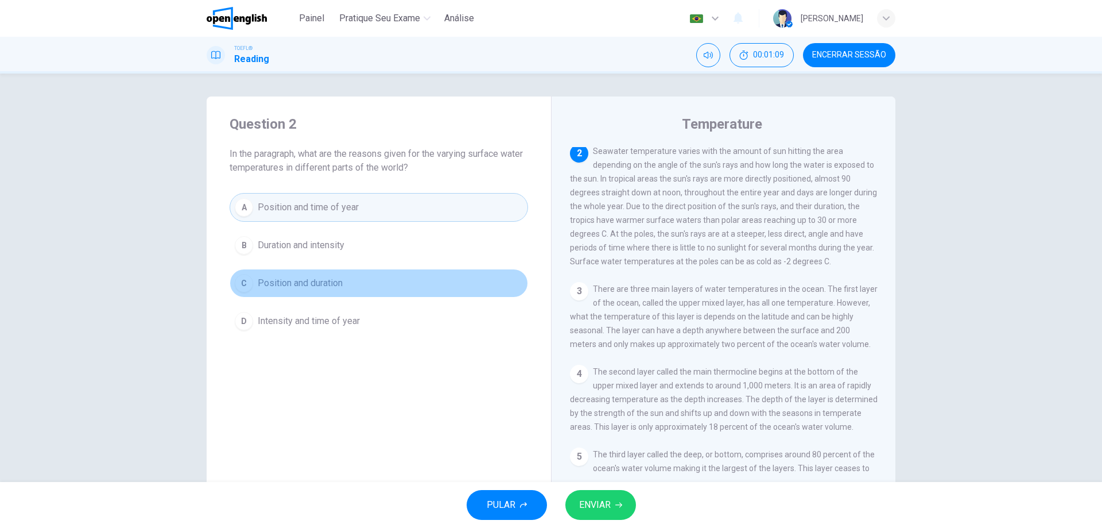
click at [312, 281] on span "Position and duration" at bounding box center [300, 283] width 85 height 14
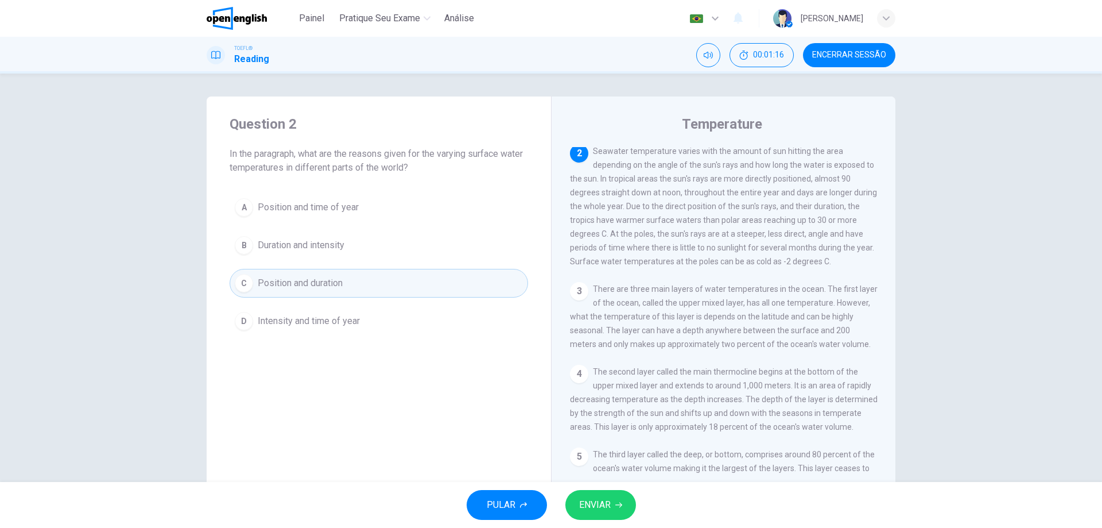
click at [615, 501] on button "ENVIAR" at bounding box center [601, 505] width 71 height 30
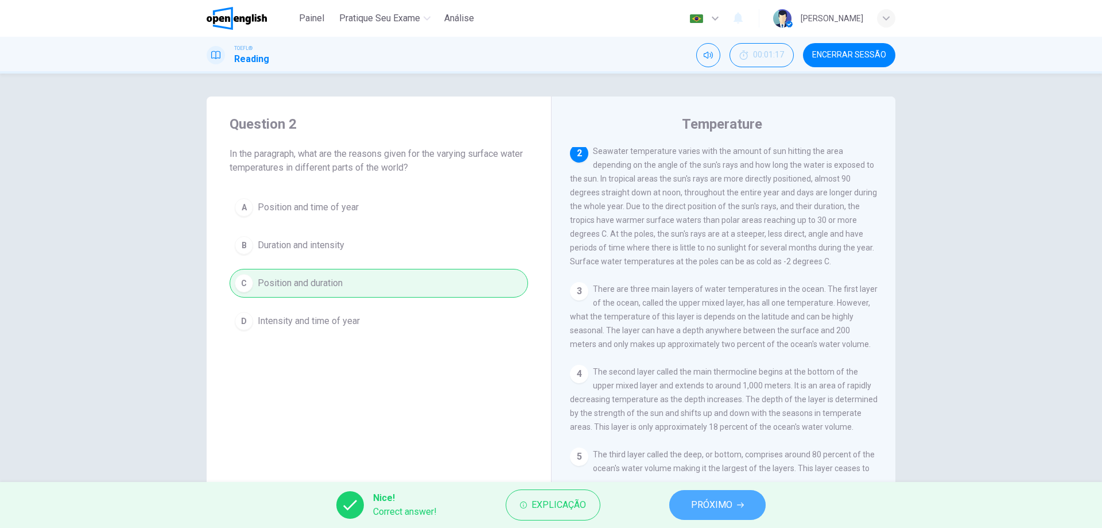
click at [733, 502] on button "PRÓXIMO" at bounding box center [717, 505] width 96 height 30
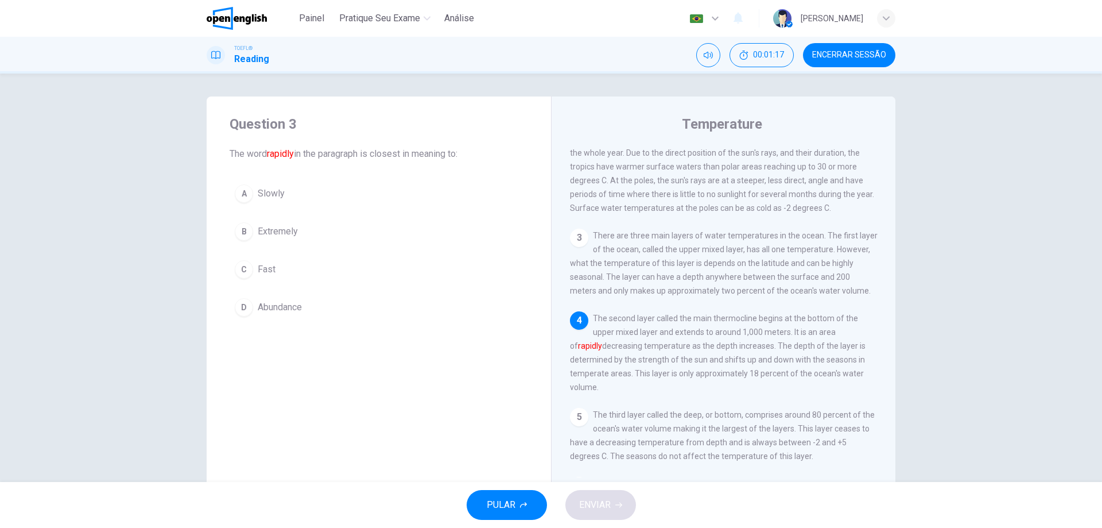
scroll to position [171, 0]
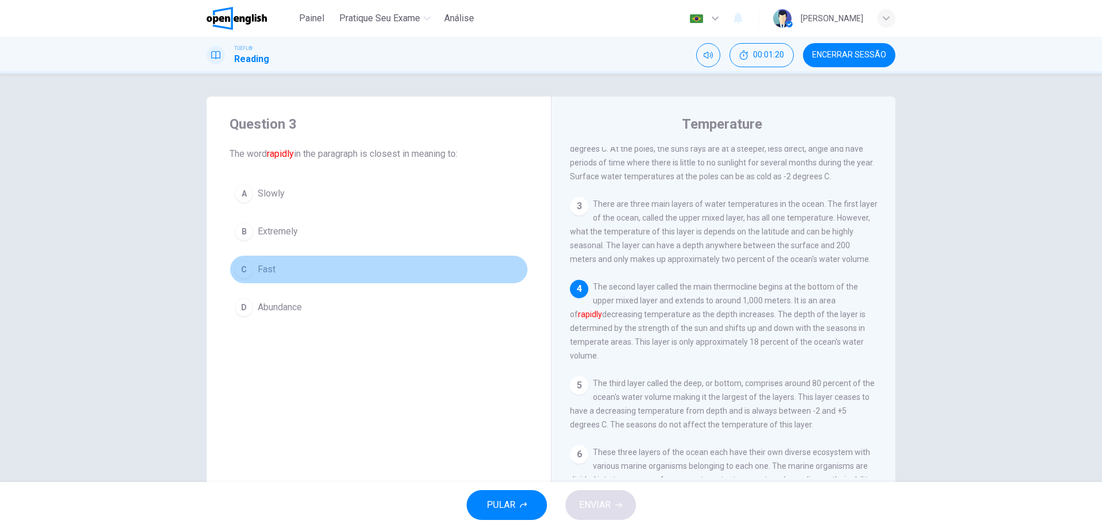
click at [258, 275] on span "Fast" at bounding box center [267, 269] width 18 height 14
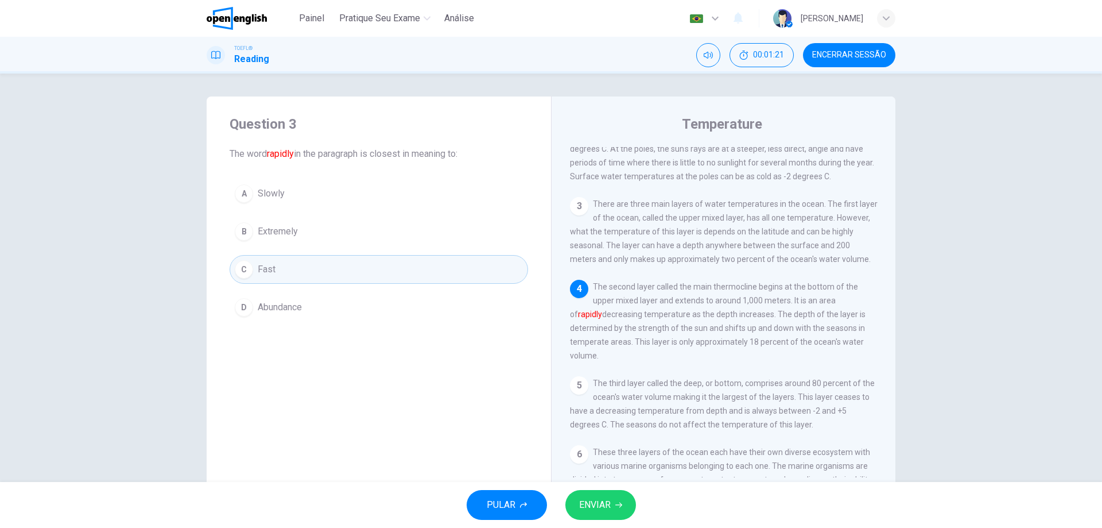
click at [590, 482] on div "PULAR ENVIAR" at bounding box center [551, 505] width 1102 height 46
click at [597, 500] on span "ENVIAR" at bounding box center [595, 505] width 32 height 16
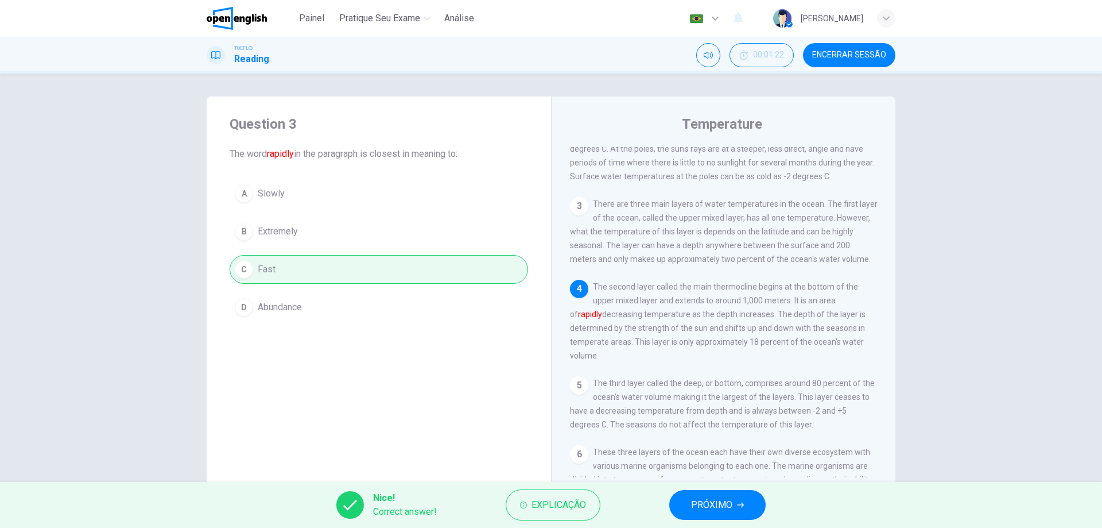
click at [751, 502] on button "PRÓXIMO" at bounding box center [717, 505] width 96 height 30
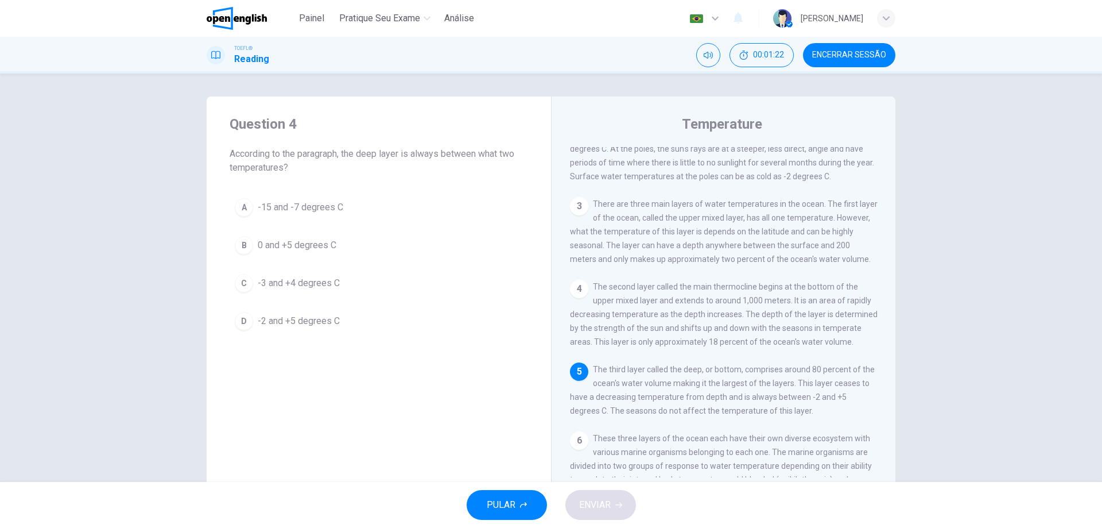
scroll to position [242, 0]
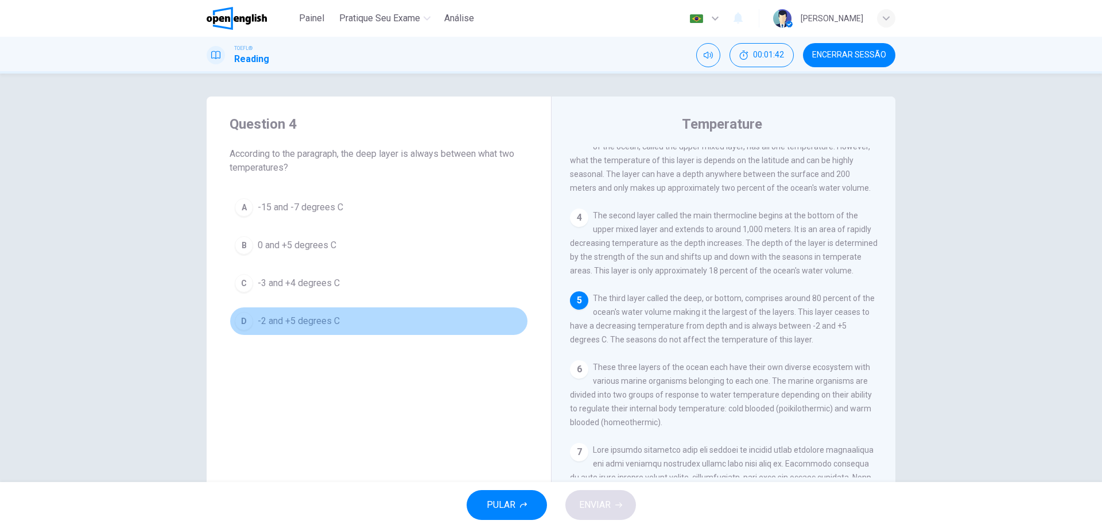
click at [304, 319] on span "-2 and +5 degrees C" at bounding box center [299, 321] width 82 height 14
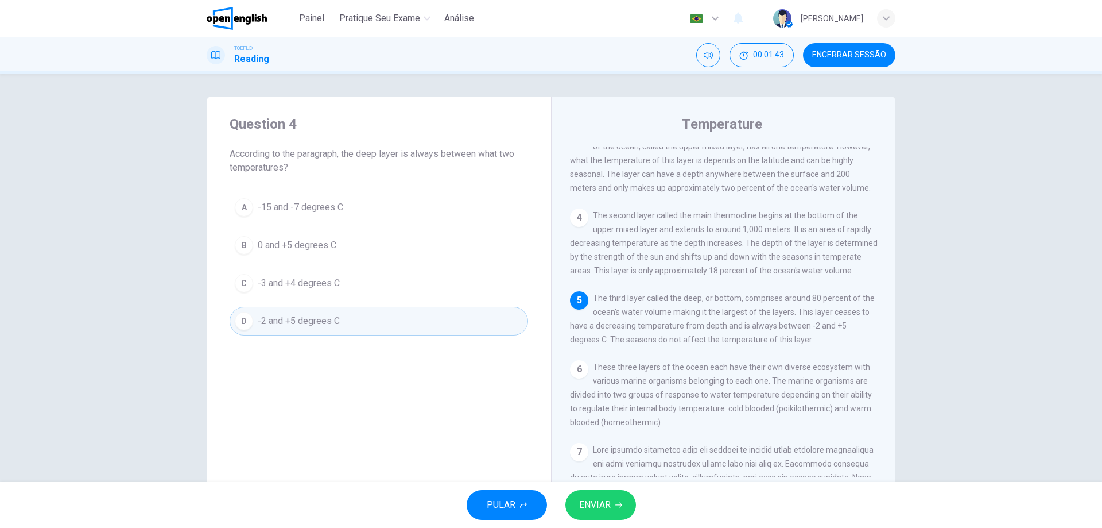
click at [600, 498] on span "ENVIAR" at bounding box center [595, 505] width 32 height 16
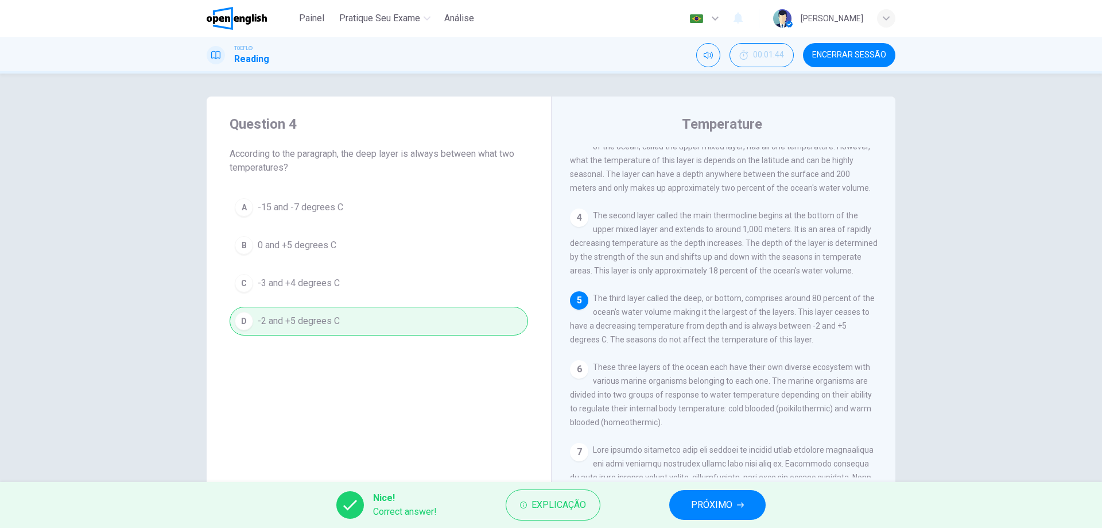
click at [725, 498] on span "PRÓXIMO" at bounding box center [711, 505] width 41 height 16
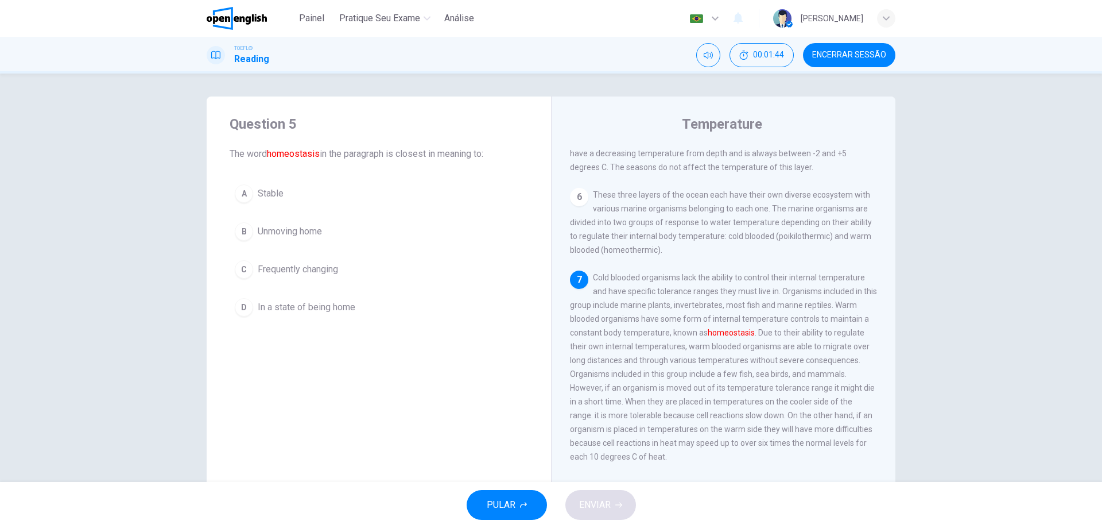
scroll to position [441, 0]
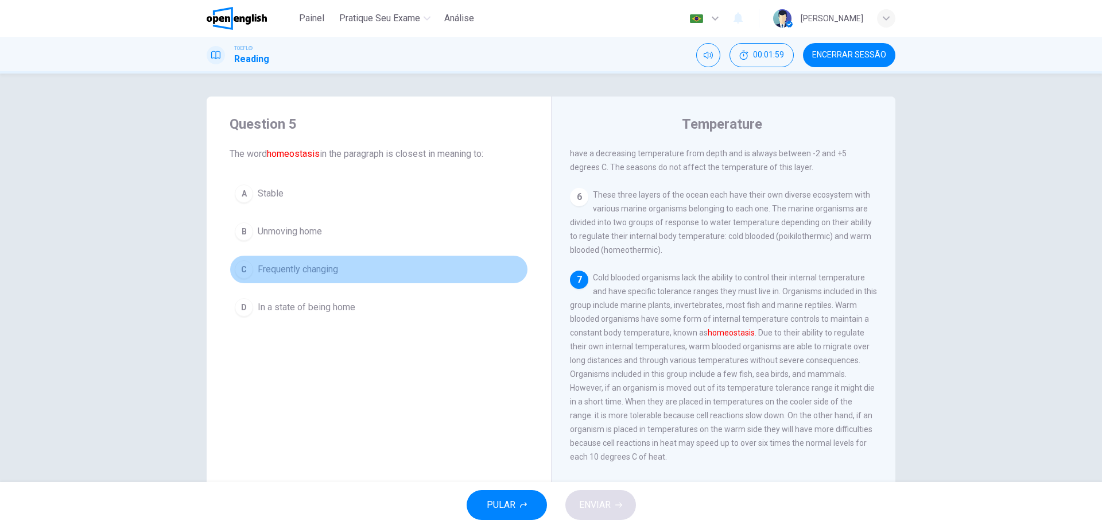
click at [308, 273] on span "Frequently changing" at bounding box center [298, 269] width 80 height 14
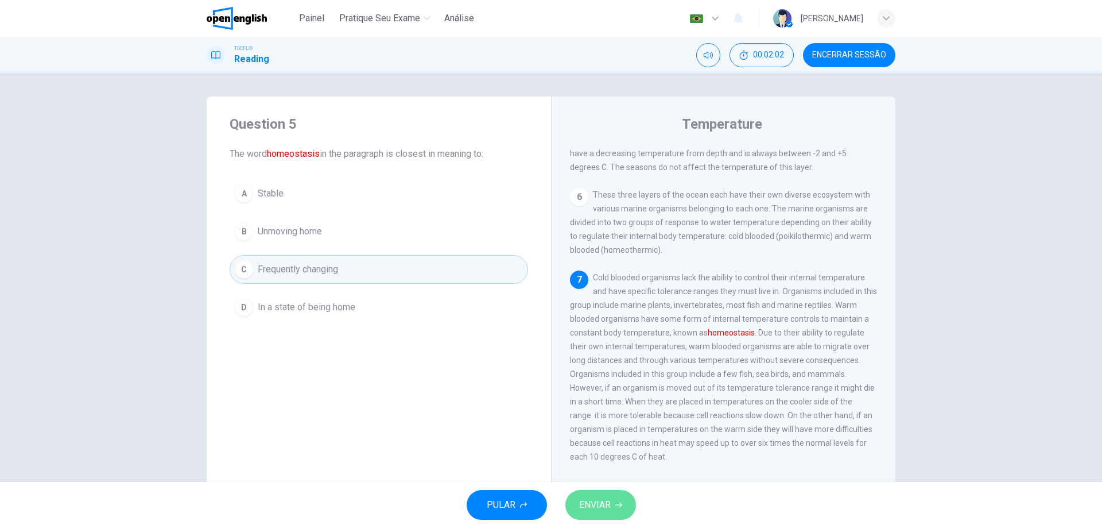
click at [595, 500] on span "ENVIAR" at bounding box center [595, 505] width 32 height 16
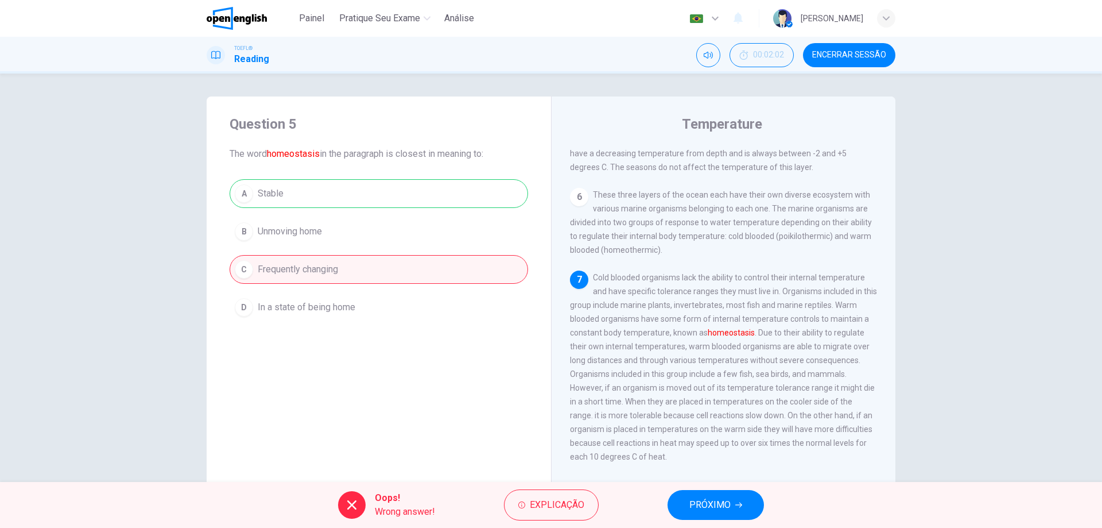
click at [711, 500] on span "PRÓXIMO" at bounding box center [710, 505] width 41 height 16
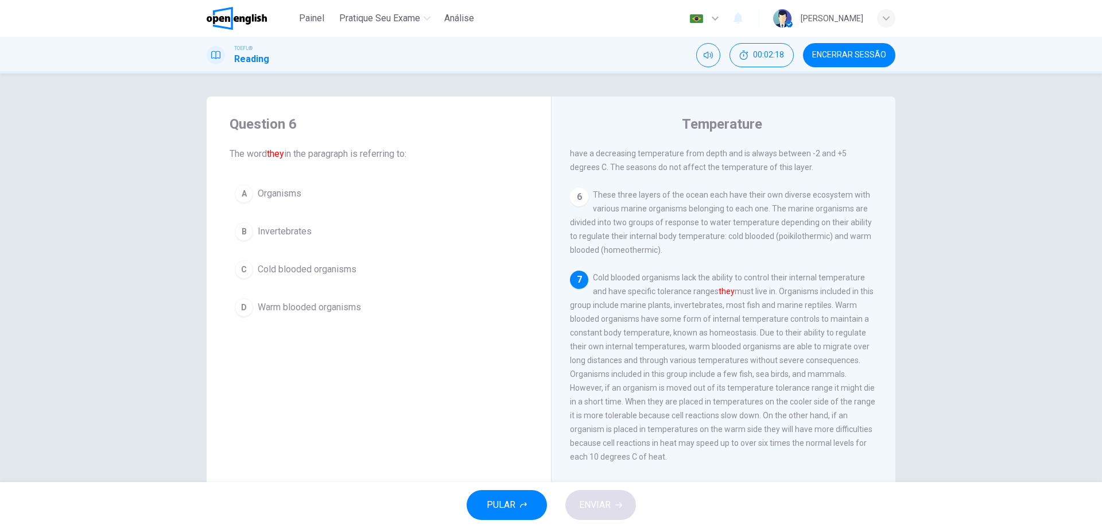
click at [306, 266] on span "Cold blooded organisms" at bounding box center [307, 269] width 99 height 14
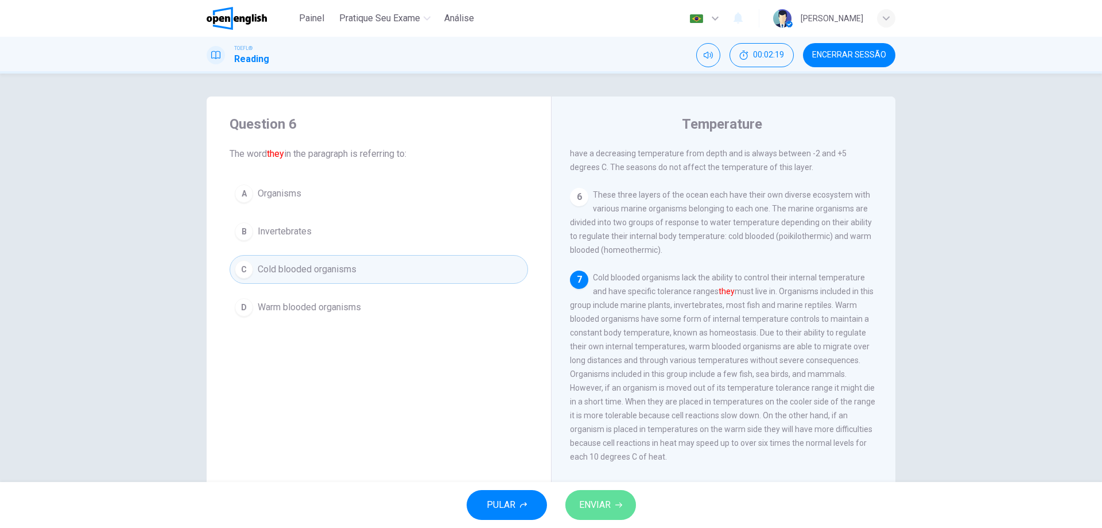
click at [624, 512] on button "ENVIAR" at bounding box center [601, 505] width 71 height 30
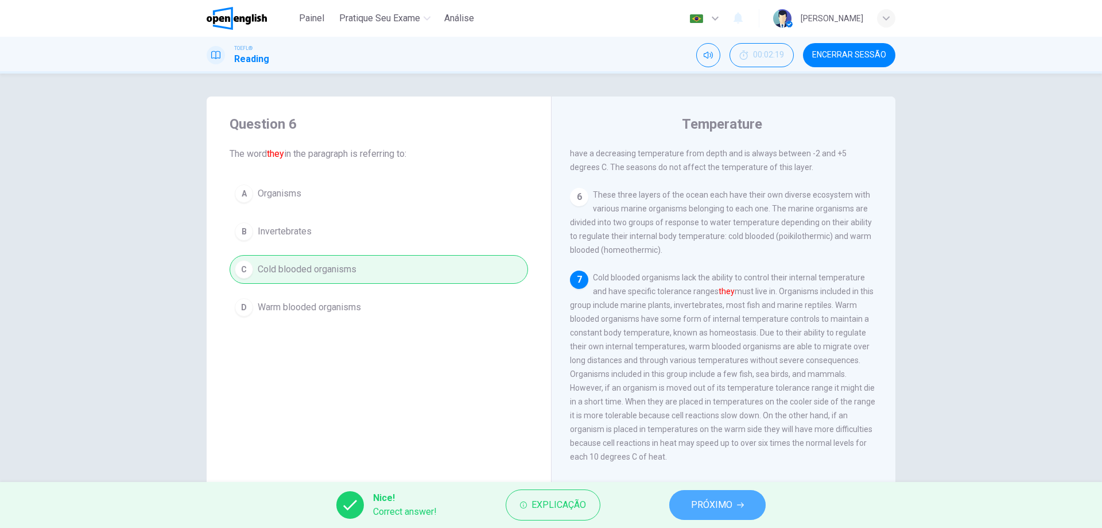
click at [714, 507] on span "PRÓXIMO" at bounding box center [711, 505] width 41 height 16
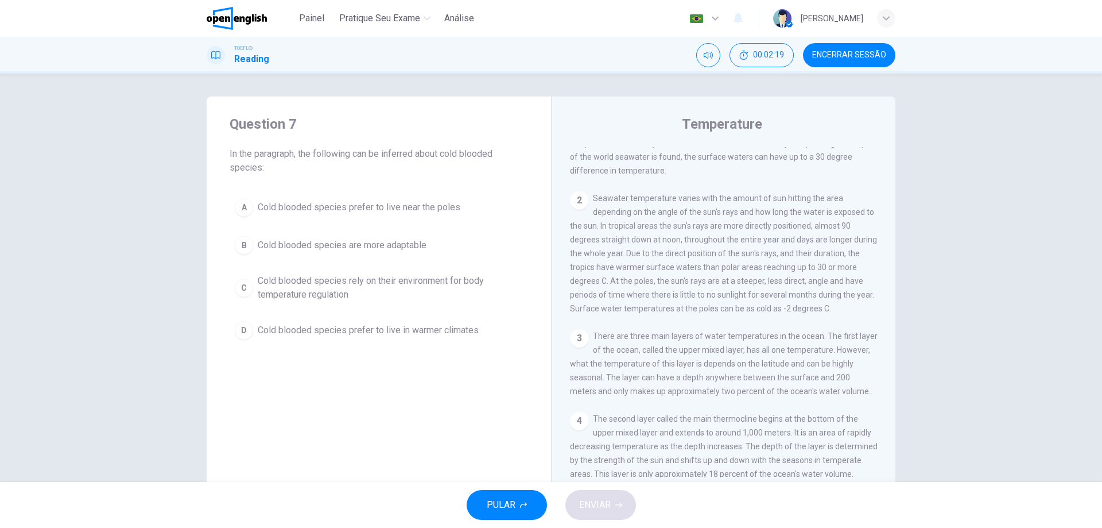
scroll to position [0, 0]
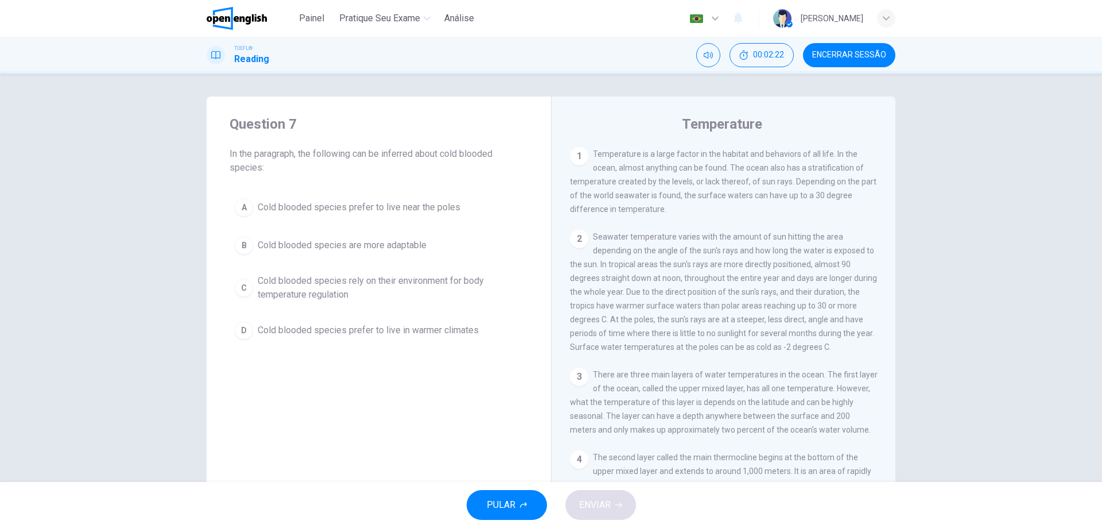
drag, startPoint x: 340, startPoint y: 152, endPoint x: 395, endPoint y: 156, distance: 55.3
click at [387, 156] on span "In the paragraph, the following can be inferred about cold blooded species:" at bounding box center [379, 161] width 299 height 28
click at [395, 156] on span "In the paragraph, the following can be inferred about cold blooded species:" at bounding box center [379, 161] width 299 height 28
click at [850, 65] on button "Encerrar Sessão" at bounding box center [849, 55] width 92 height 24
